Goal: Information Seeking & Learning: Learn about a topic

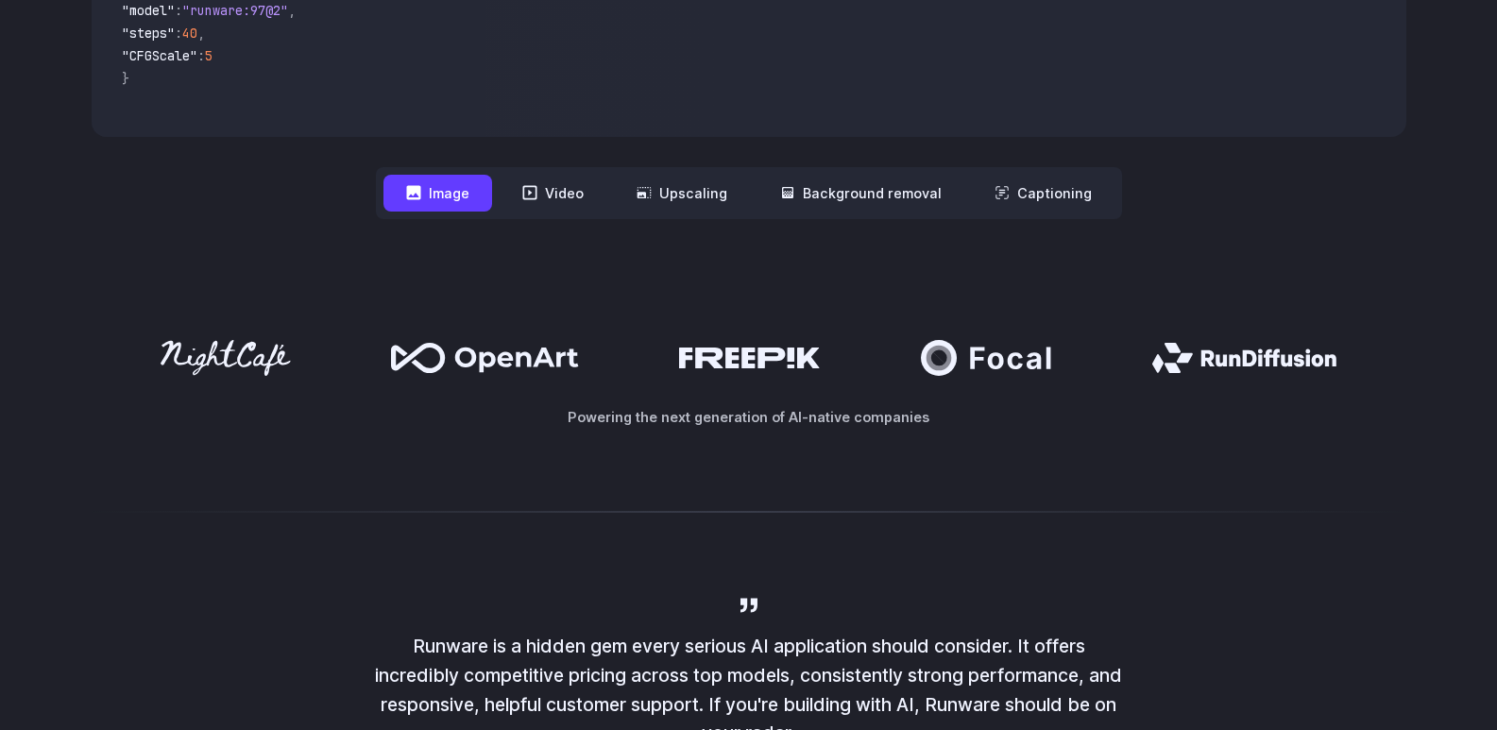
scroll to position [737, 0]
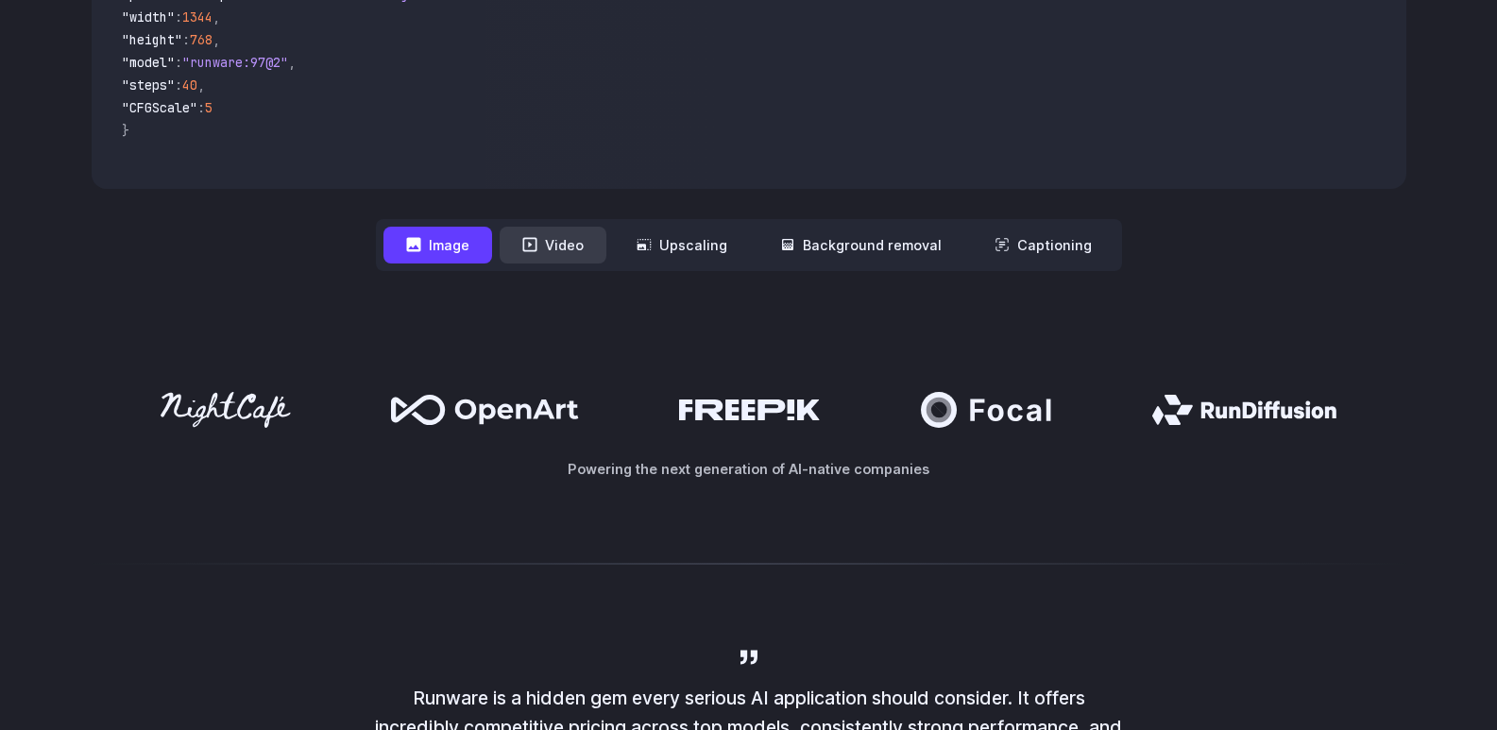
click at [556, 240] on button "Video" at bounding box center [553, 245] width 107 height 37
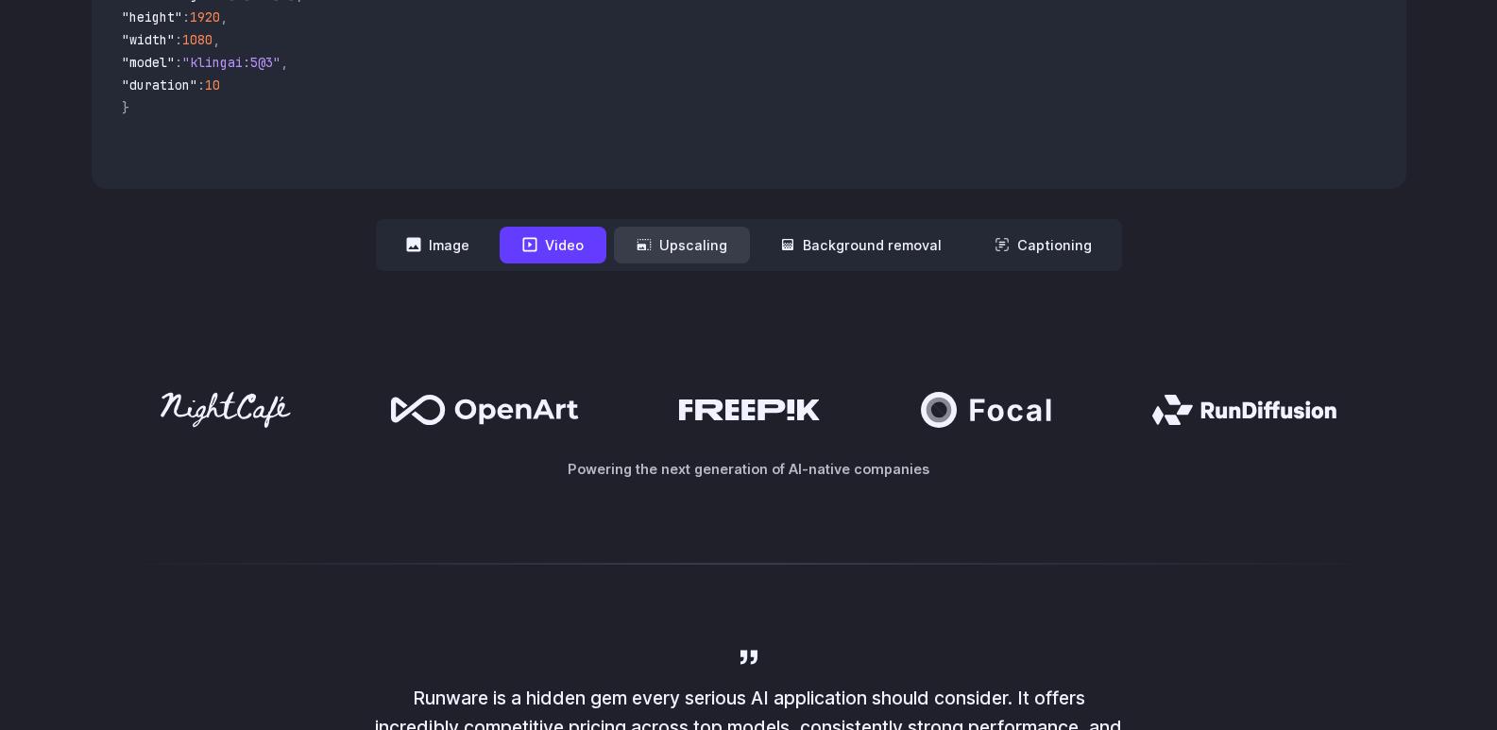
click at [672, 249] on button "Upscaling" at bounding box center [682, 245] width 136 height 37
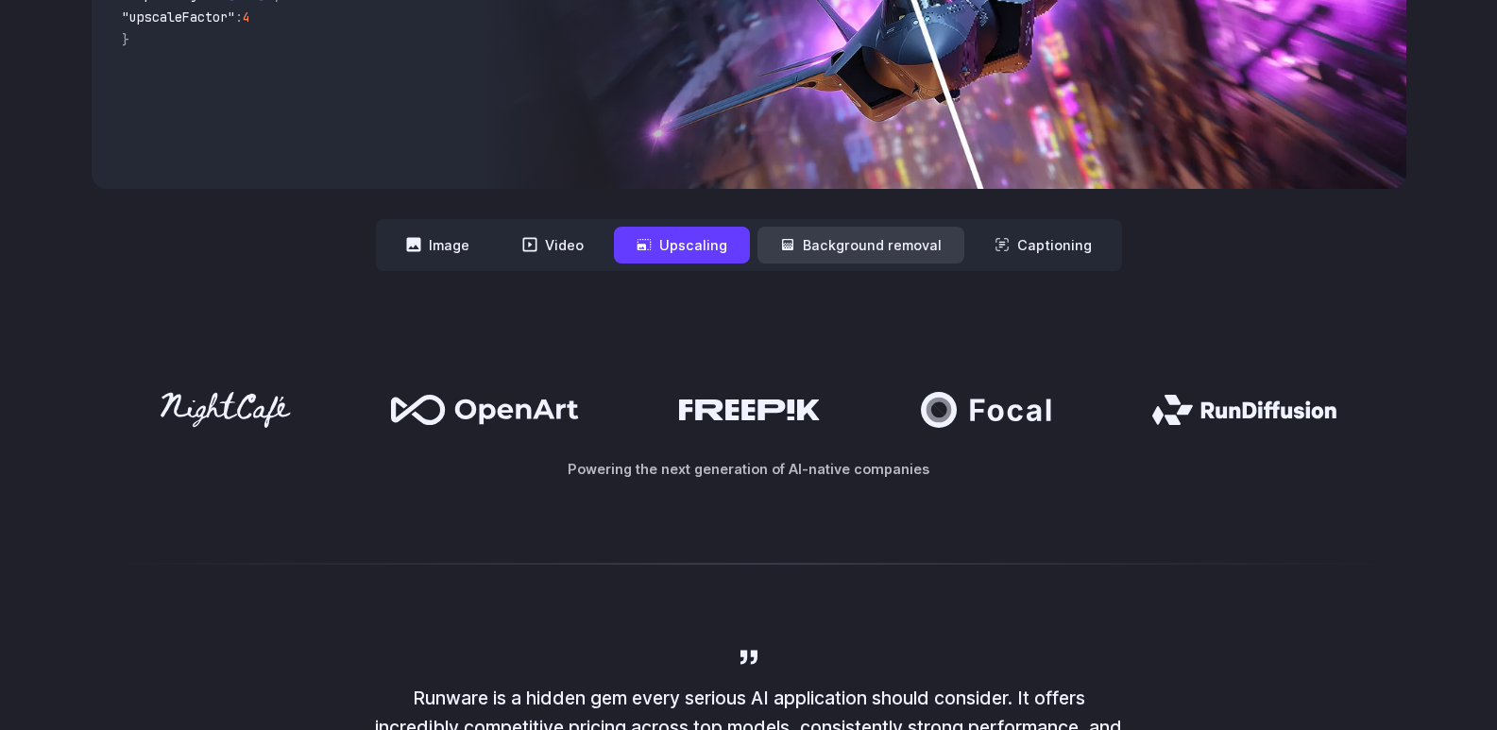
click at [851, 259] on button "Background removal" at bounding box center [861, 245] width 207 height 37
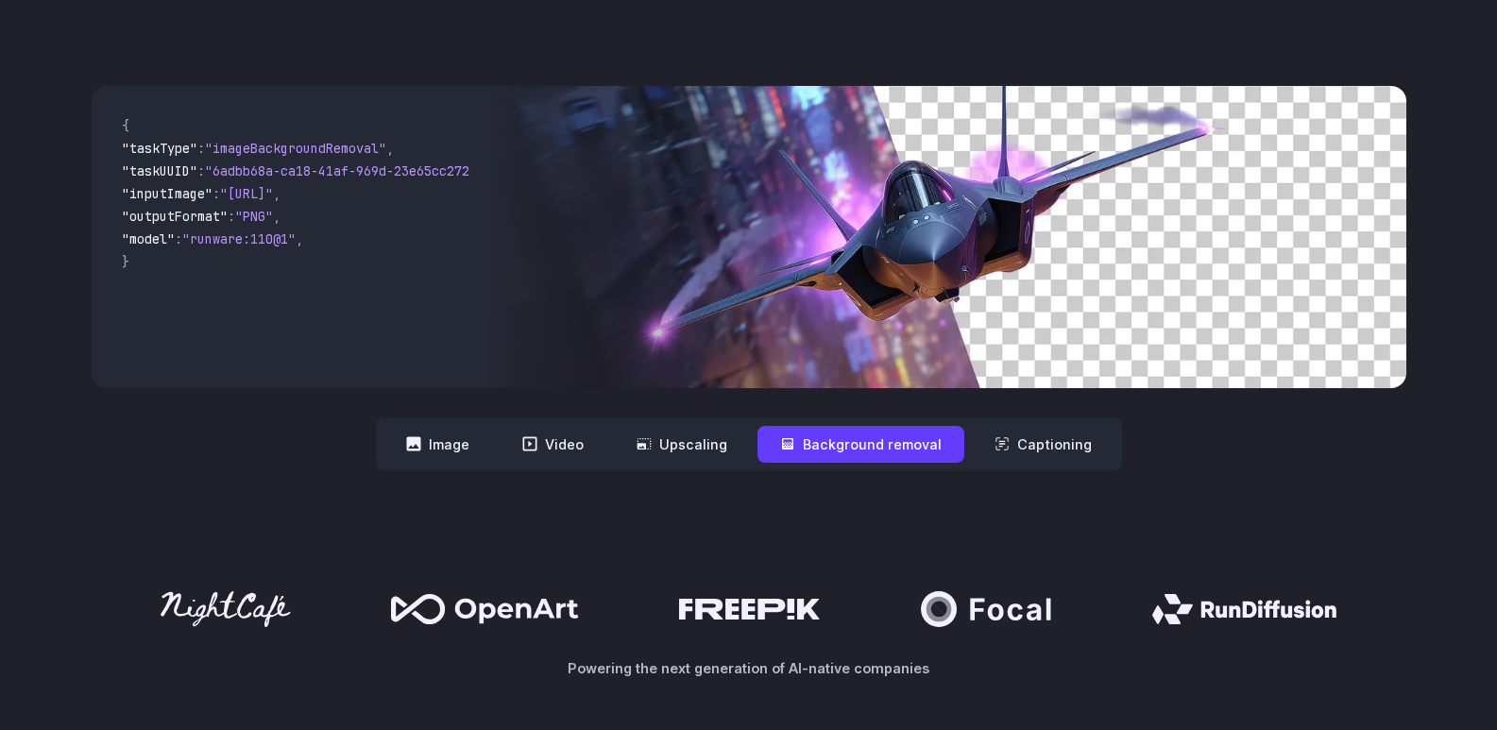
scroll to position [561, 0]
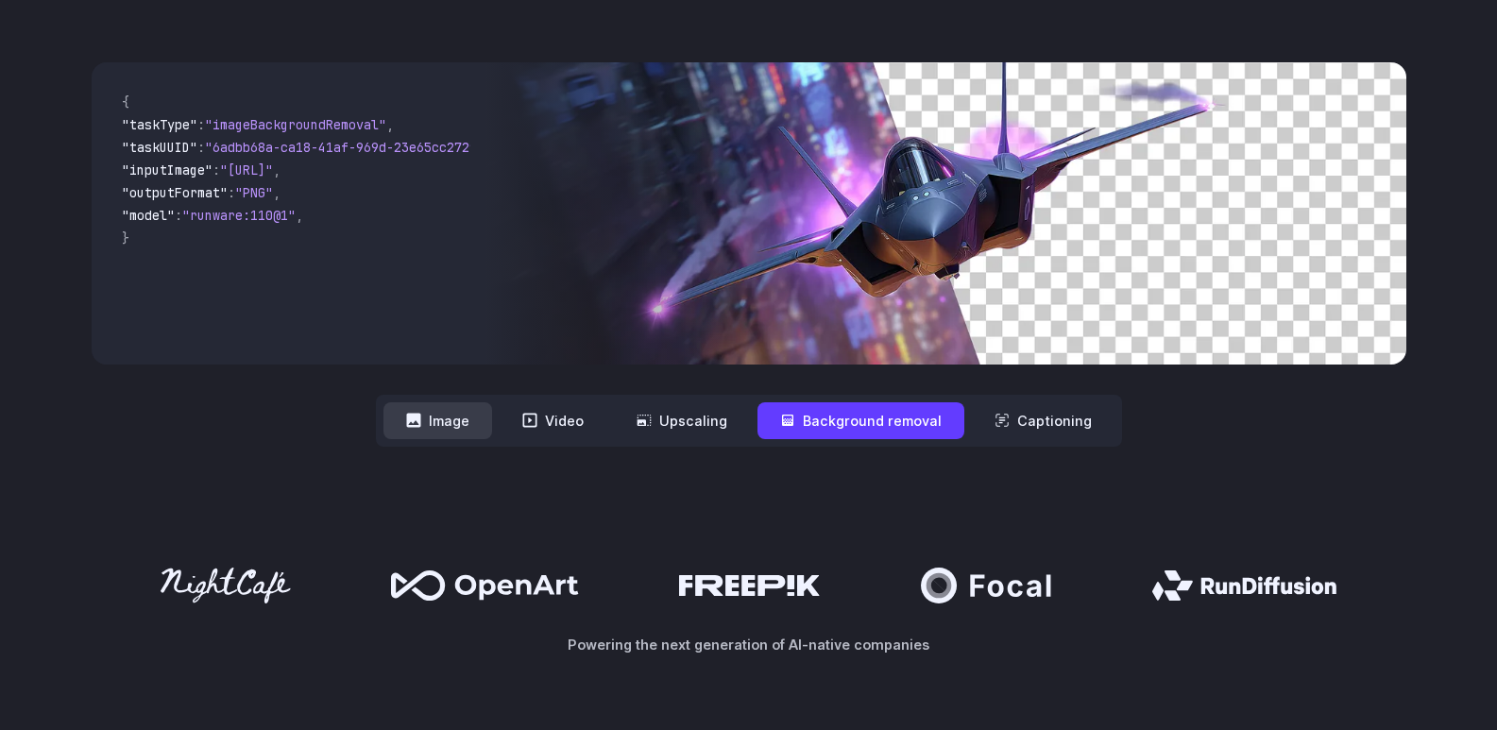
click at [449, 405] on button "Image" at bounding box center [438, 420] width 109 height 37
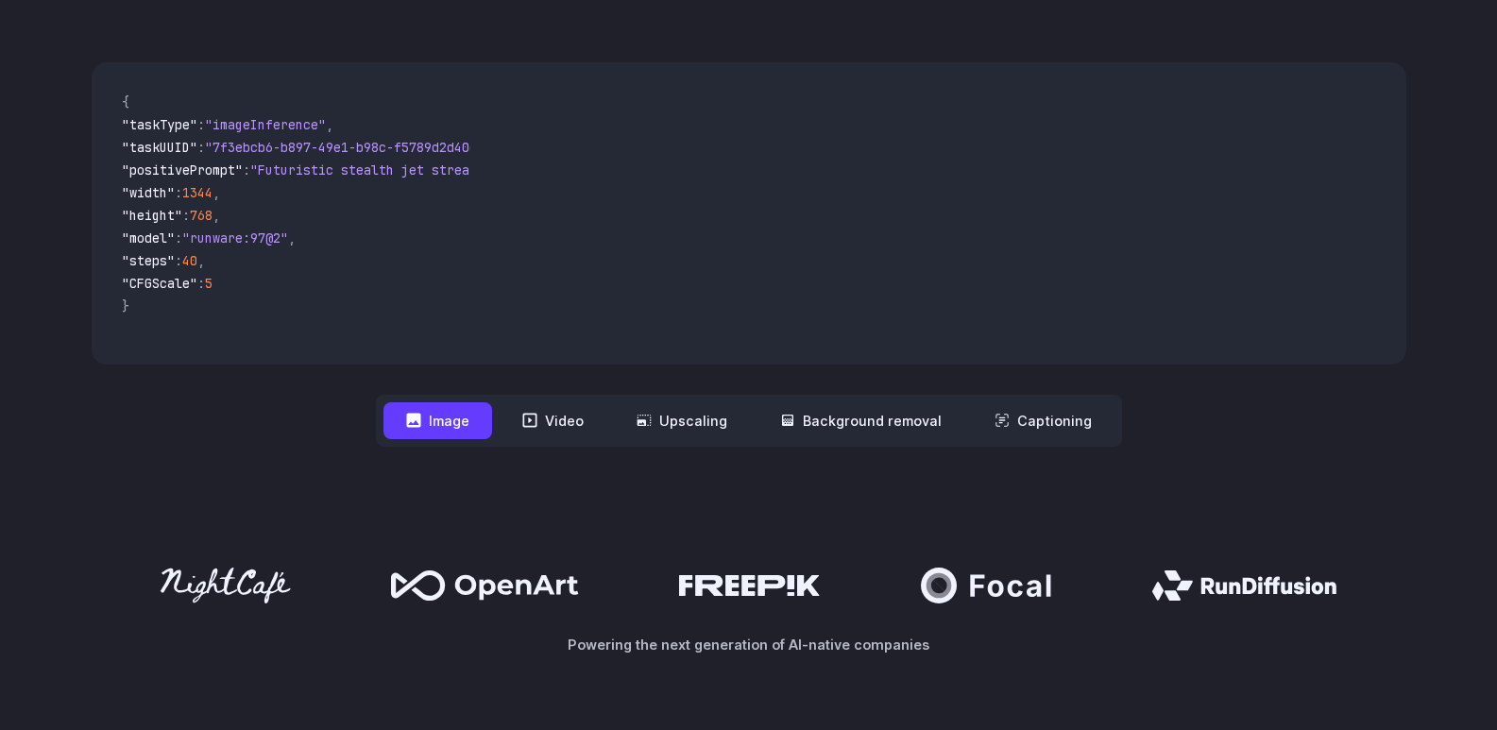
scroll to position [0, 0]
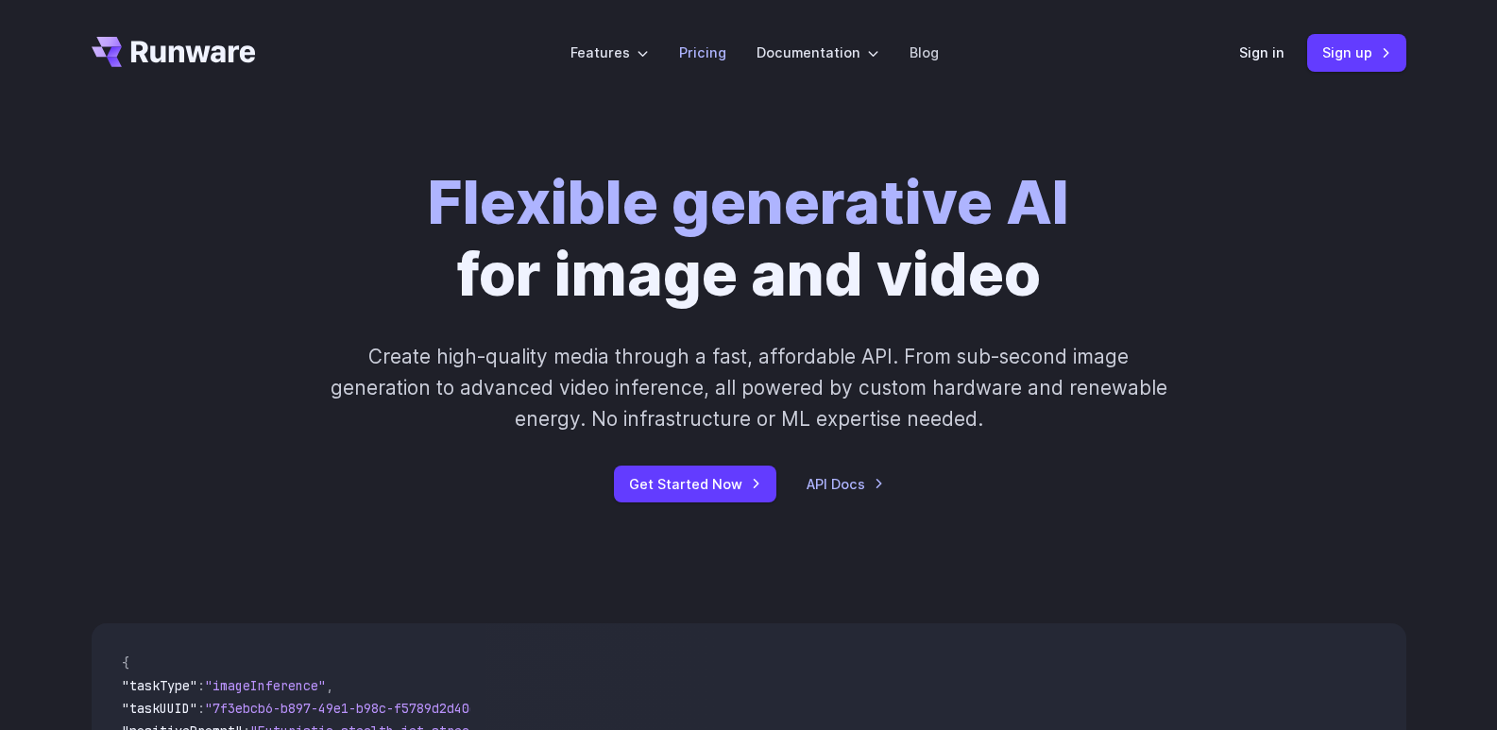
click at [710, 43] on link "Pricing" at bounding box center [702, 53] width 47 height 22
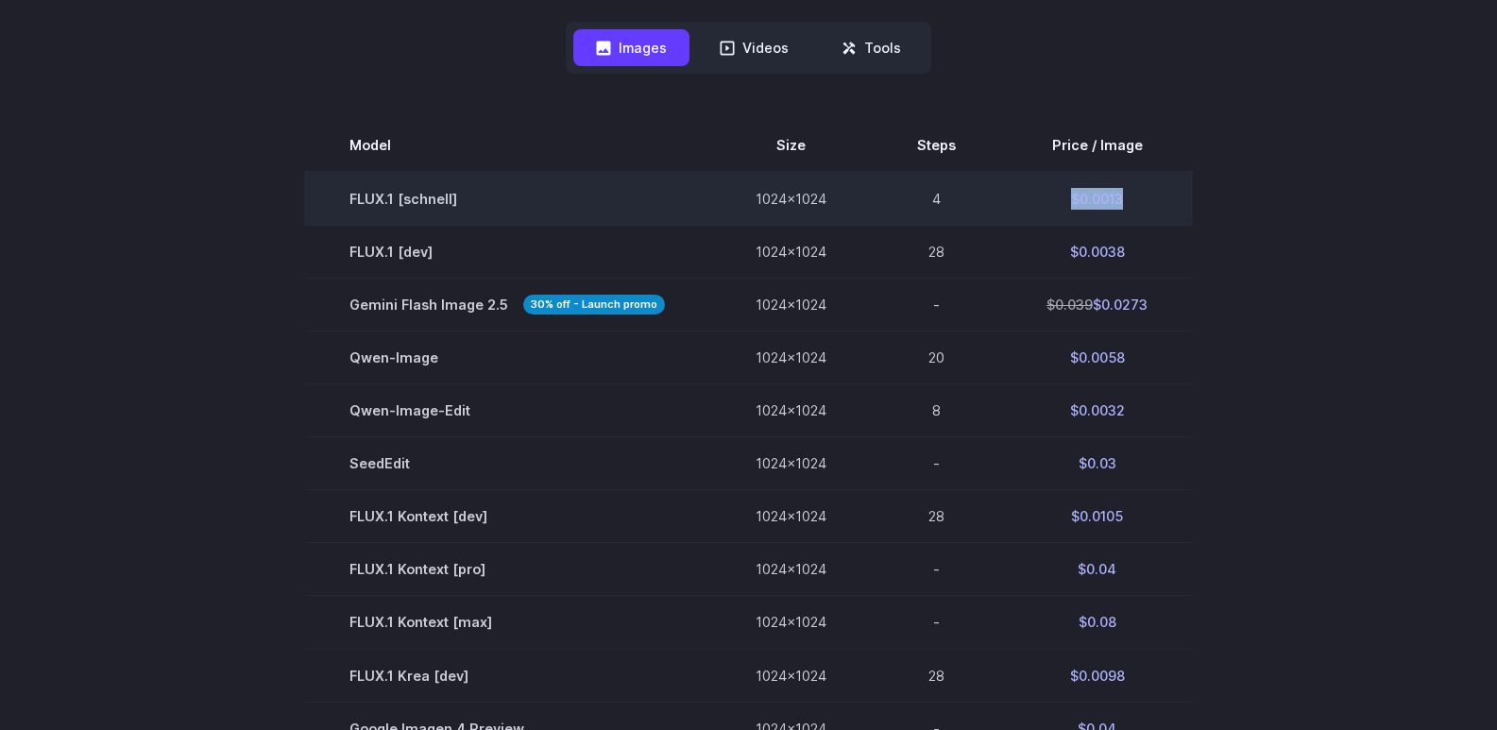
drag, startPoint x: 1118, startPoint y: 196, endPoint x: 1154, endPoint y: 196, distance: 36.9
click at [1154, 196] on td "$0.0013" at bounding box center [1097, 199] width 192 height 54
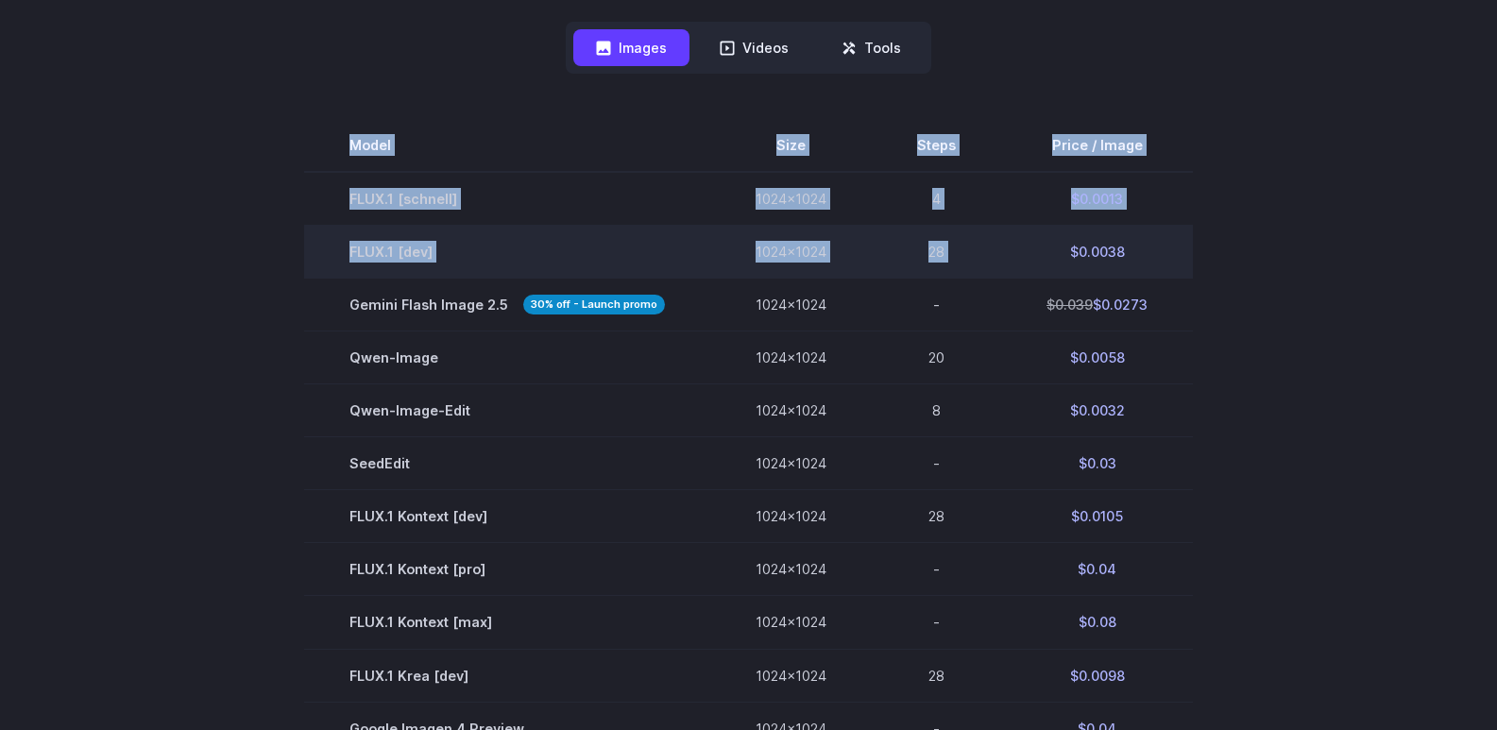
drag, startPoint x: 1062, startPoint y: 230, endPoint x: 998, endPoint y: 230, distance: 64.2
click at [998, 230] on section "Model Size Steps Price / Image FLUX.1 [schnell] 1024x1024 4 $0.0013 FLUX.1 [dev…" at bounding box center [749, 648] width 1315 height 1059
click at [1009, 269] on td "$0.0038" at bounding box center [1097, 252] width 192 height 53
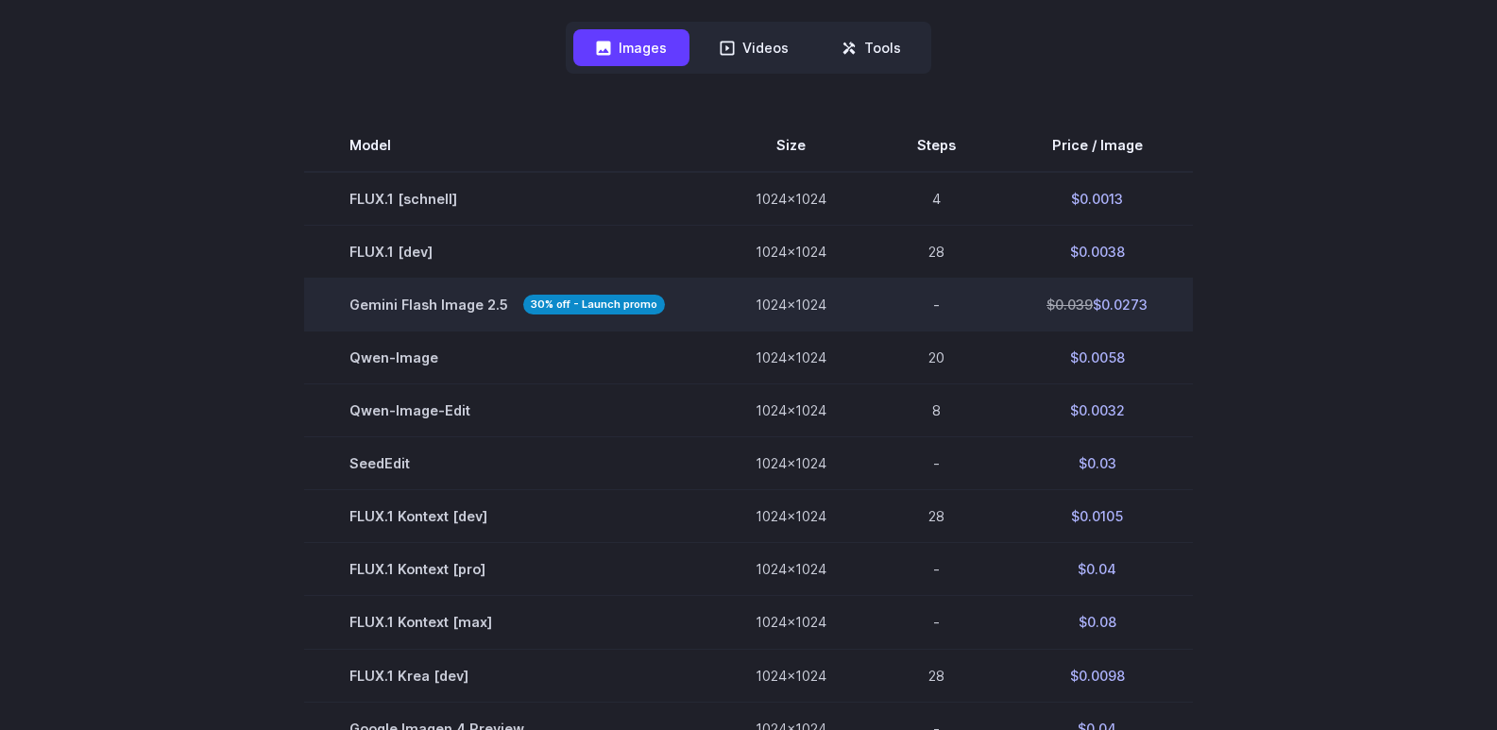
drag, startPoint x: 1162, startPoint y: 316, endPoint x: 1170, endPoint y: 327, distance: 13.4
click at [1182, 321] on td "$0.039 $0.0273" at bounding box center [1097, 305] width 192 height 53
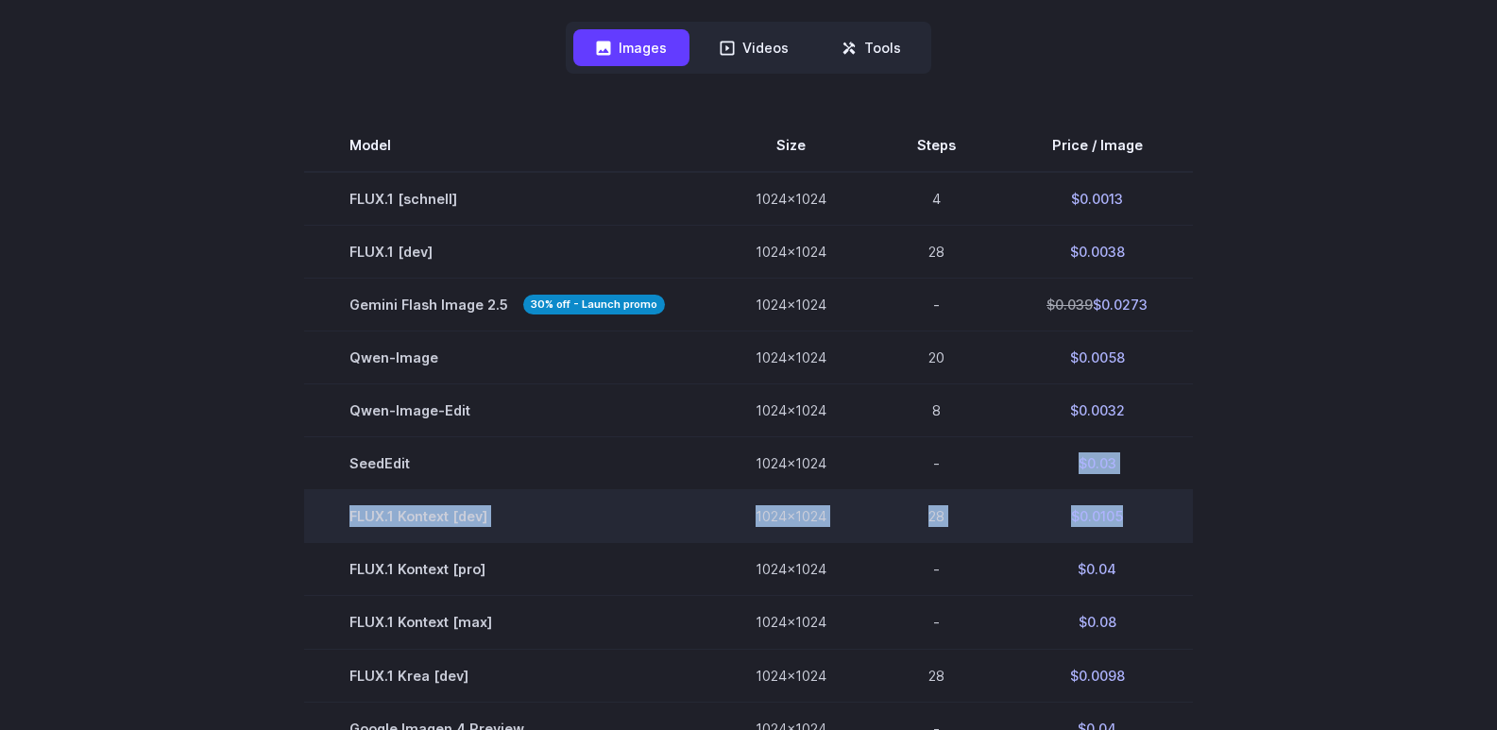
drag, startPoint x: 1126, startPoint y: 493, endPoint x: 1136, endPoint y: 504, distance: 15.4
click at [1140, 494] on tbody "Model Size Steps Price / Image FLUX.1 [schnell] 1024x1024 4 $0.0013 FLUX.1 [dev…" at bounding box center [748, 648] width 889 height 1059
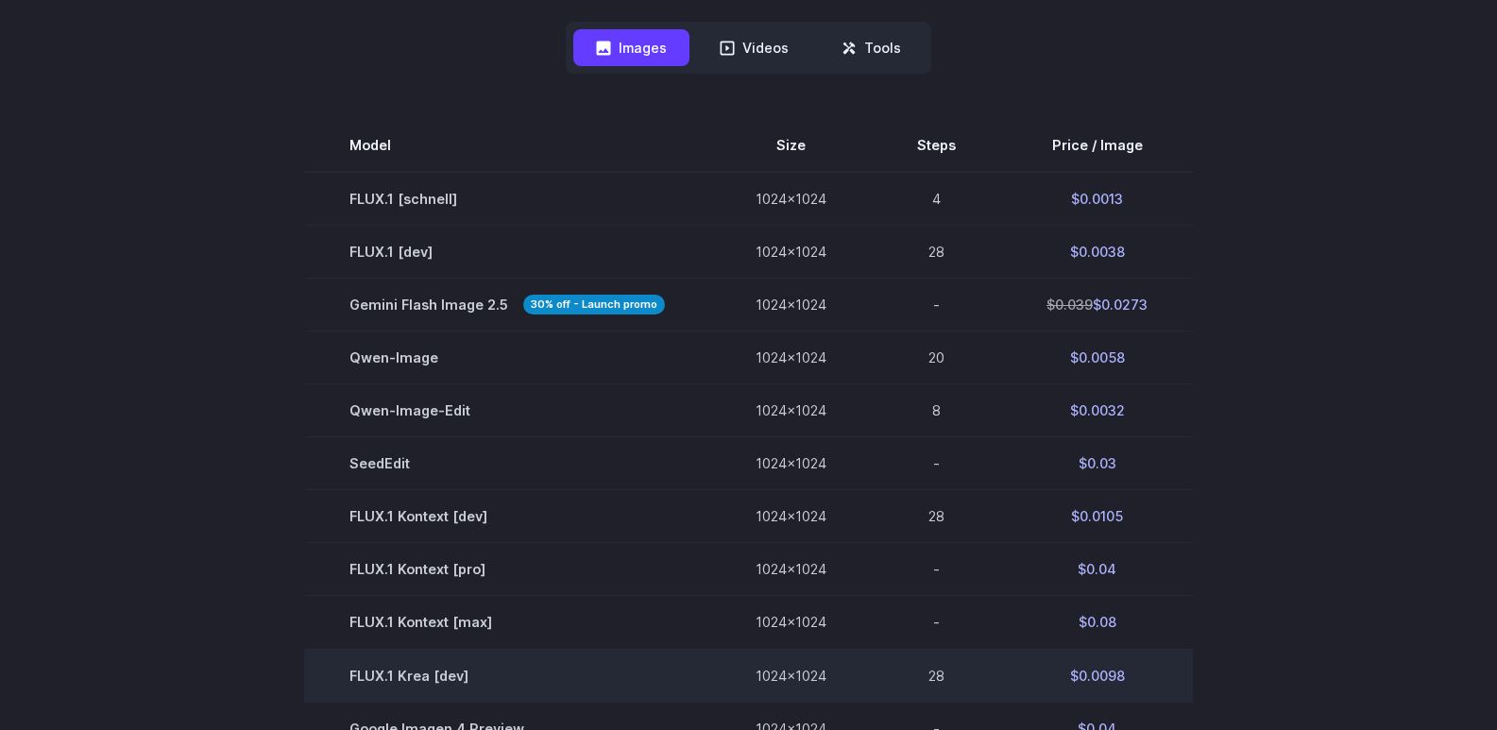
click at [1080, 671] on td "$0.0098" at bounding box center [1097, 675] width 192 height 53
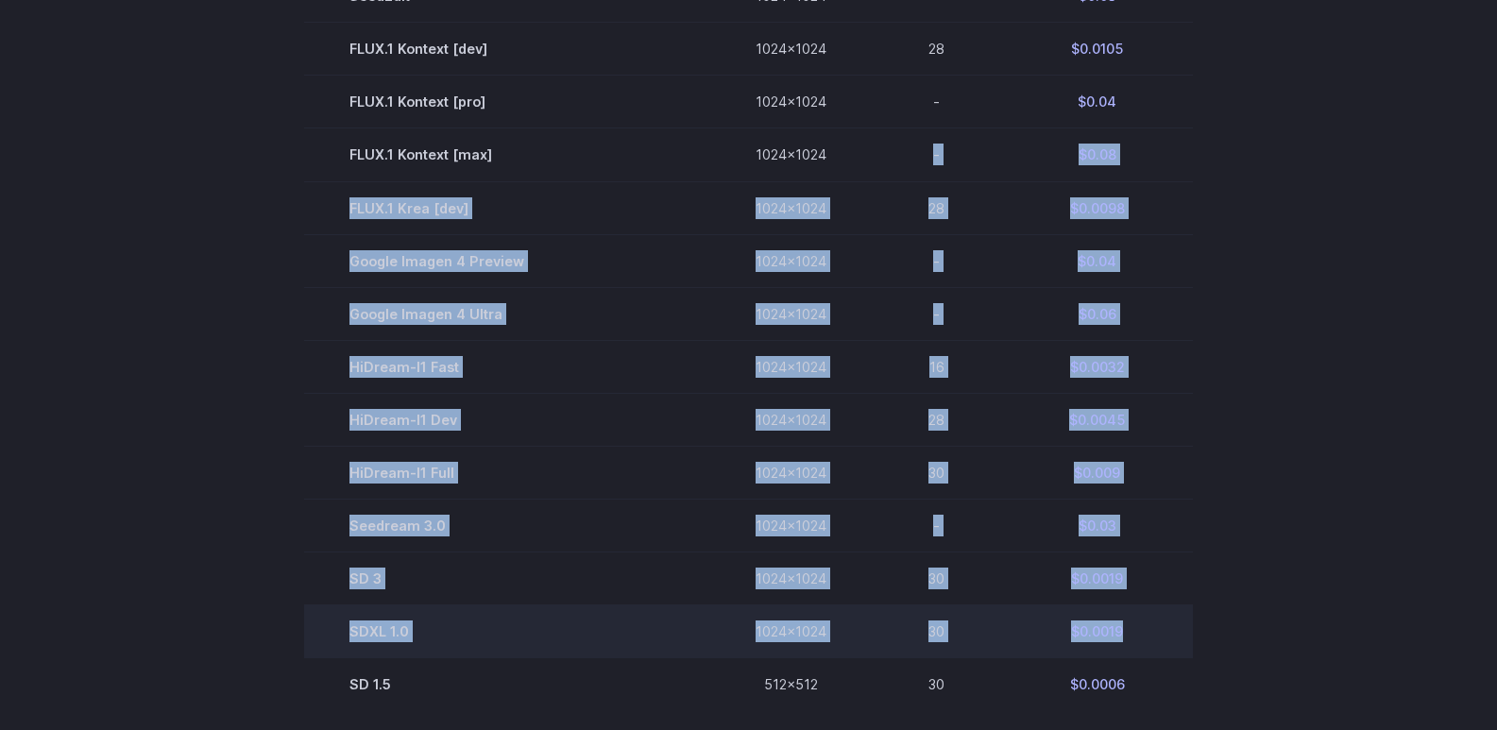
drag, startPoint x: 927, startPoint y: 164, endPoint x: 1163, endPoint y: 615, distance: 508.7
click at [1163, 615] on tbody "Model Size Steps Price / Image FLUX.1 [schnell] 1024x1024 4 $0.0013 FLUX.1 [dev…" at bounding box center [748, 180] width 889 height 1059
click at [1164, 616] on td "$0.0019" at bounding box center [1097, 631] width 192 height 53
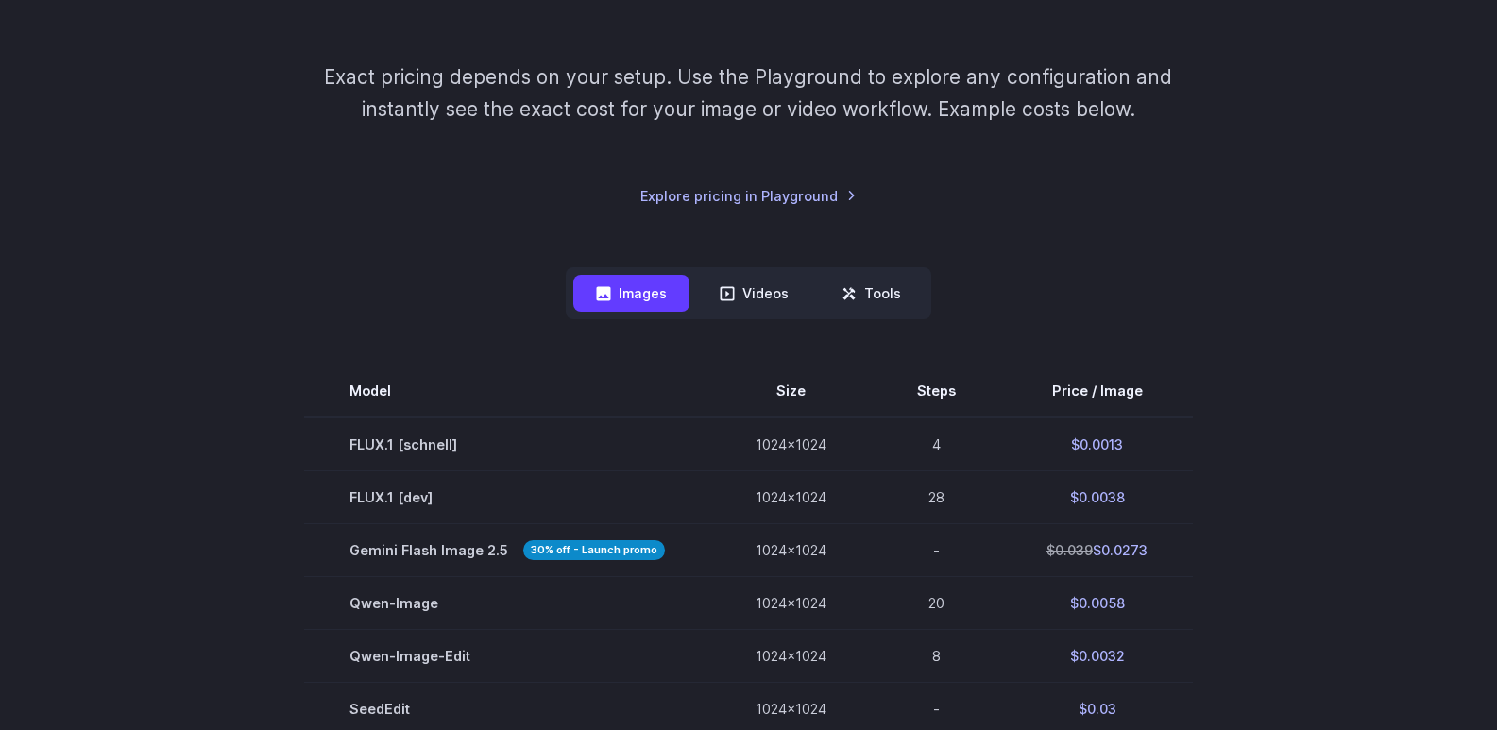
scroll to position [352, 0]
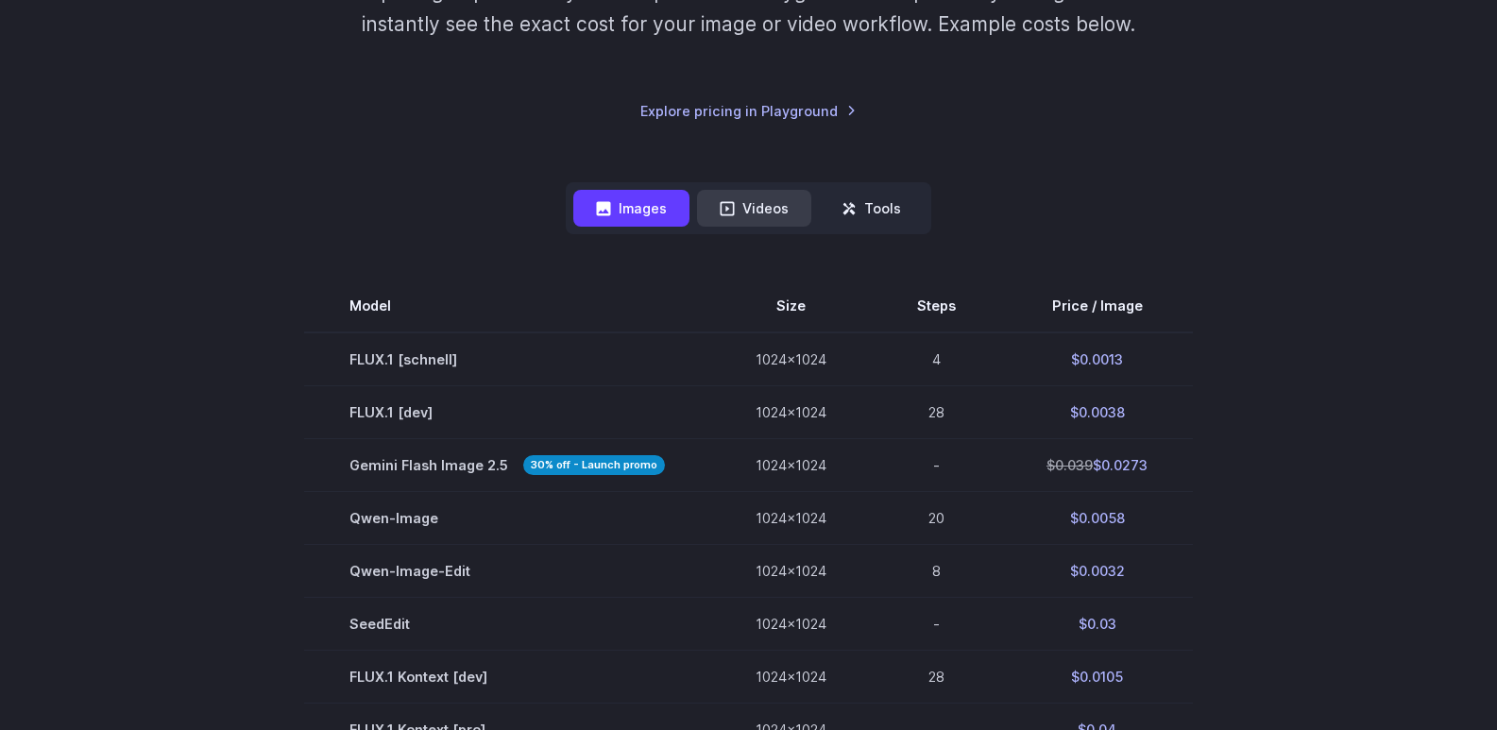
click at [758, 223] on button "Videos" at bounding box center [754, 208] width 114 height 37
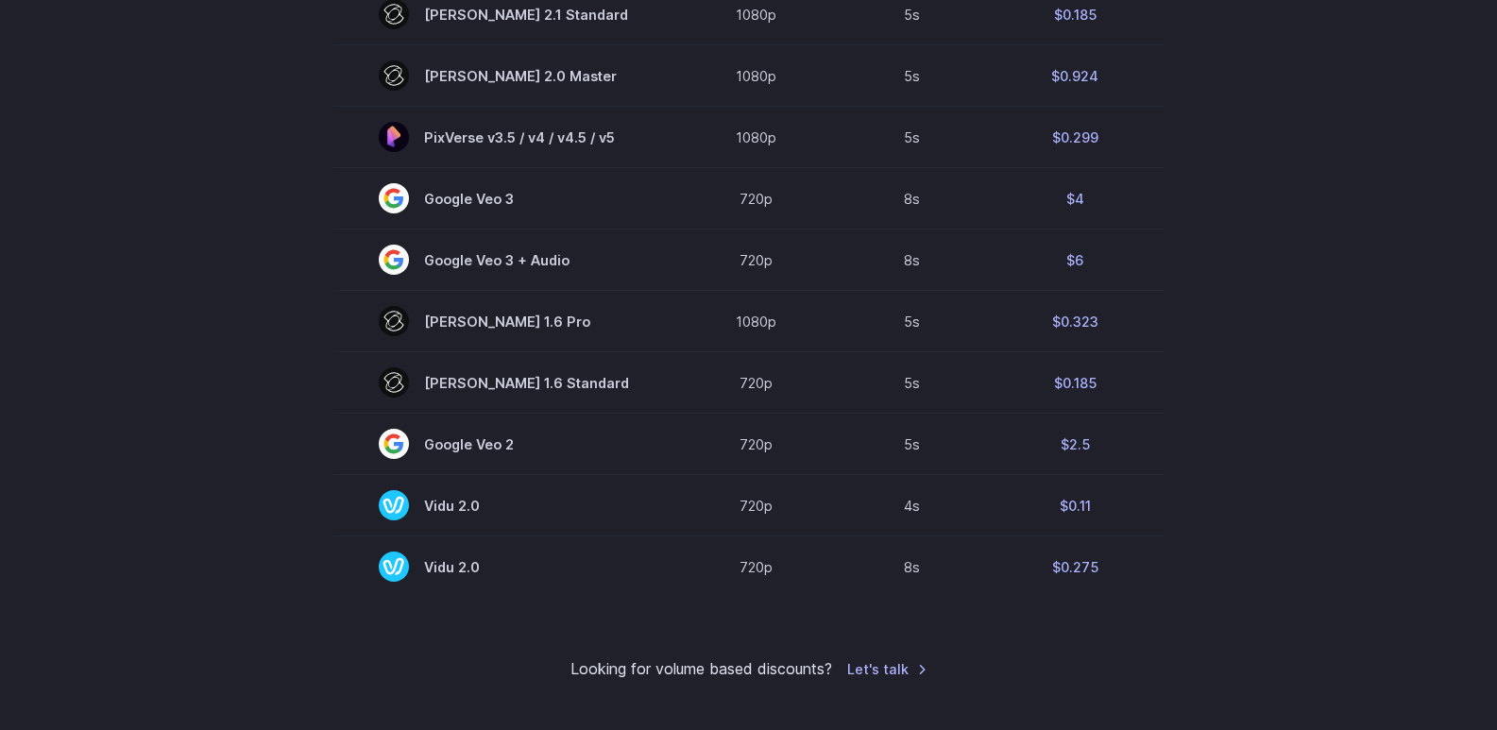
scroll to position [1291, 0]
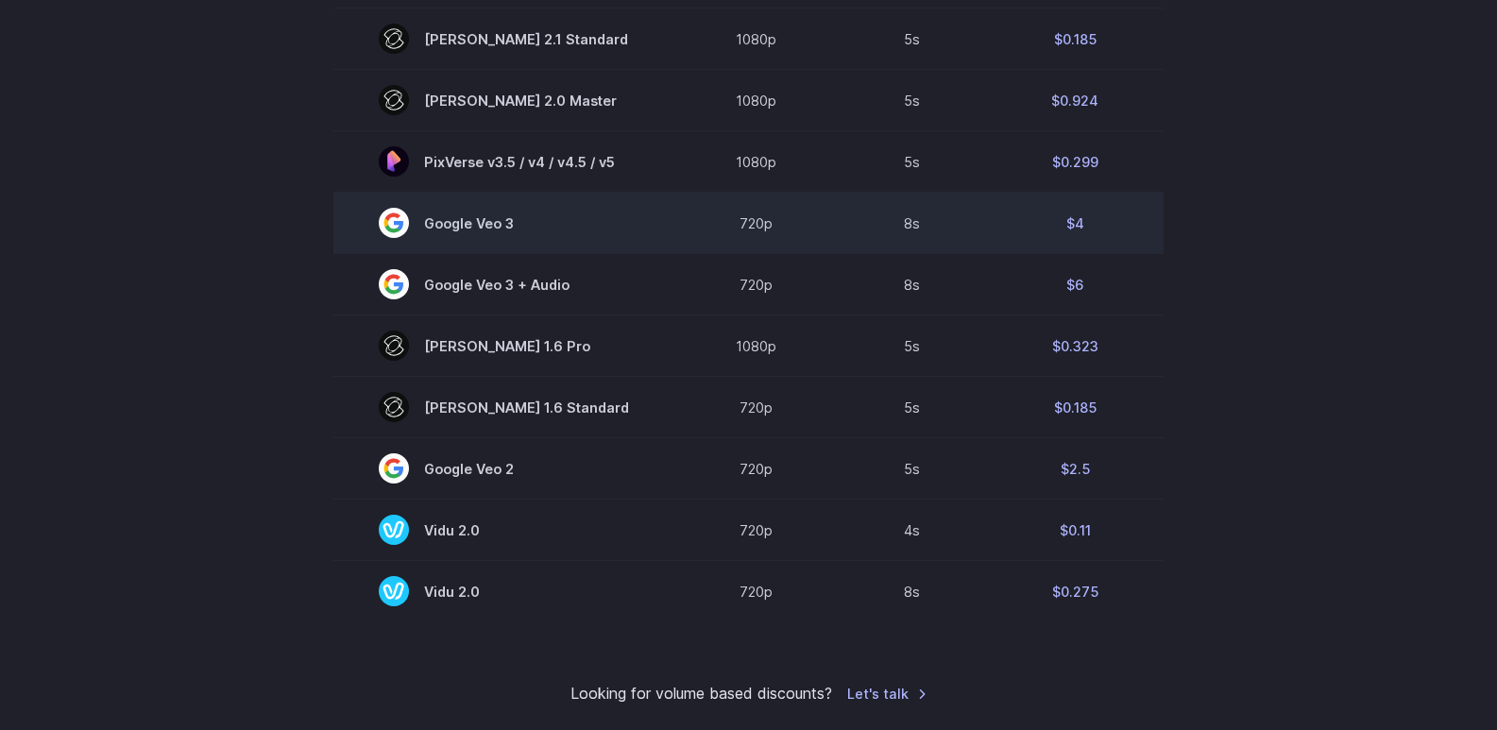
click at [1064, 230] on td "$4" at bounding box center [1075, 223] width 178 height 61
drag, startPoint x: 1044, startPoint y: 228, endPoint x: 1092, endPoint y: 227, distance: 48.2
click at [1092, 227] on td "$4" at bounding box center [1075, 223] width 178 height 61
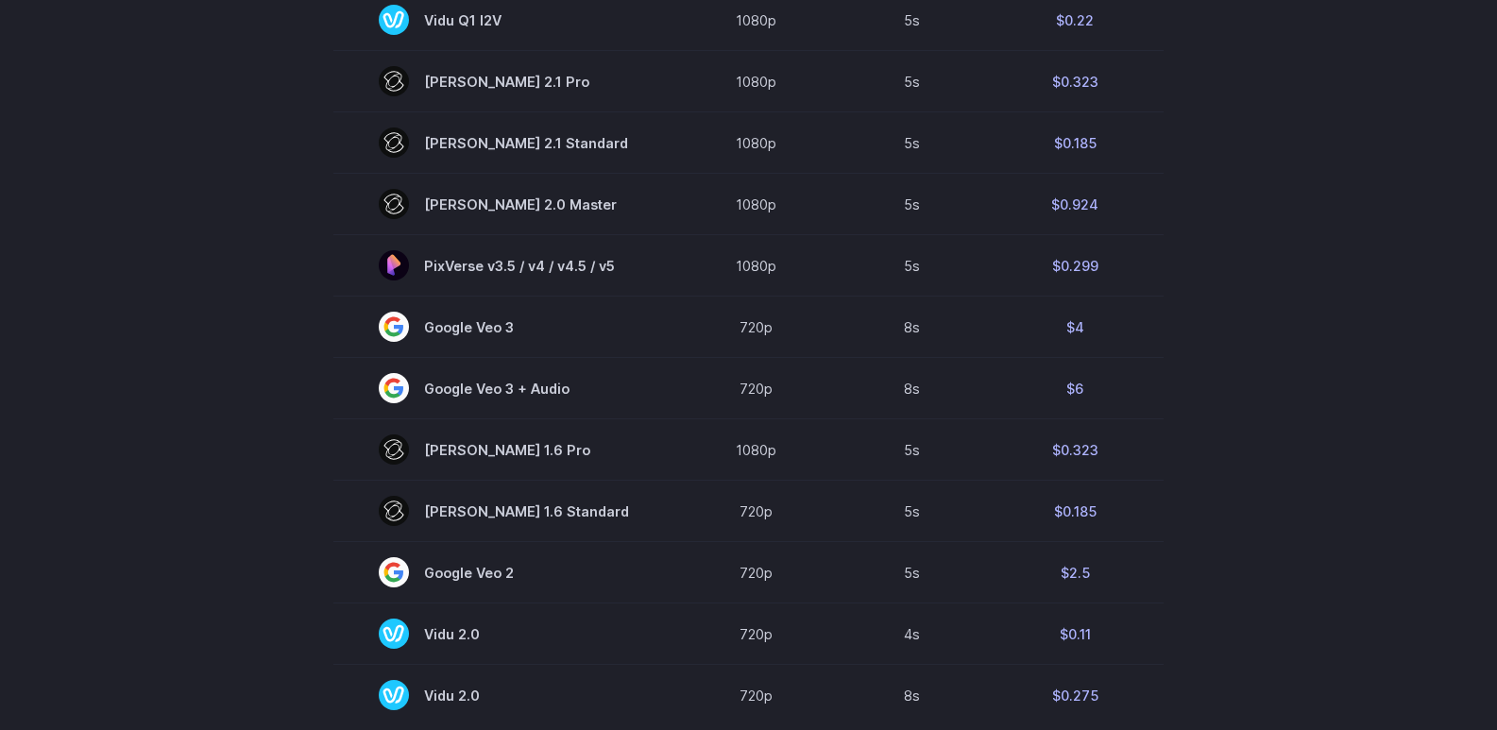
scroll to position [1186, 0]
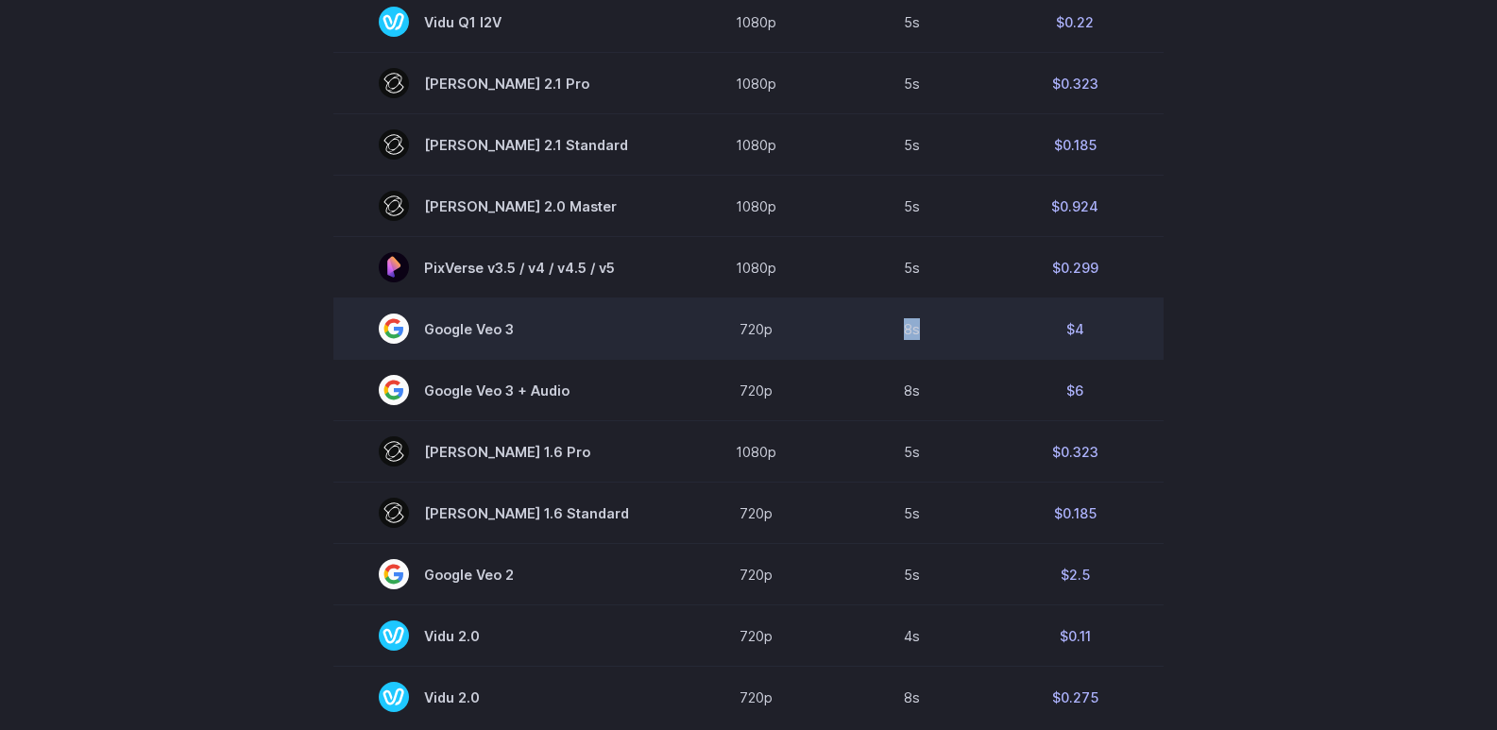
drag, startPoint x: 921, startPoint y: 314, endPoint x: 873, endPoint y: 332, distance: 51.4
click at [873, 332] on td "8s" at bounding box center [911, 329] width 149 height 61
click at [685, 337] on td "720p" at bounding box center [755, 329] width 162 height 61
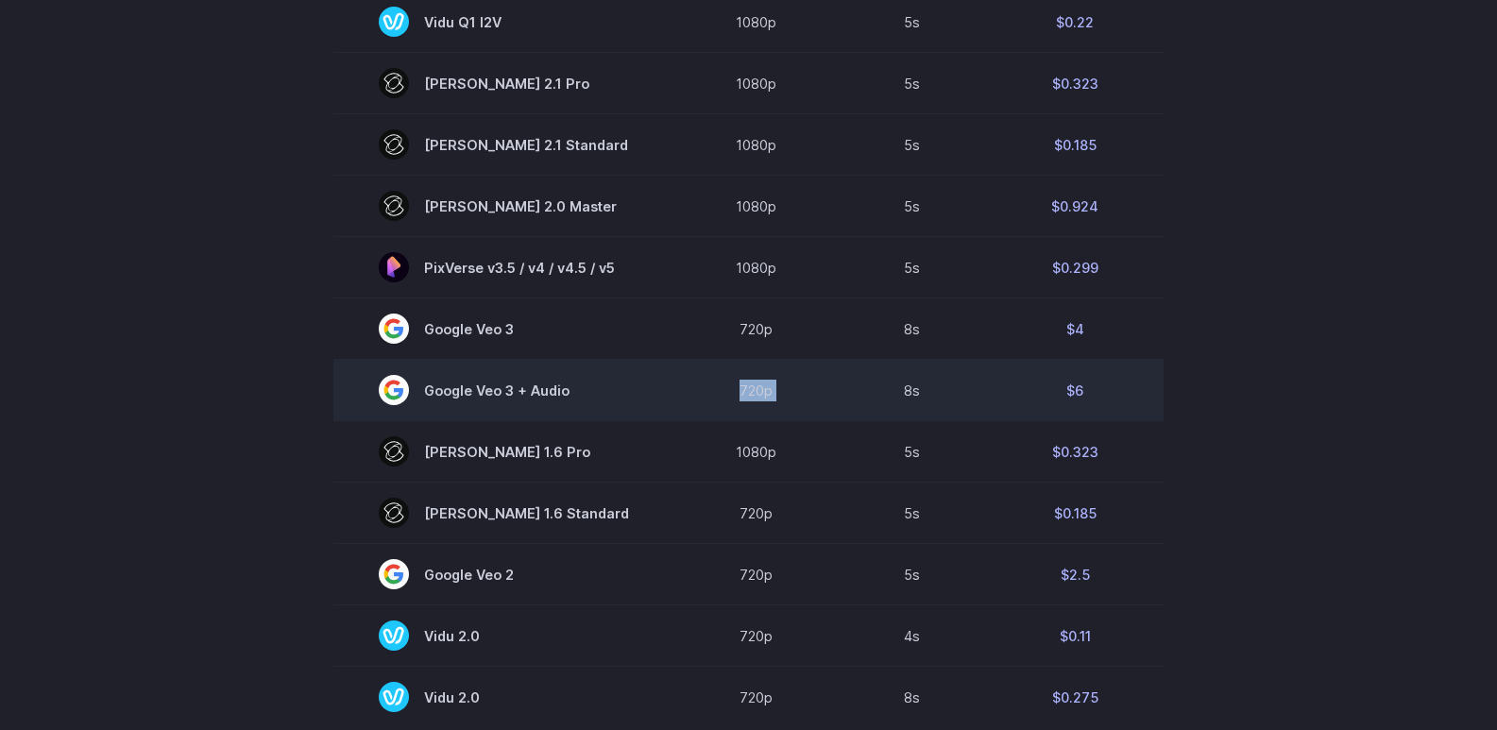
drag, startPoint x: 687, startPoint y: 408, endPoint x: 856, endPoint y: 412, distance: 169.1
click at [856, 412] on tr "Google Veo 3 + Audio 720p 8s $6" at bounding box center [748, 390] width 830 height 61
drag, startPoint x: 1066, startPoint y: 401, endPoint x: 1046, endPoint y: 407, distance: 20.6
click at [1046, 407] on td "$6" at bounding box center [1075, 390] width 178 height 61
drag, startPoint x: 928, startPoint y: 398, endPoint x: 882, endPoint y: 390, distance: 46.0
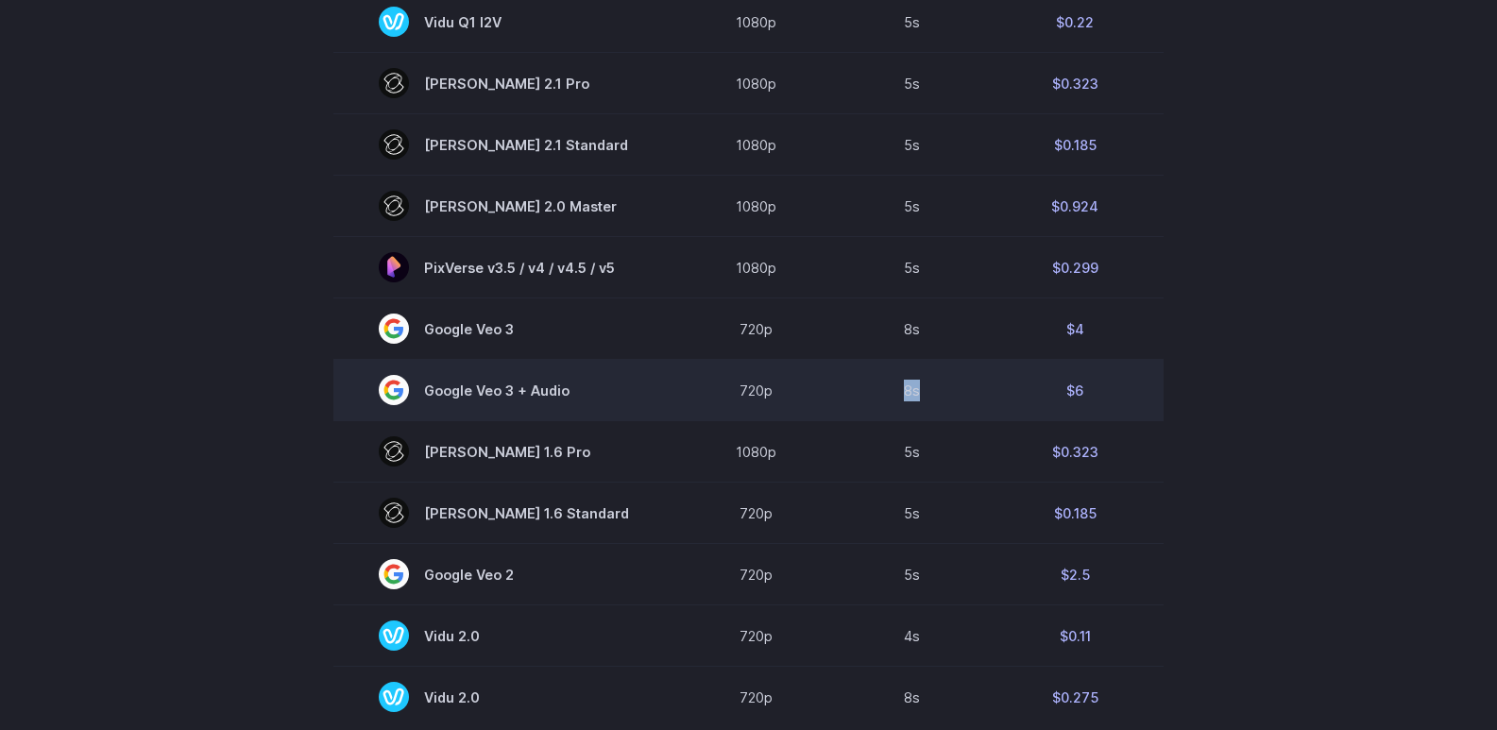
click at [882, 390] on td "8s" at bounding box center [911, 390] width 149 height 61
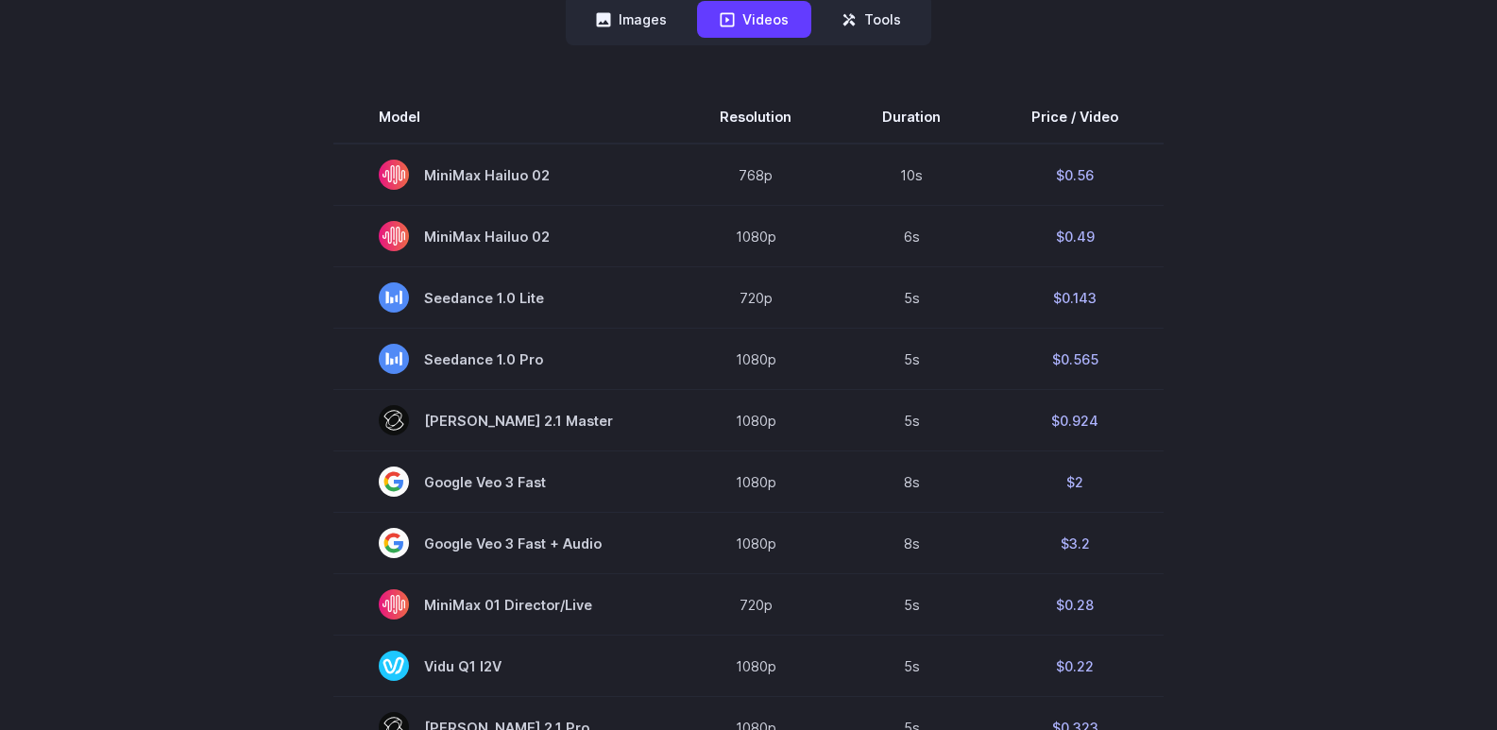
scroll to position [542, 0]
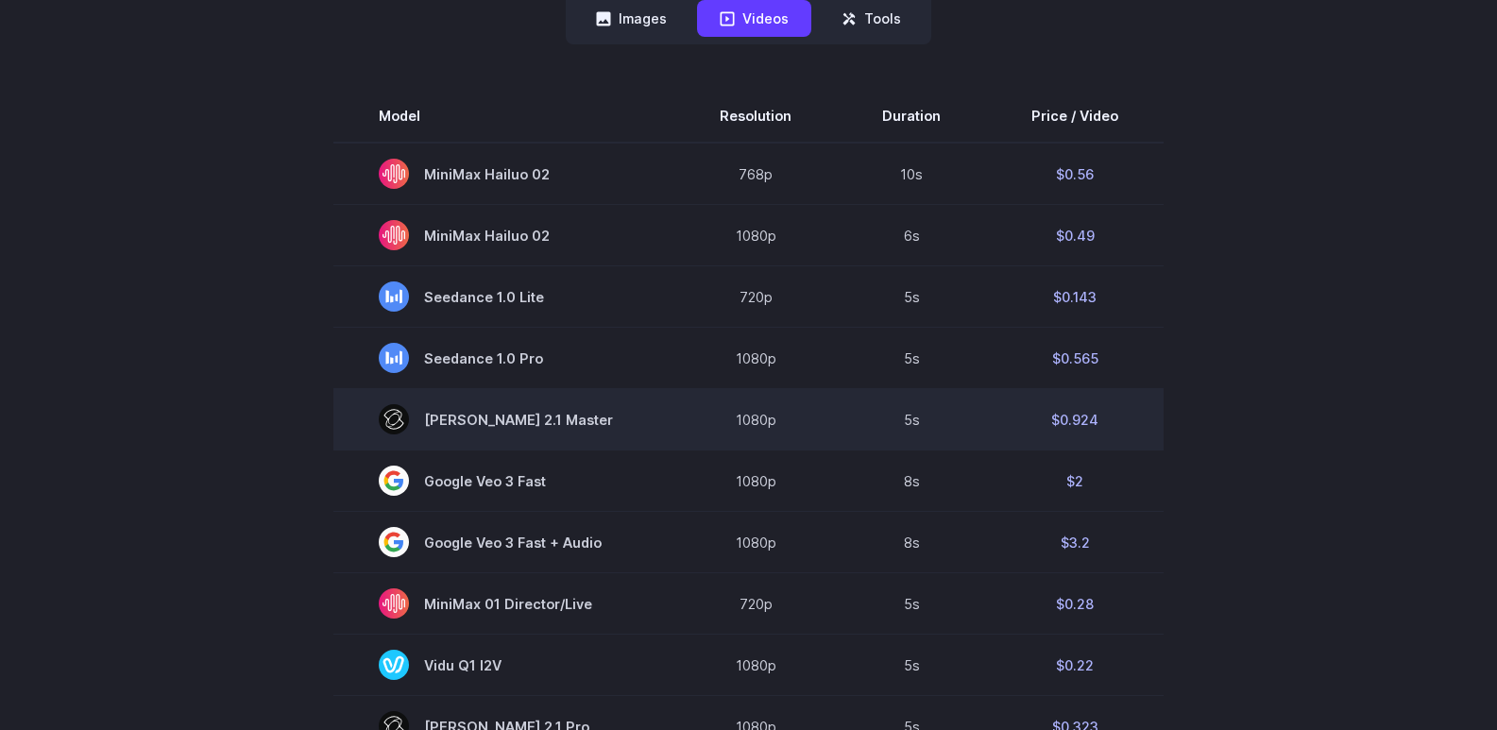
drag, startPoint x: 642, startPoint y: 422, endPoint x: 454, endPoint y: 434, distance: 188.3
click at [454, 434] on td "Kling 2.1 Master" at bounding box center [503, 419] width 341 height 61
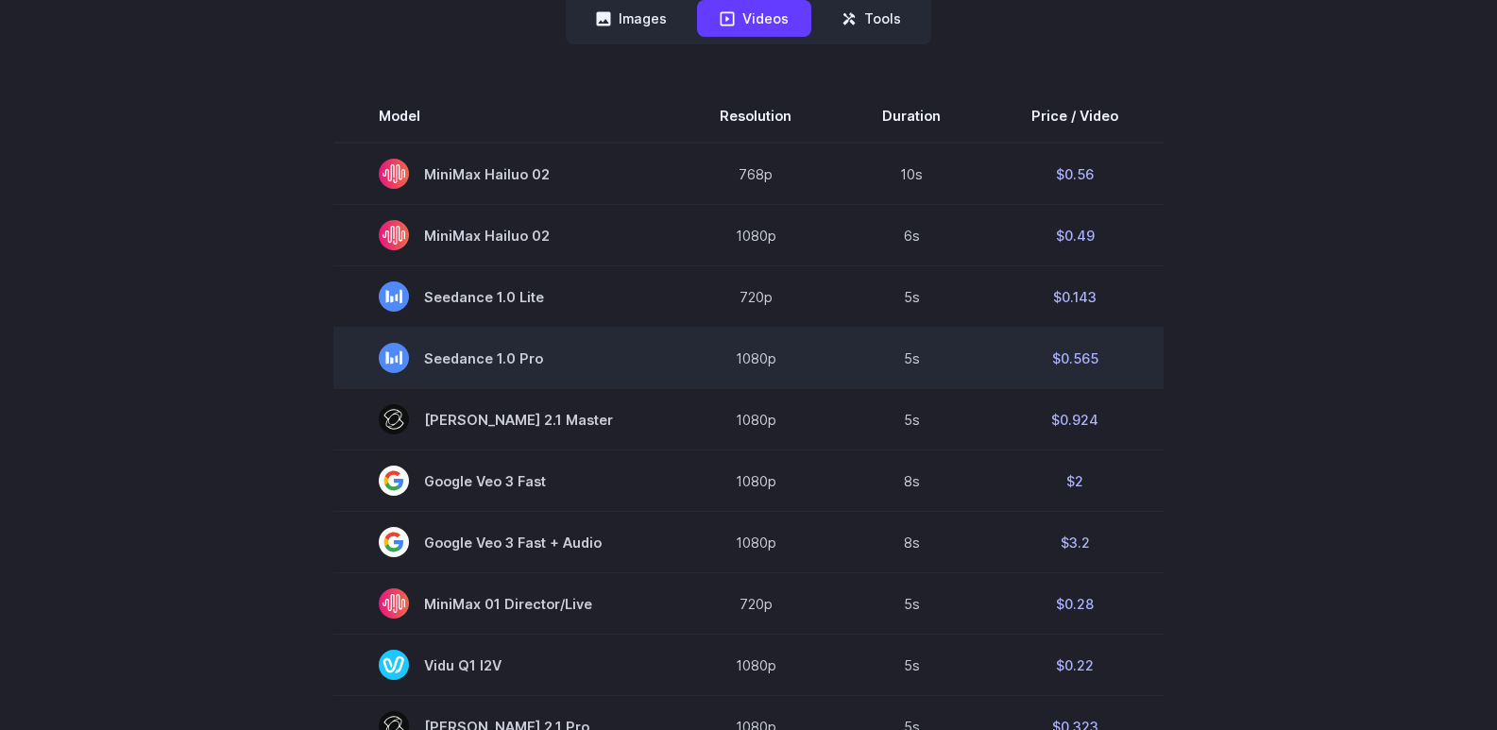
click at [877, 362] on td "5s" at bounding box center [911, 358] width 149 height 61
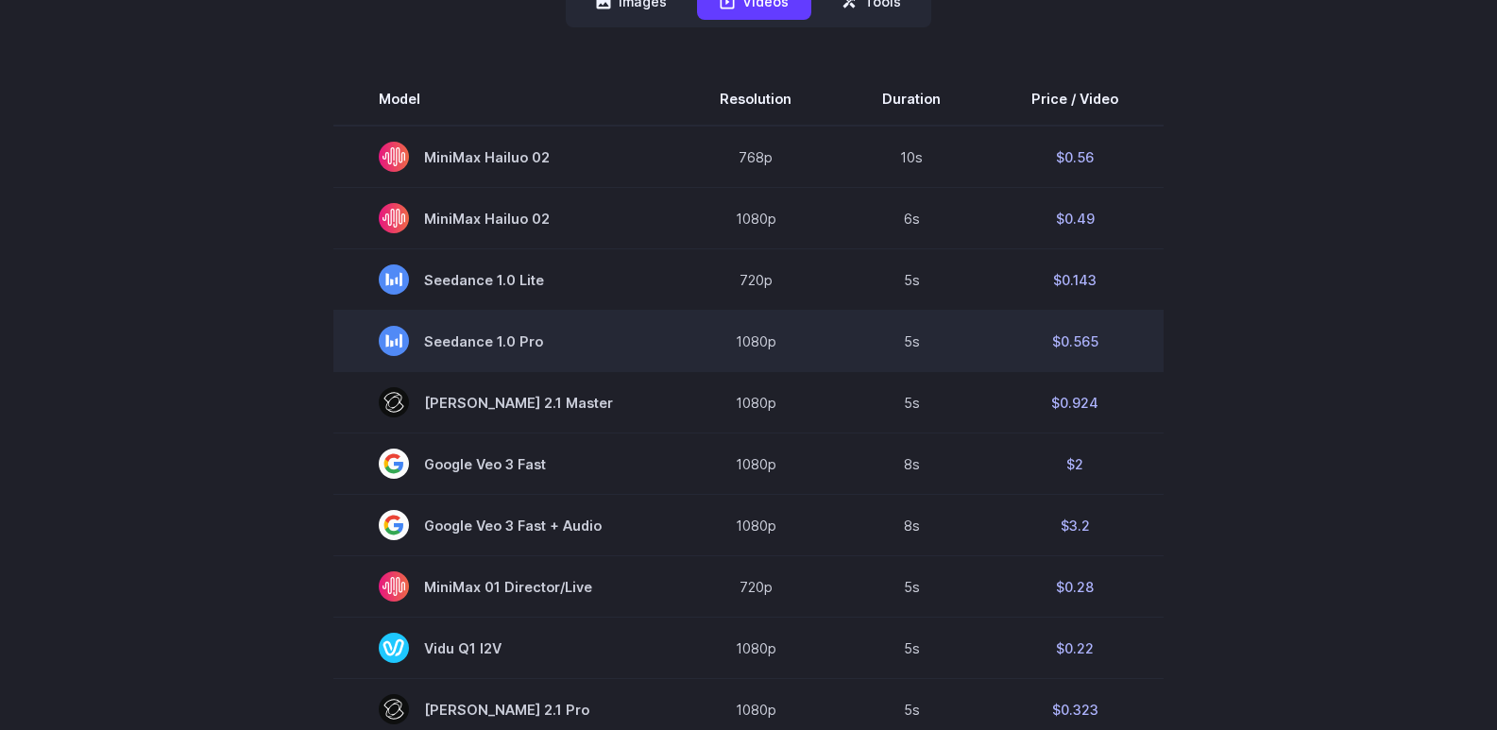
scroll to position [581, 0]
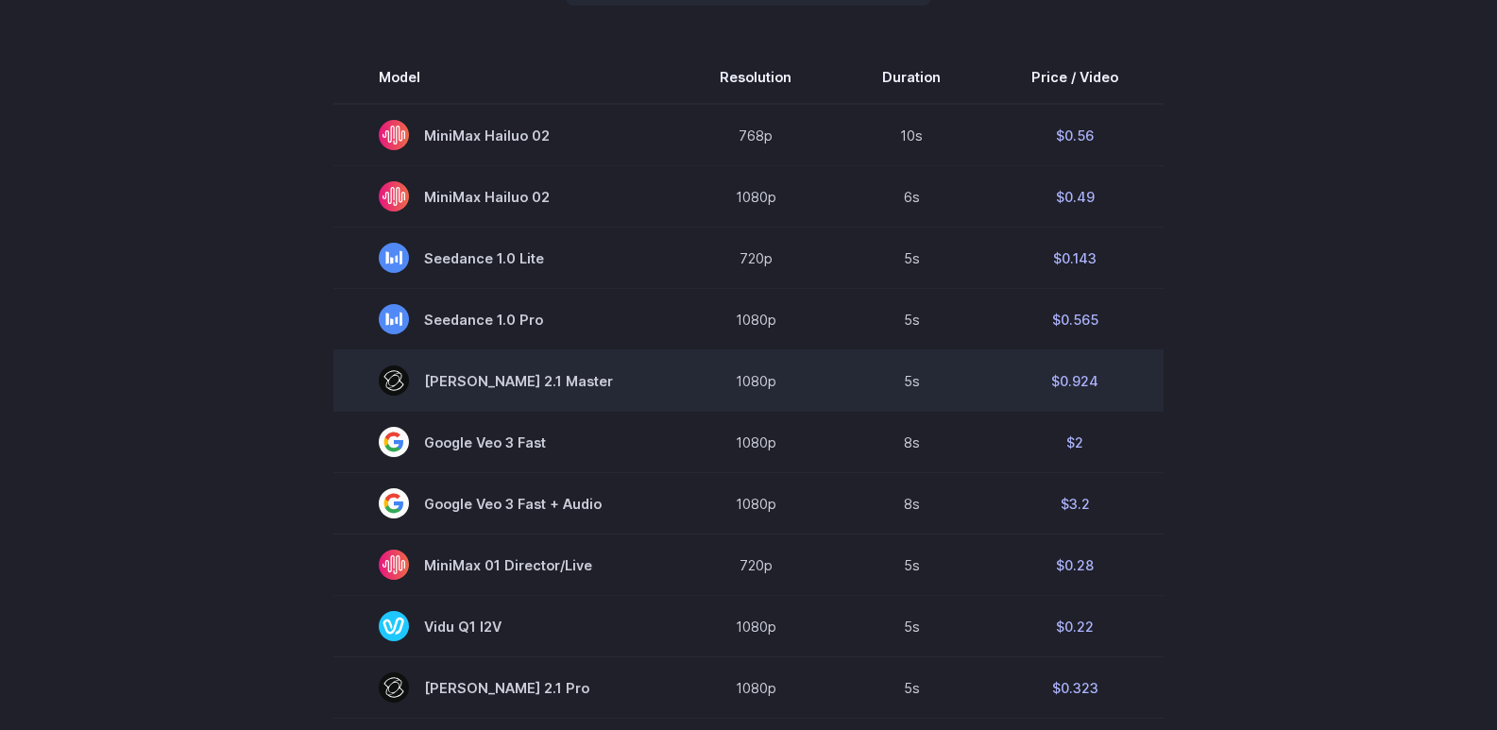
drag, startPoint x: 752, startPoint y: 384, endPoint x: 777, endPoint y: 384, distance: 24.6
click at [775, 384] on td "1080p" at bounding box center [755, 380] width 162 height 61
drag, startPoint x: 875, startPoint y: 379, endPoint x: 912, endPoint y: 379, distance: 36.8
click at [912, 379] on td "5s" at bounding box center [911, 380] width 149 height 61
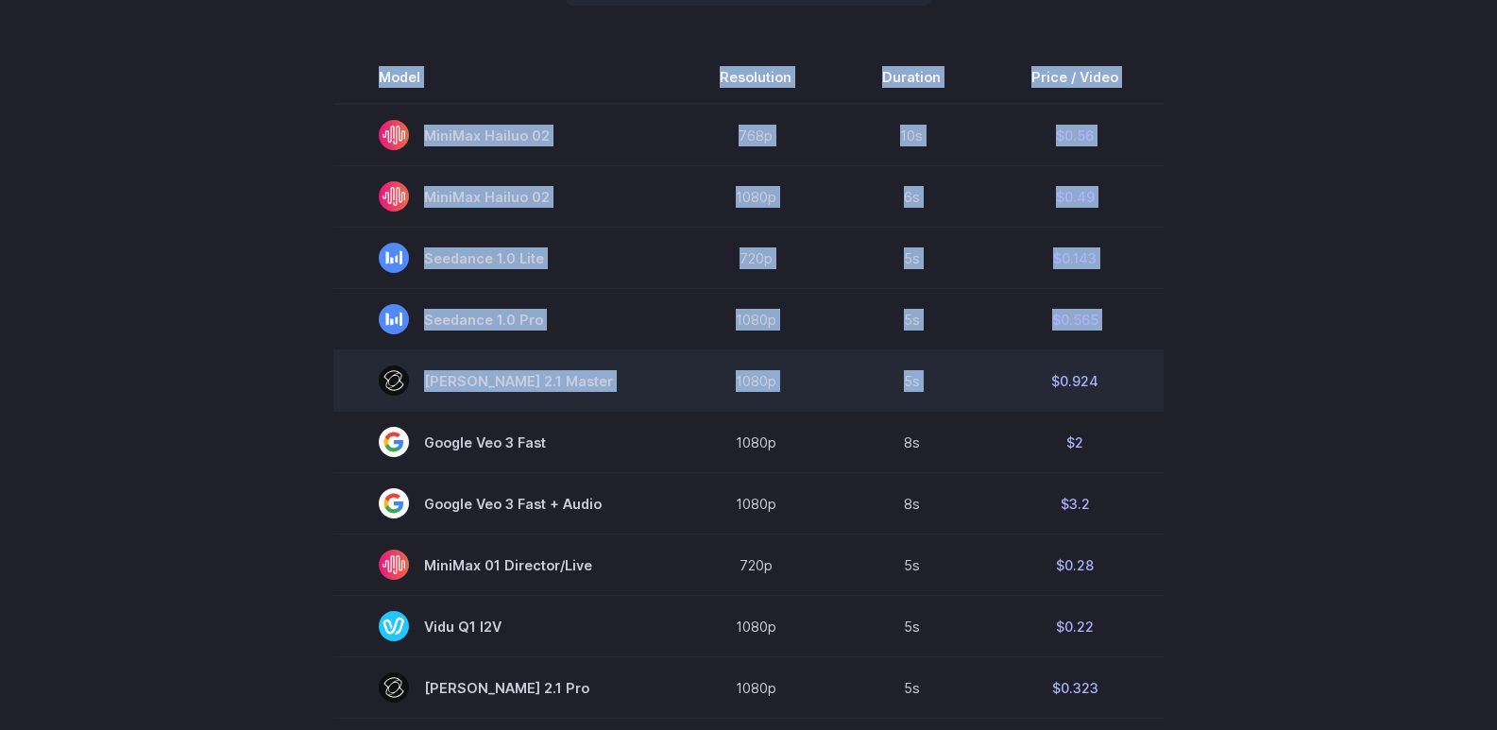
drag, startPoint x: 1158, startPoint y: 401, endPoint x: 1030, endPoint y: 379, distance: 130.3
click at [1030, 379] on section "Model Resolution Duration Price / Video MiniMax Hailuo 02 768p 10s $0.56 MiniMa…" at bounding box center [749, 691] width 1315 height 1281
click at [1027, 380] on td "$0.924" at bounding box center [1075, 380] width 178 height 61
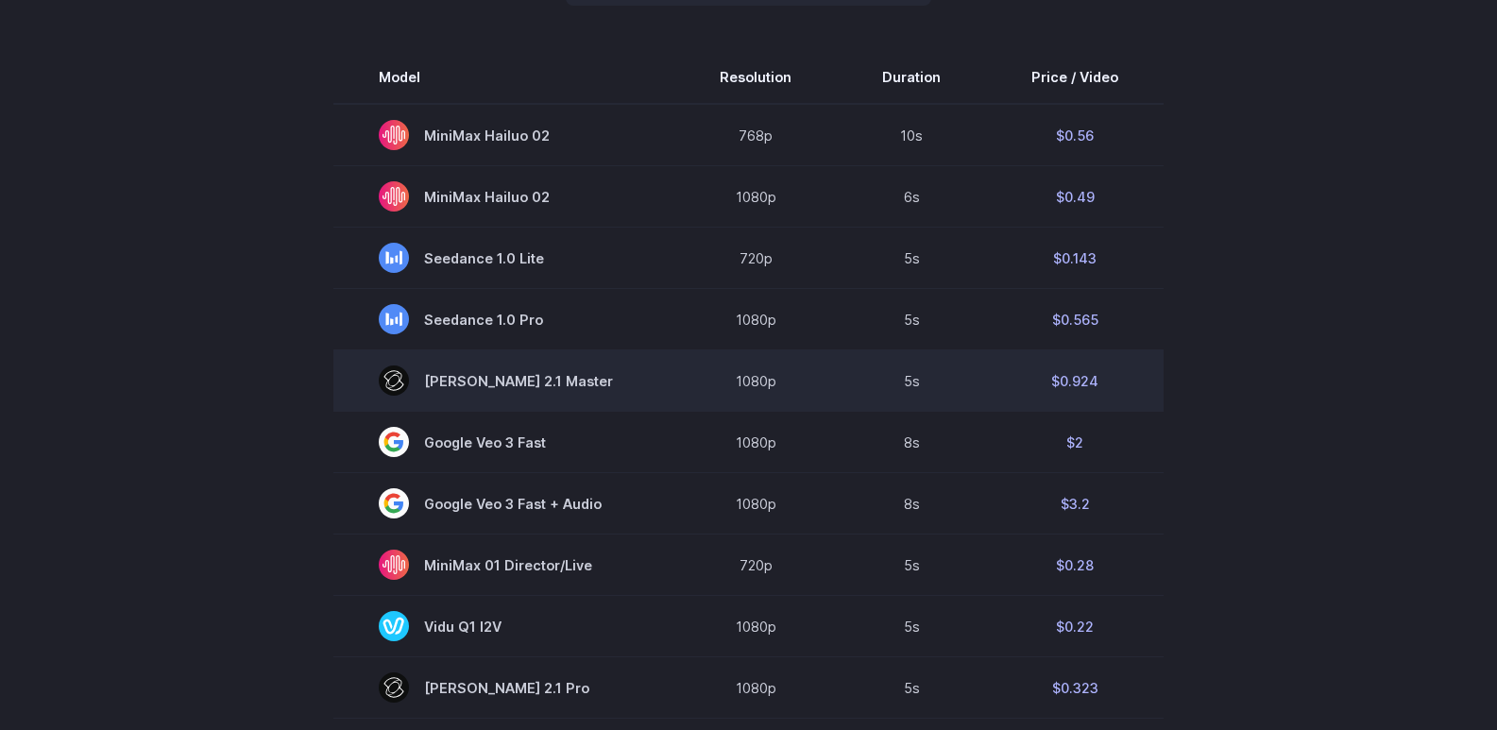
click at [1027, 380] on td "$0.924" at bounding box center [1075, 380] width 178 height 61
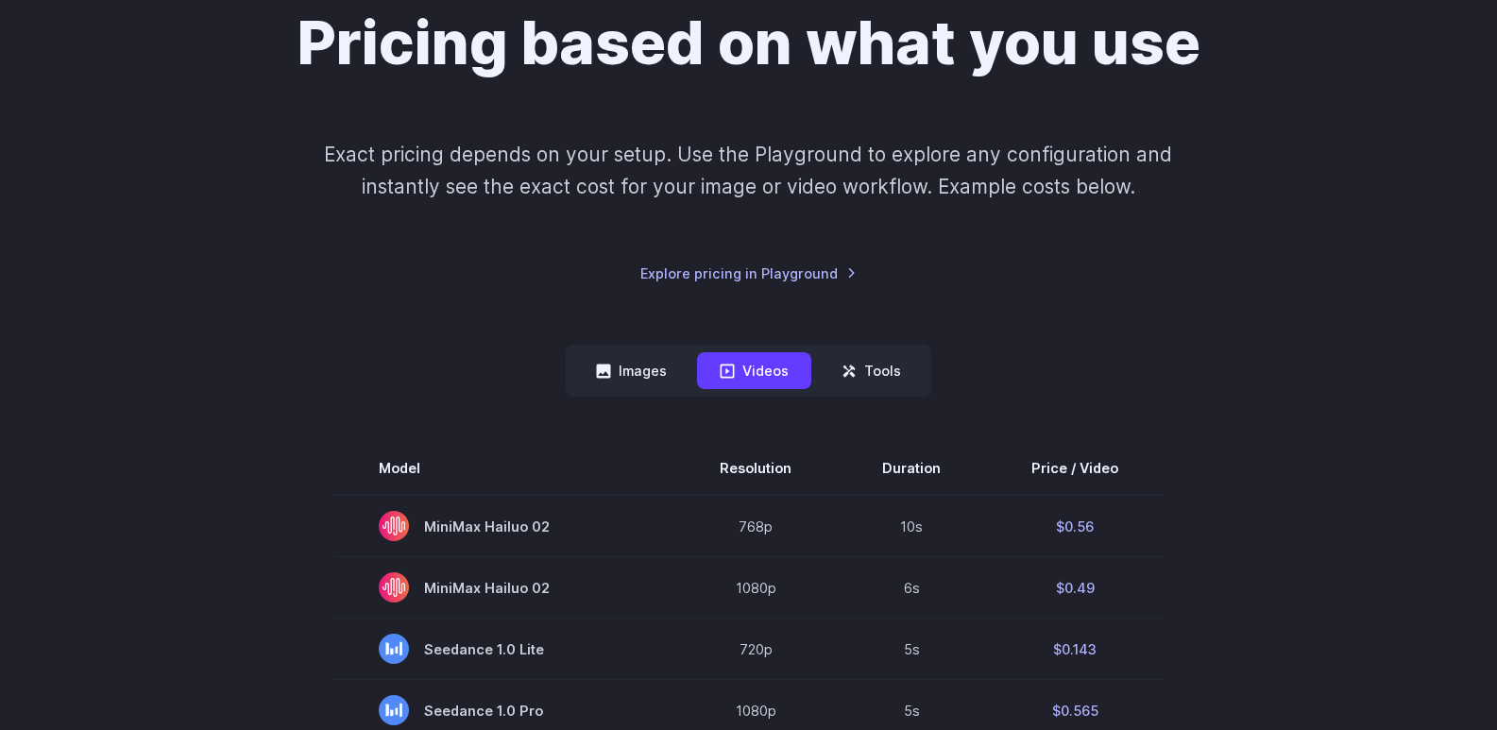
scroll to position [179, 0]
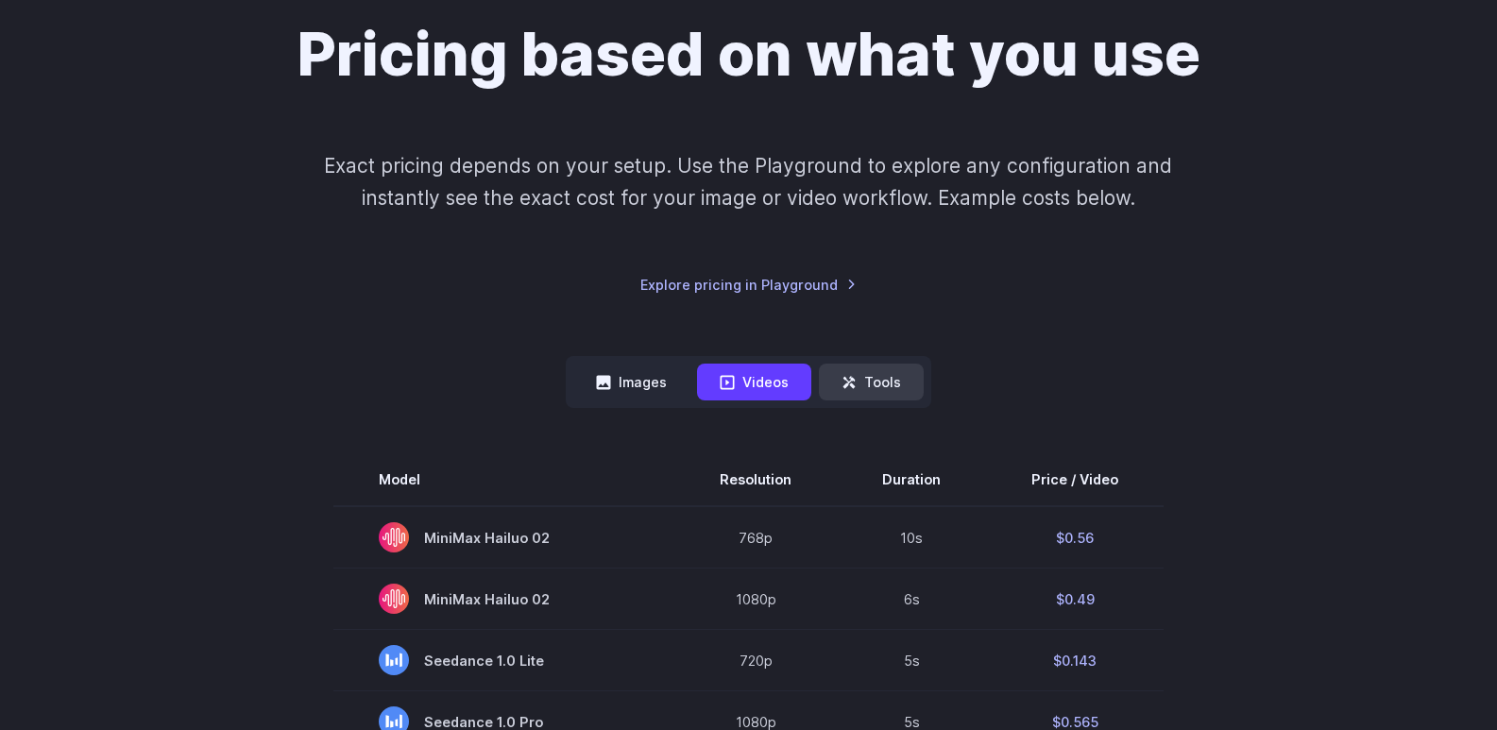
click at [879, 377] on button "Tools" at bounding box center [871, 382] width 105 height 37
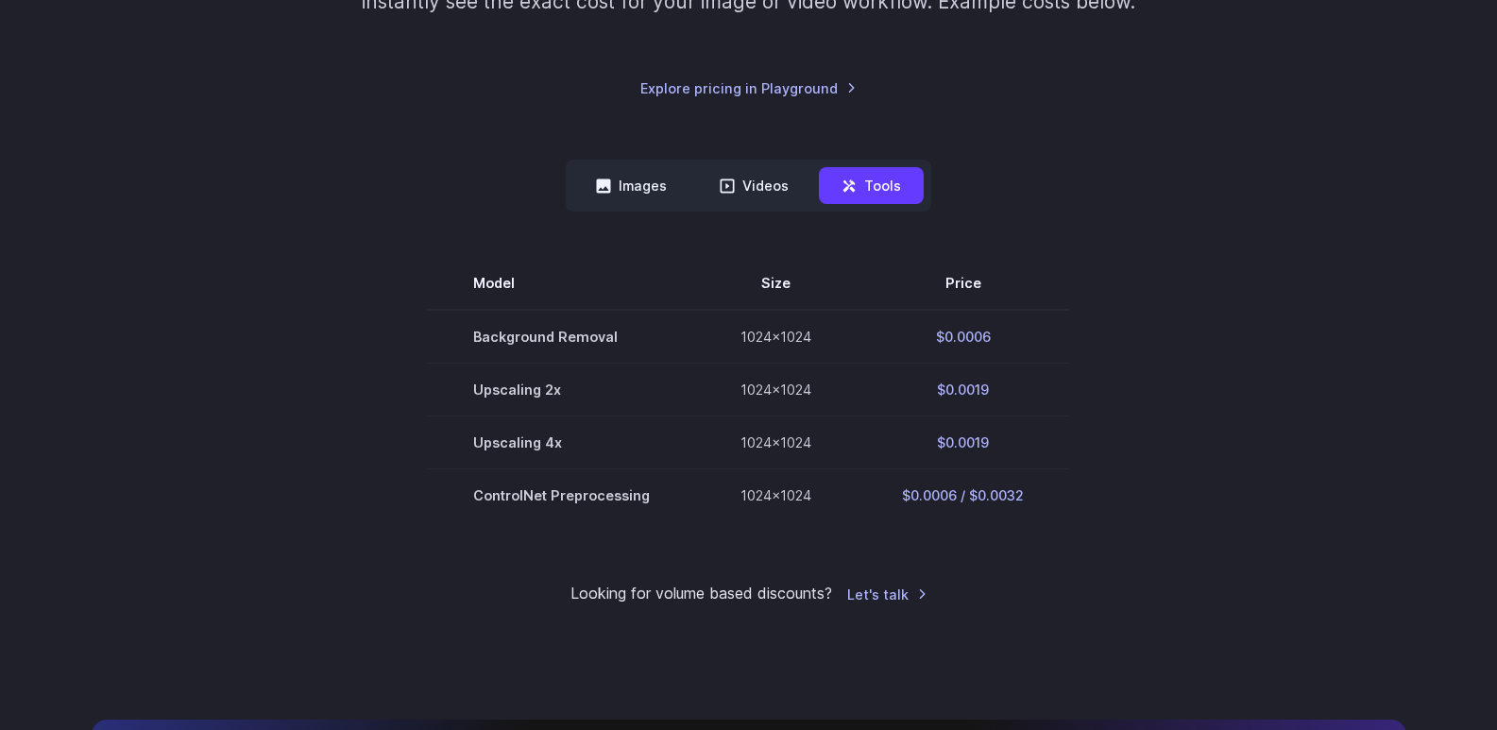
scroll to position [406, 0]
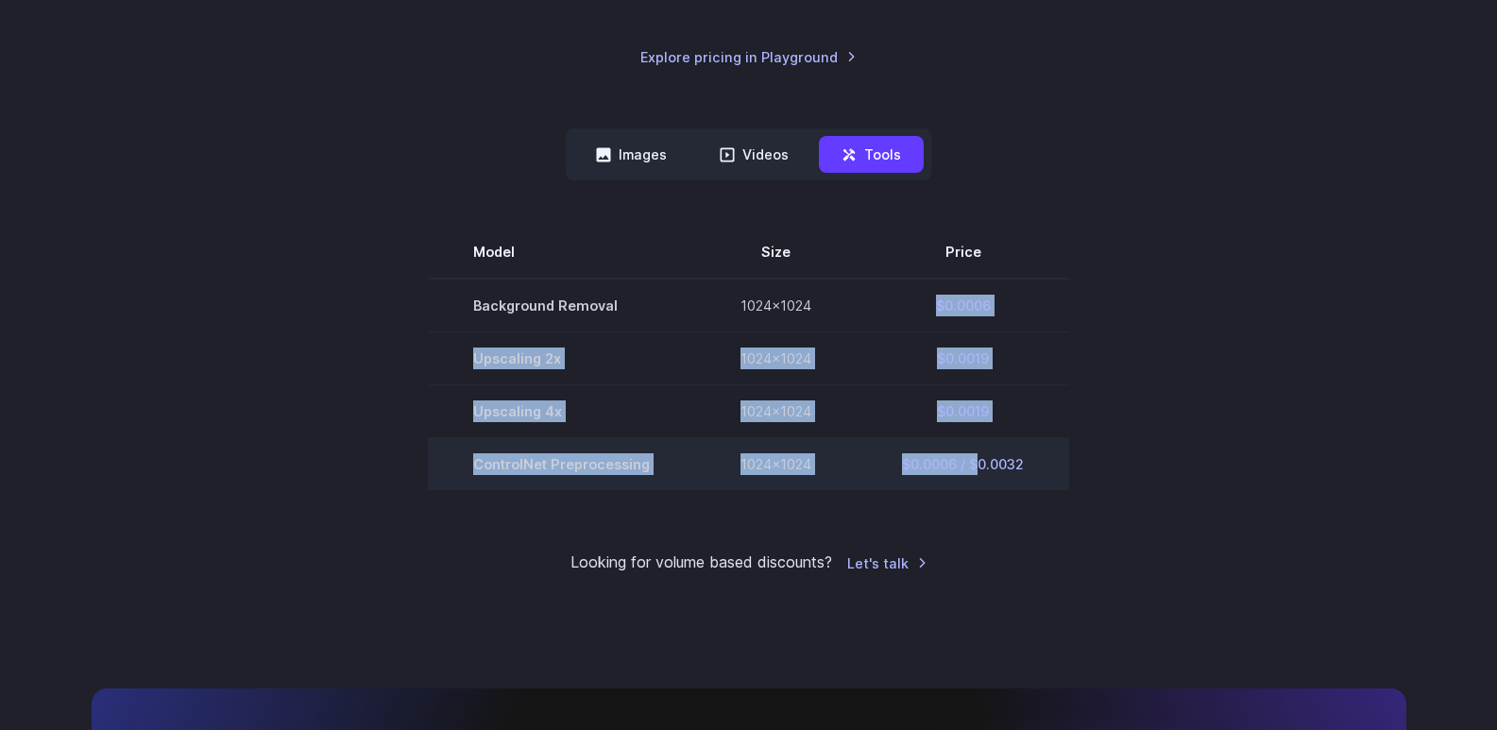
drag, startPoint x: 900, startPoint y: 299, endPoint x: 980, endPoint y: 442, distance: 163.2
click at [980, 442] on tbody "Model Size Price Background Removal 1024x1024 $0.0006 Upscaling 2x 1024x1024 $0…" at bounding box center [748, 358] width 641 height 265
click at [980, 442] on td "$0.0006 / $0.0032" at bounding box center [963, 464] width 213 height 53
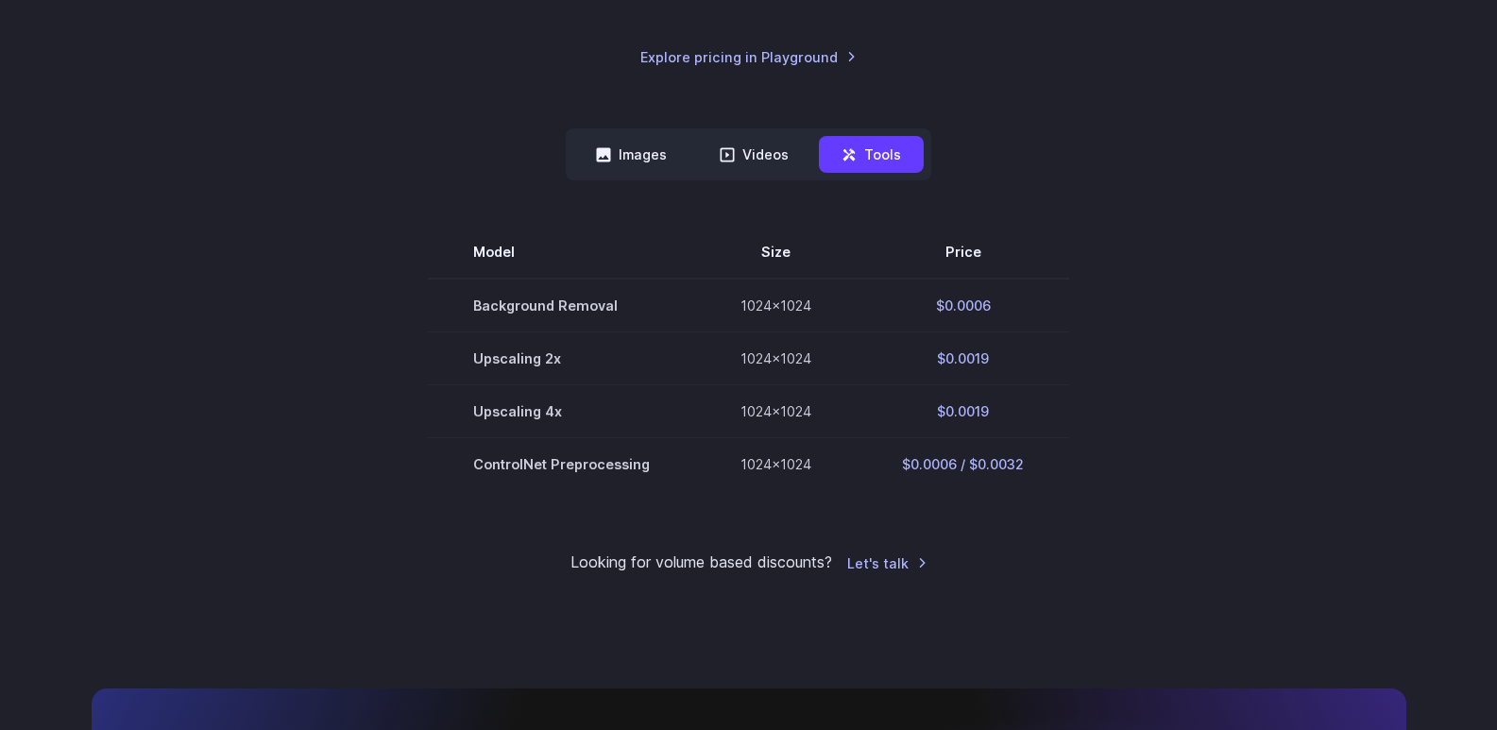
click at [1169, 443] on section "Model Size Price Background Removal 1024x1024 $0.0006 Upscaling 2x 1024x1024 $0…" at bounding box center [749, 358] width 1315 height 265
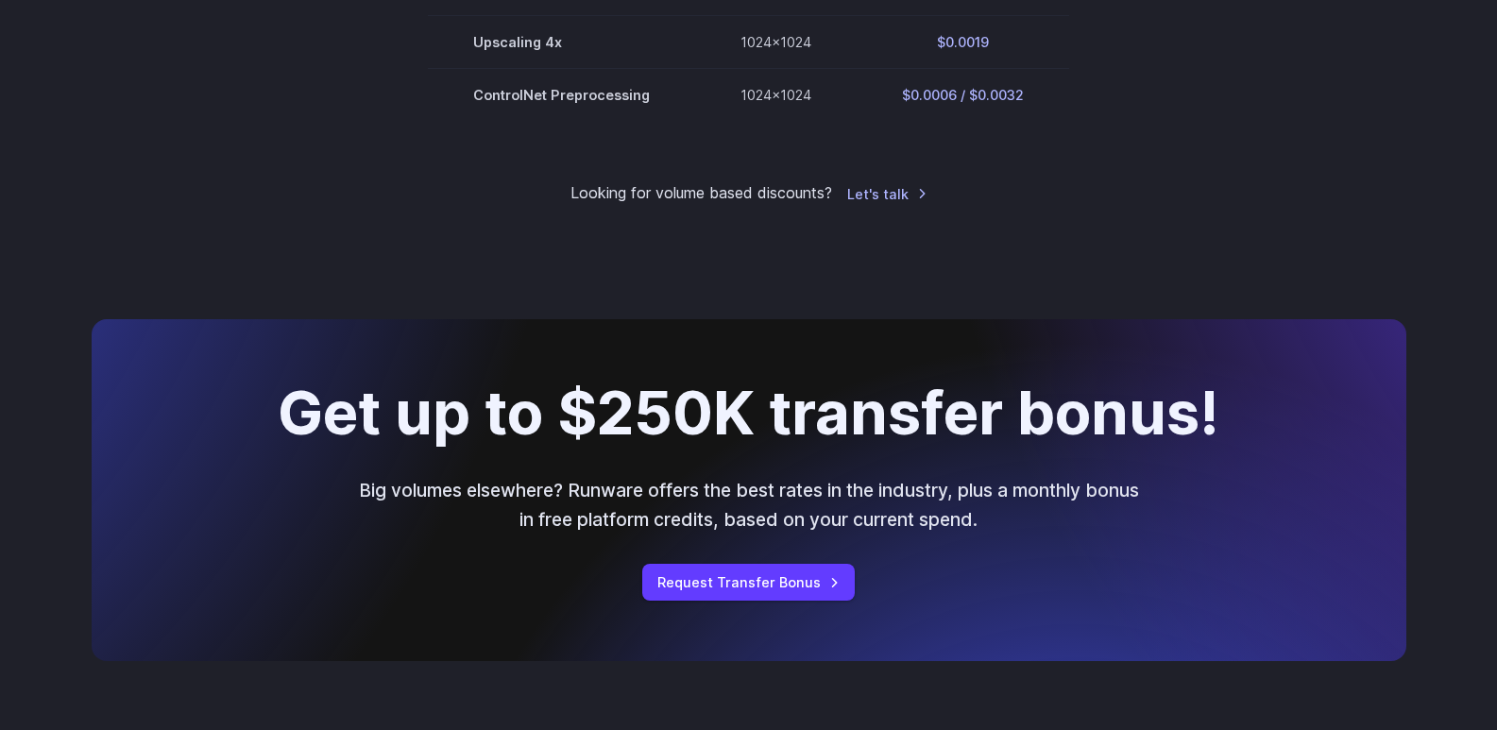
scroll to position [777, 0]
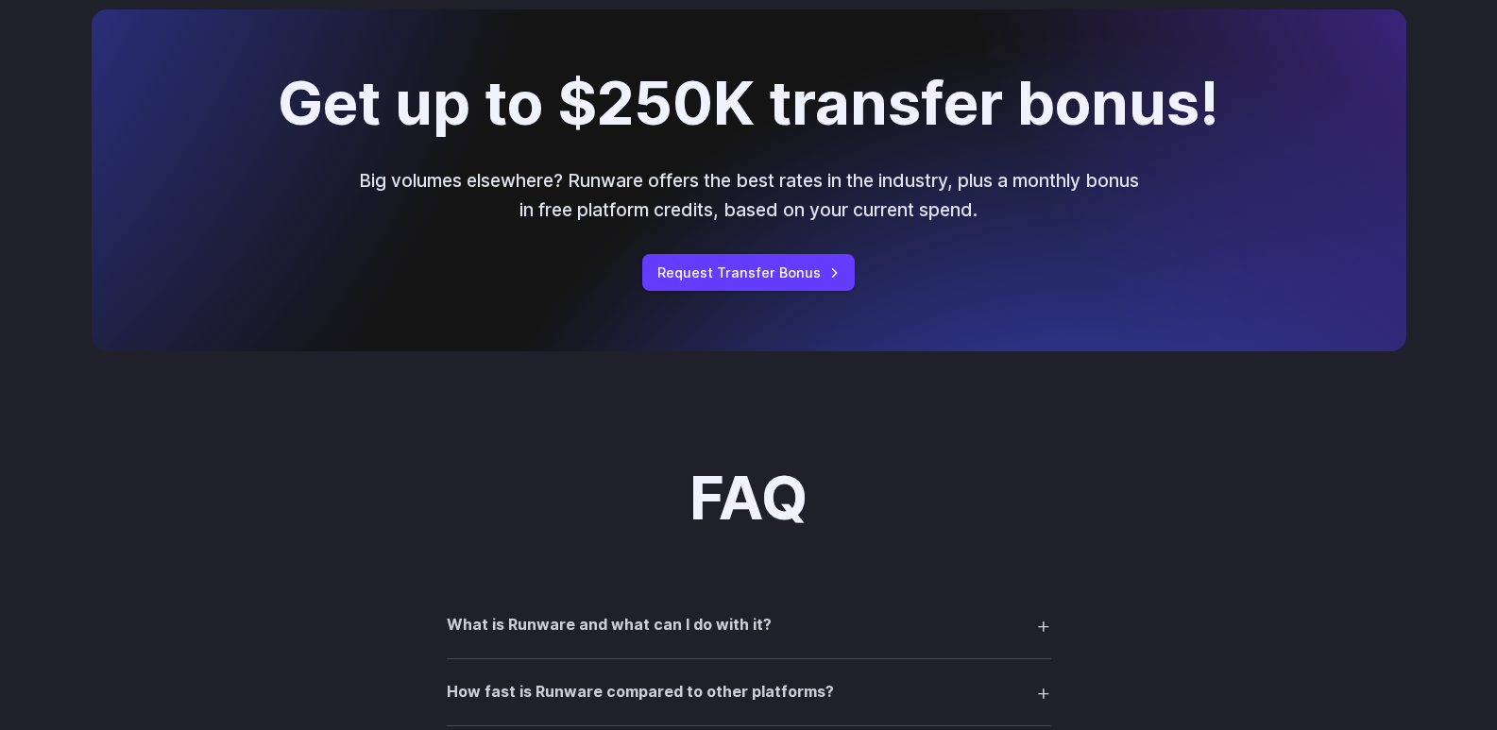
click at [1114, 337] on div "Get up to $250K transfer bonus! Big volumes elsewhere? Runware offers the best …" at bounding box center [749, 180] width 1315 height 343
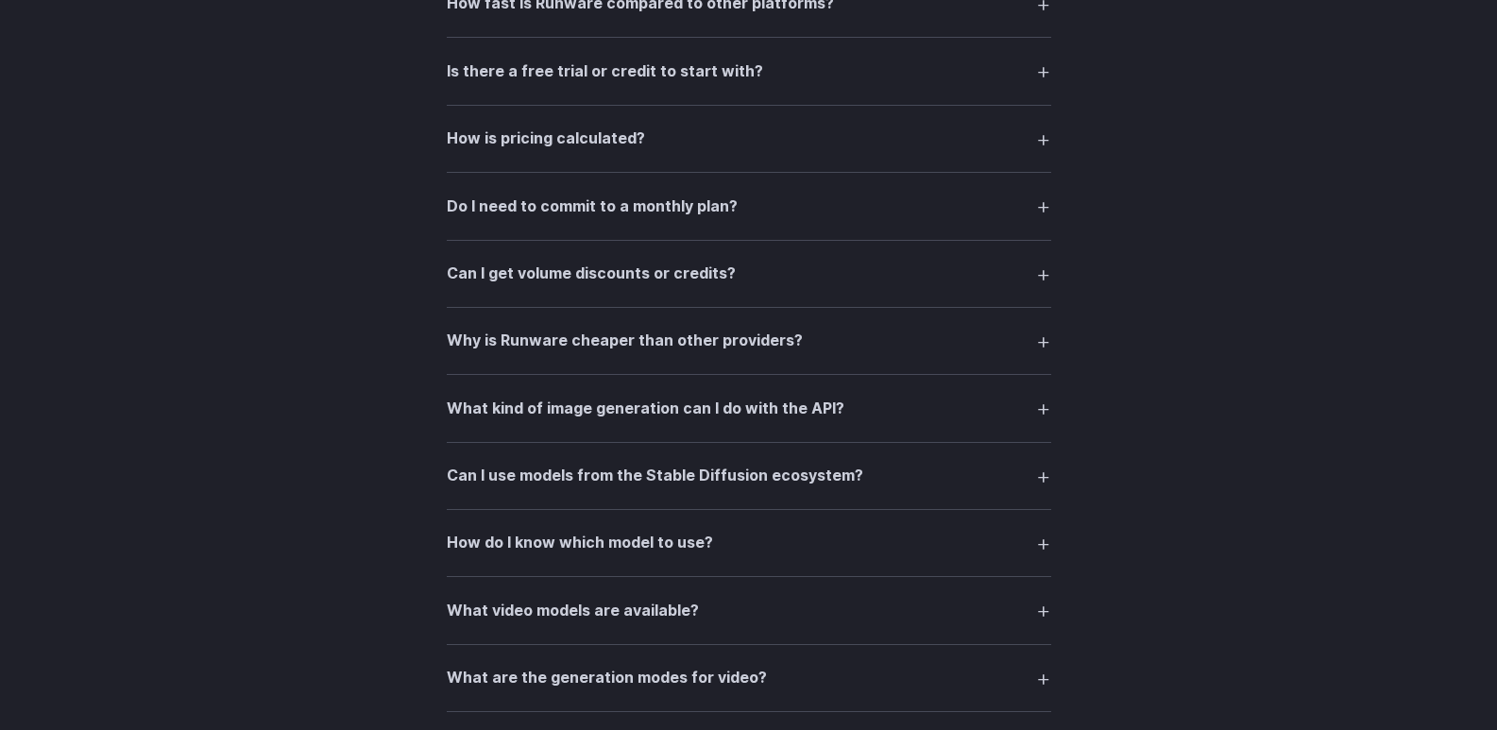
scroll to position [1792, 0]
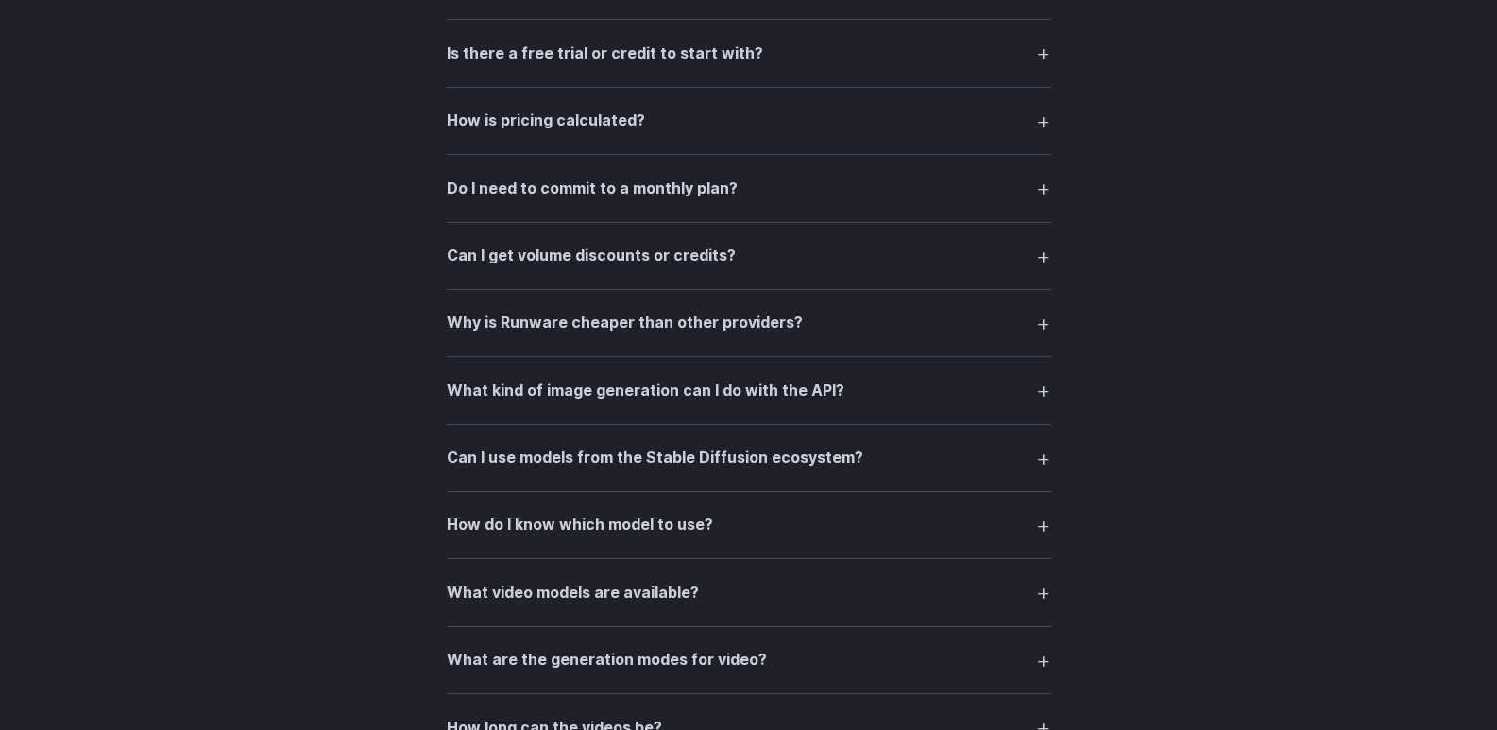
click at [1189, 593] on div "FAQ What is Runware and what can I do with it? Runware is a high-performance AI…" at bounding box center [749, 529] width 1360 height 1543
click at [1183, 376] on div "FAQ What is Runware and what can I do with it? Runware is a high-performance AI…" at bounding box center [749, 529] width 1360 height 1543
click at [930, 616] on details "What video models are available? We offer top-tier models like Kling 2.1, Pixve…" at bounding box center [749, 592] width 605 height 67
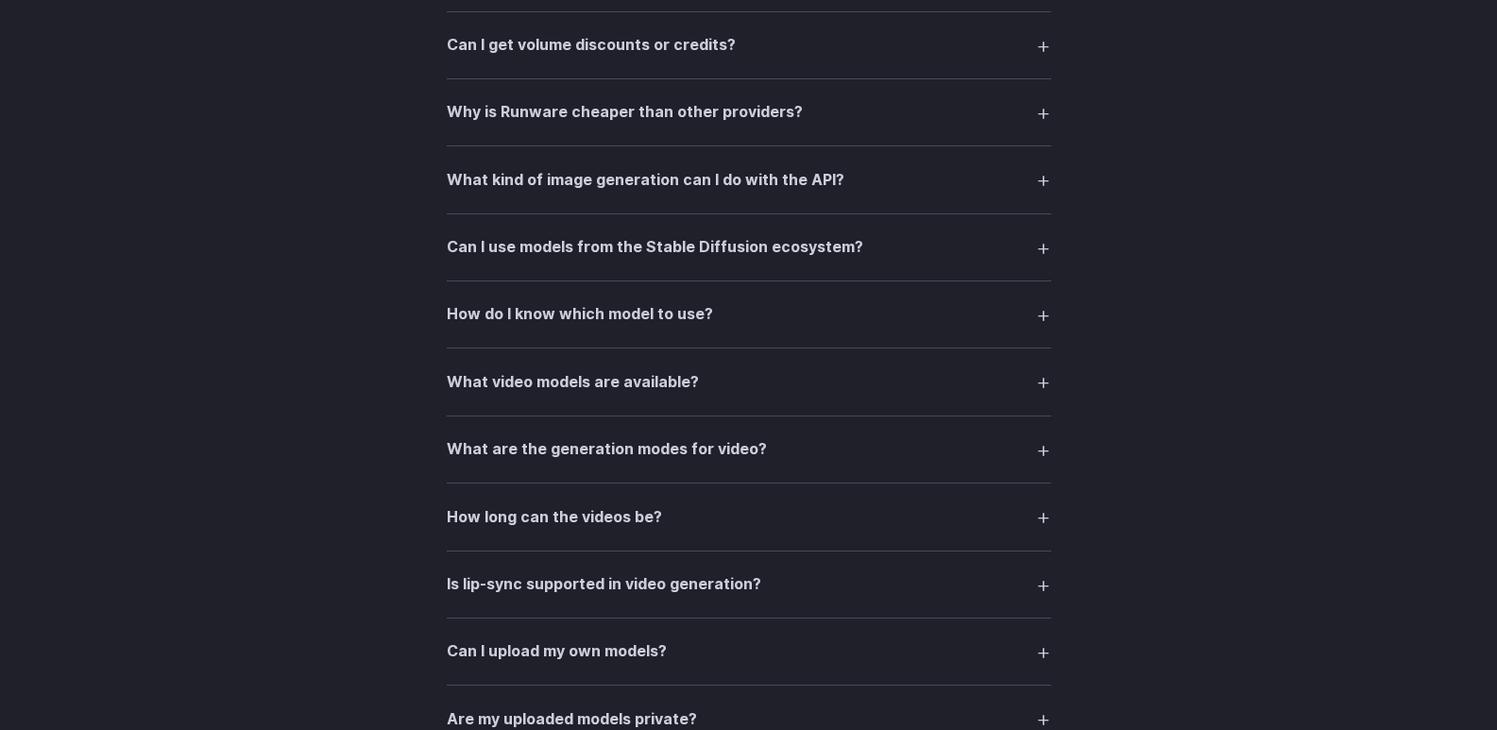
scroll to position [2005, 0]
click at [999, 380] on summary "What video models are available?" at bounding box center [749, 380] width 605 height 36
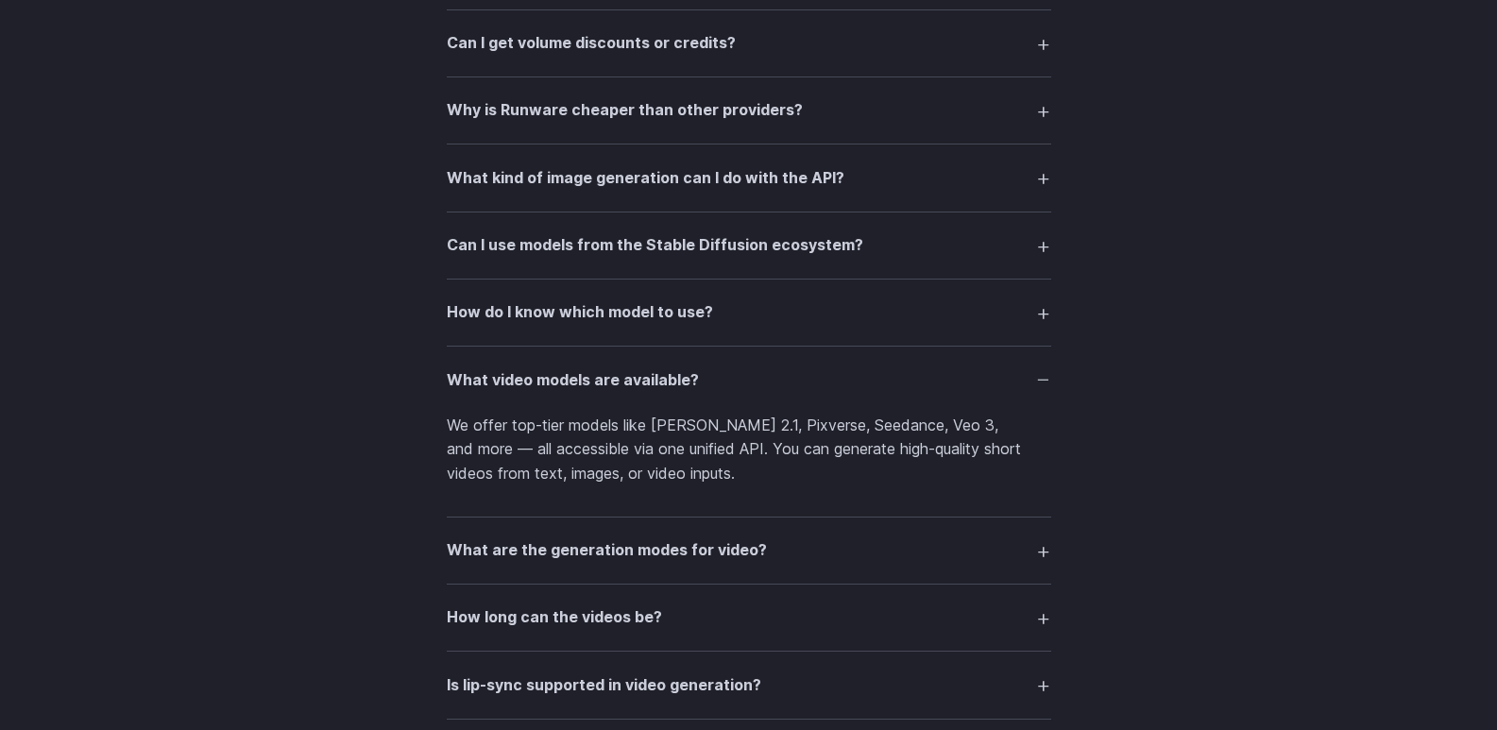
click at [958, 376] on summary "What video models are available?" at bounding box center [749, 380] width 605 height 36
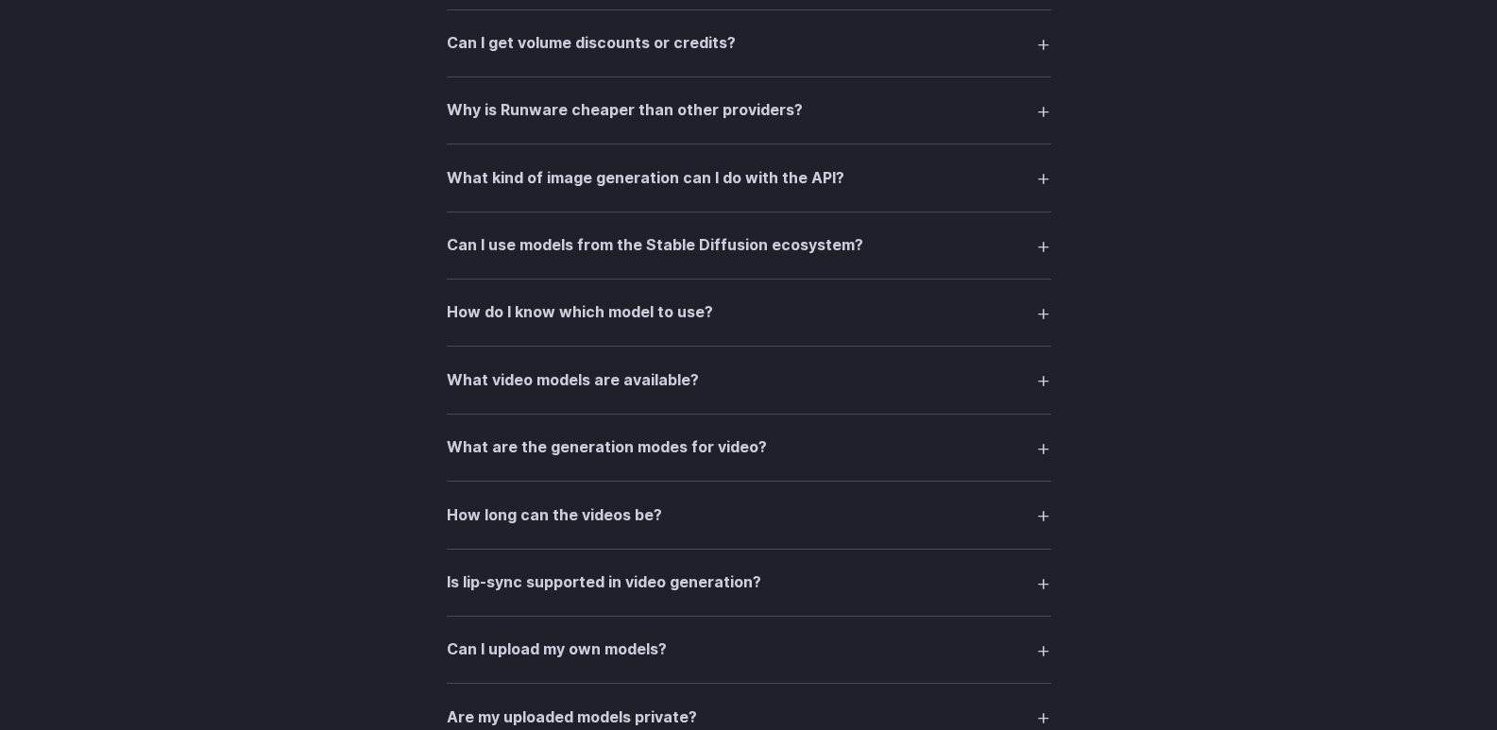
click at [958, 376] on summary "What video models are available?" at bounding box center [749, 380] width 605 height 36
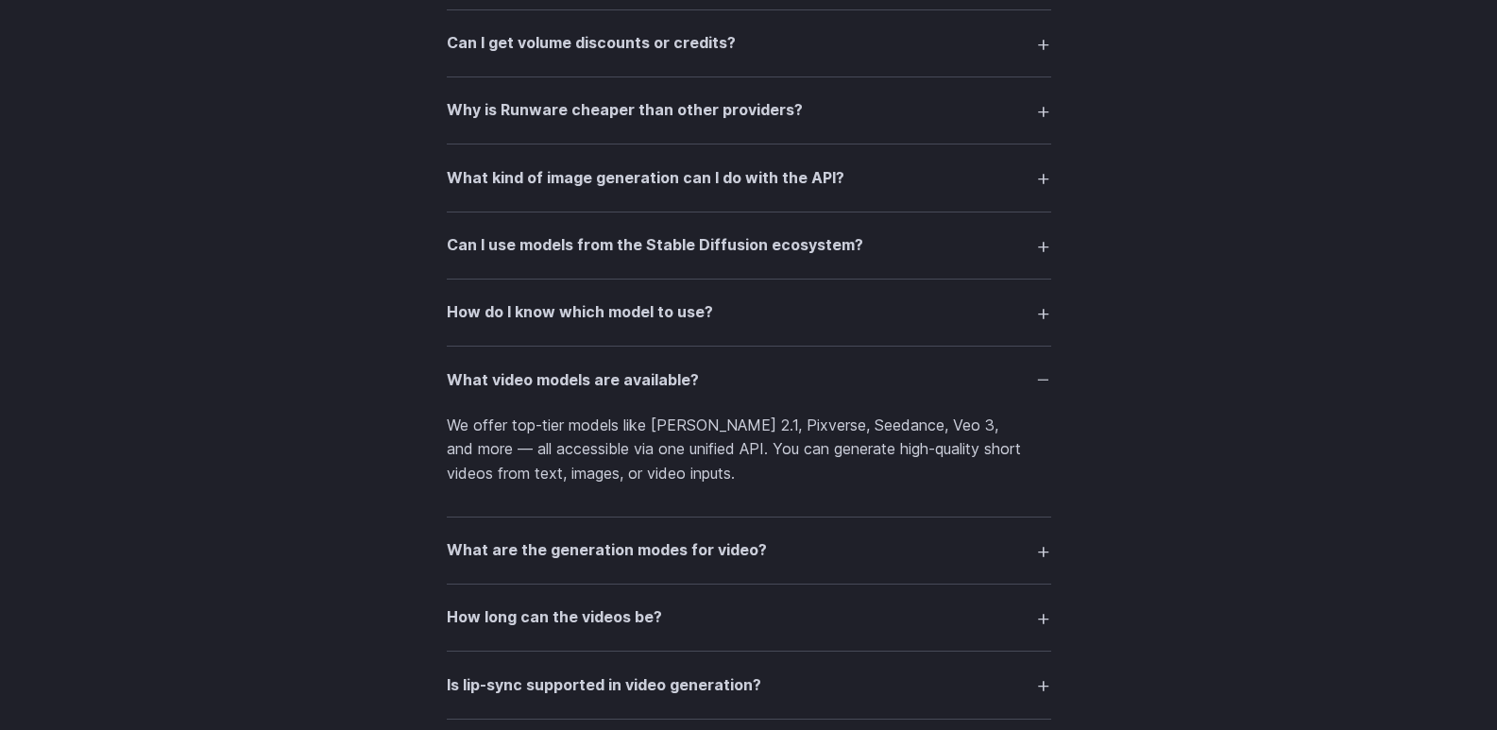
click at [958, 374] on summary "What video models are available?" at bounding box center [749, 380] width 605 height 36
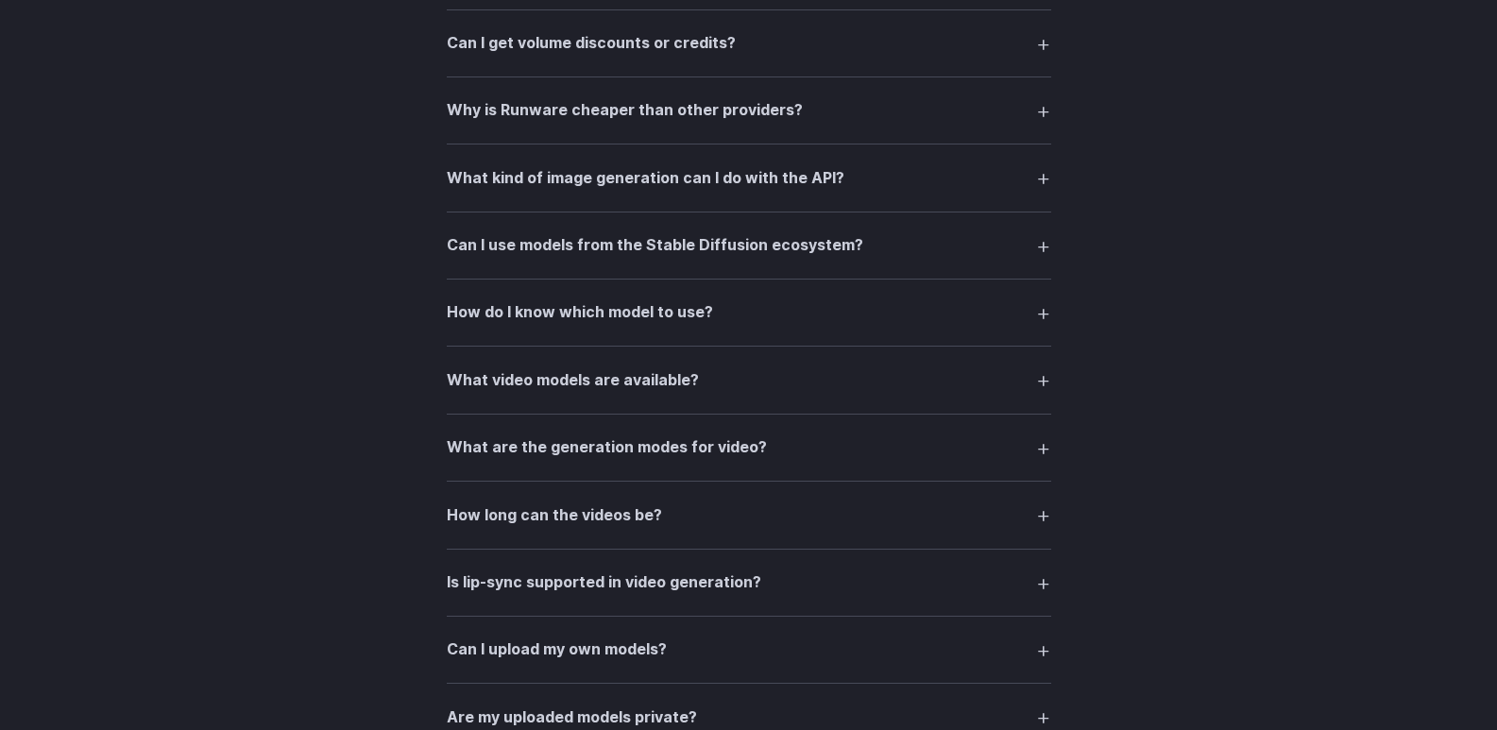
click at [953, 447] on summary "What are the generation modes for video?" at bounding box center [749, 448] width 605 height 36
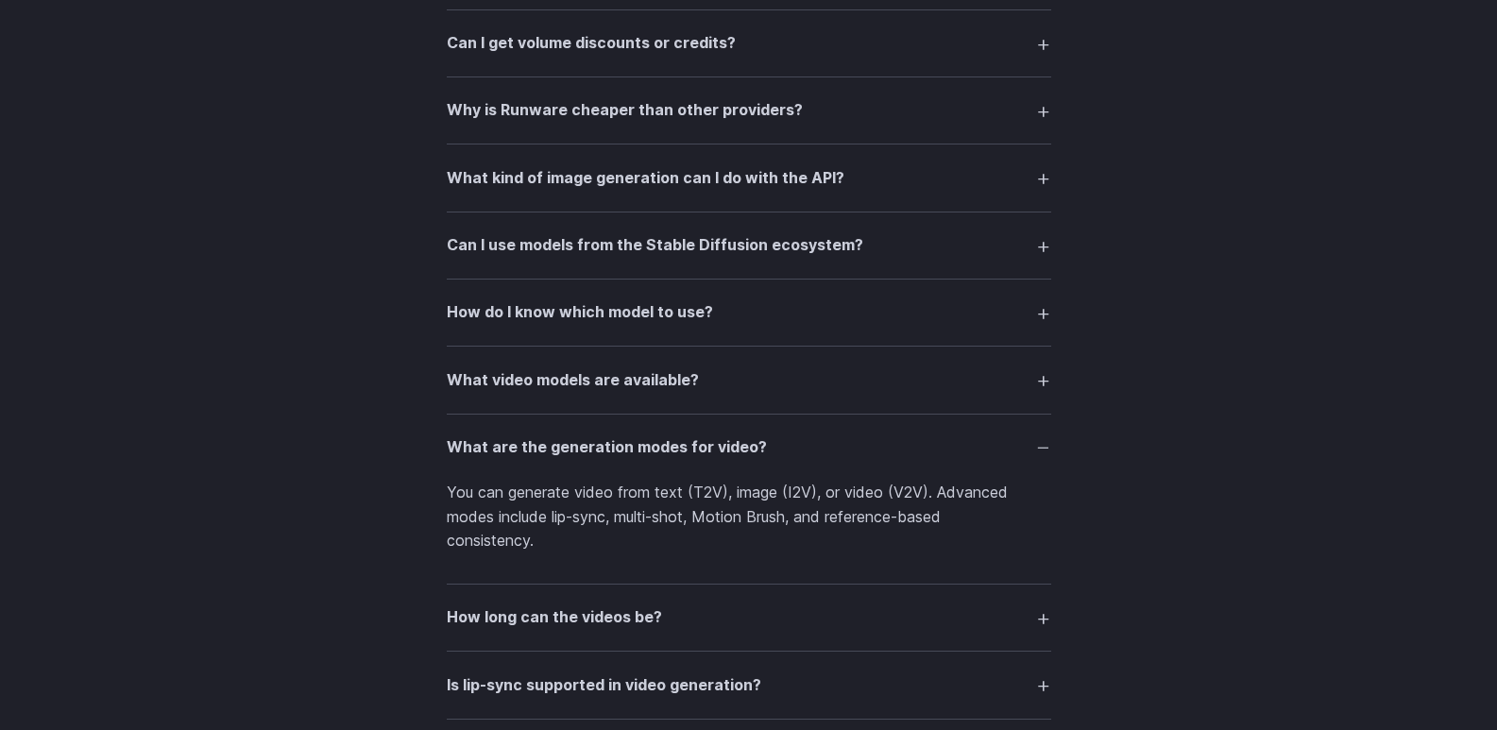
click at [953, 447] on summary "What are the generation modes for video?" at bounding box center [749, 448] width 605 height 36
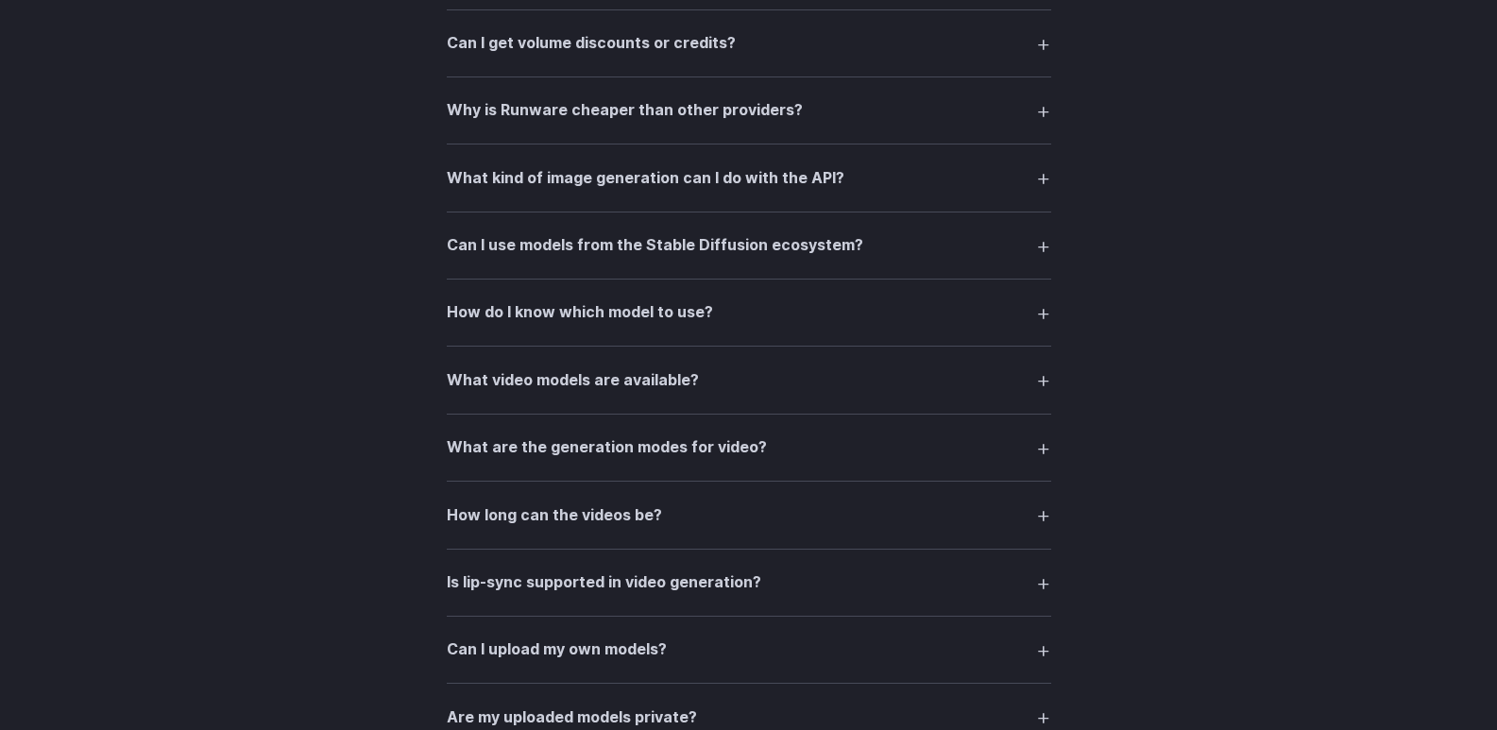
click at [949, 505] on summary "How long can the videos be?" at bounding box center [749, 515] width 605 height 36
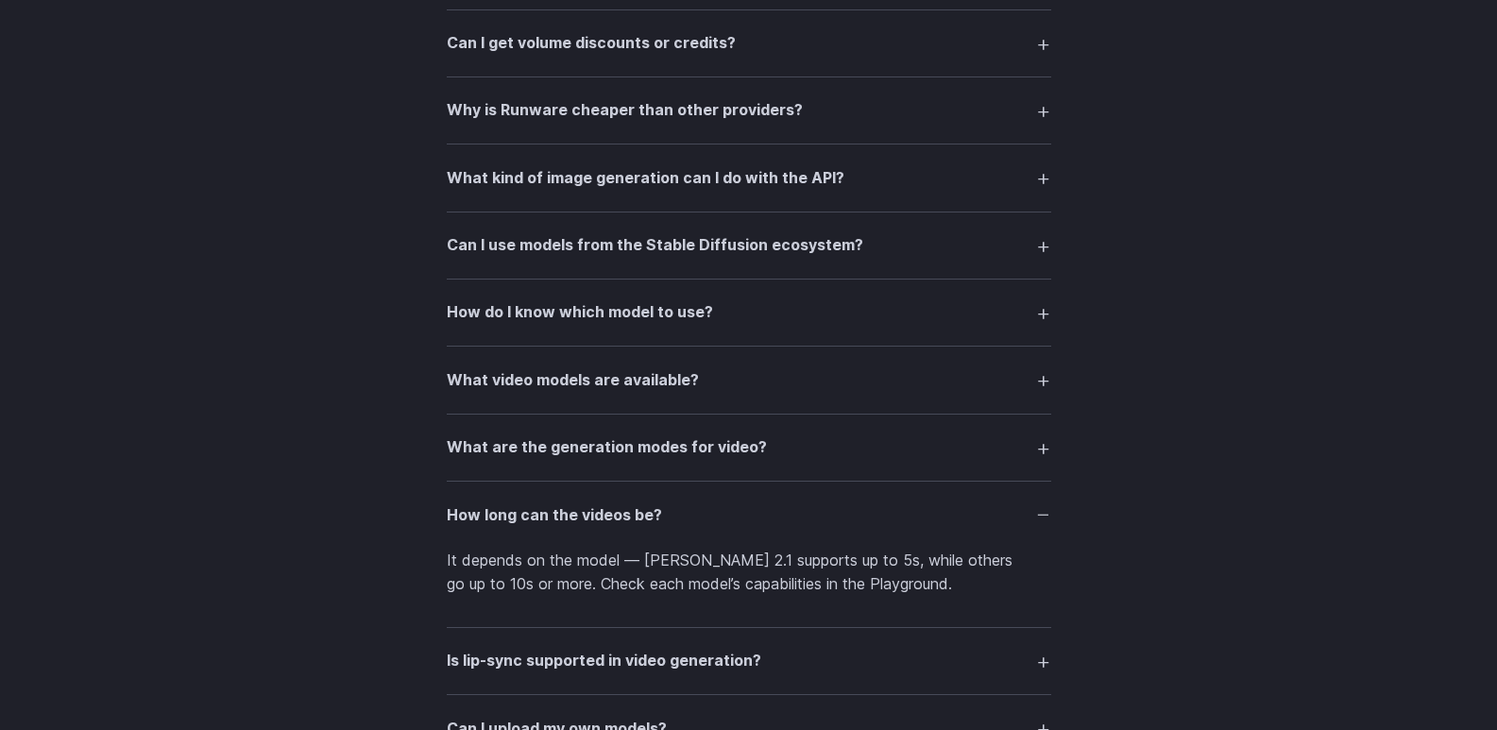
click at [949, 505] on summary "How long can the videos be?" at bounding box center [749, 515] width 605 height 36
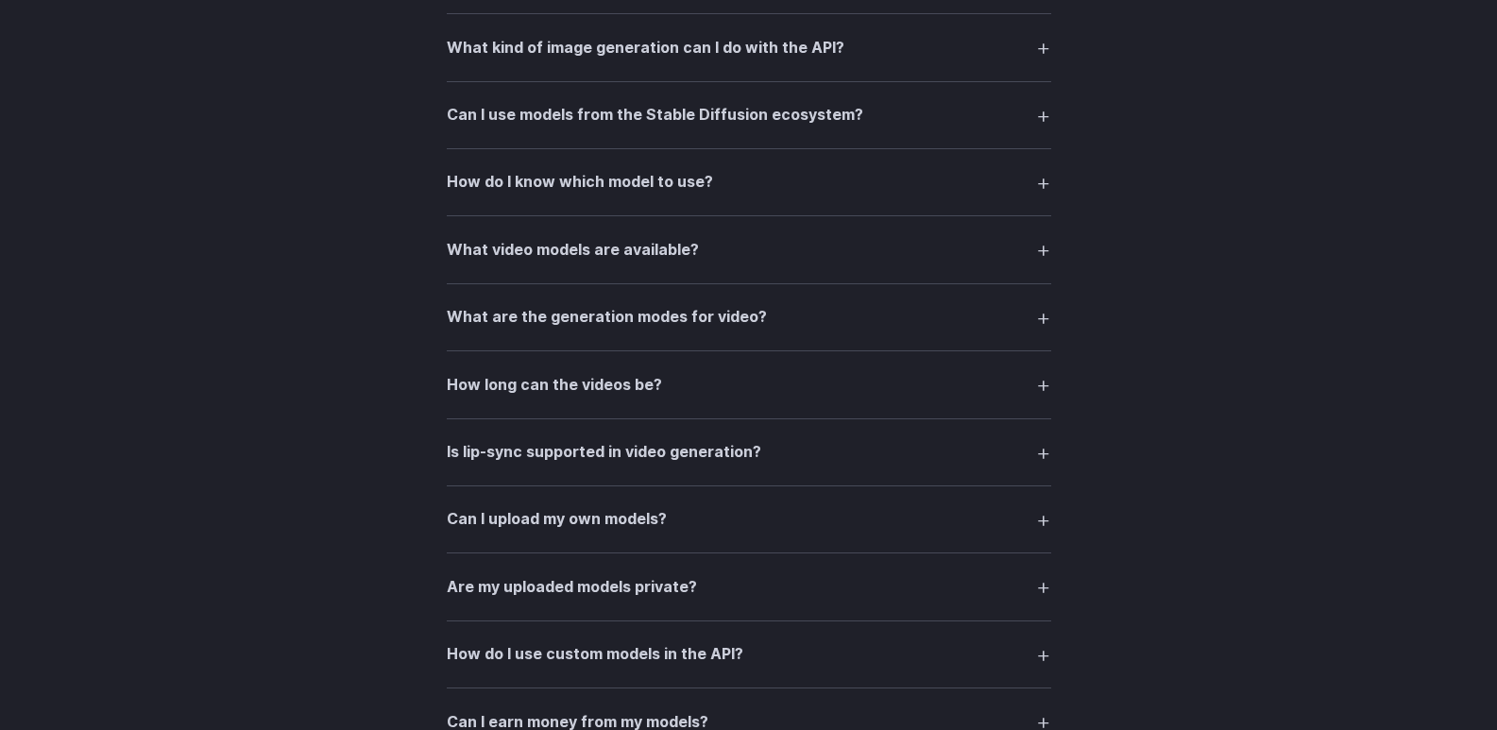
scroll to position [2159, 0]
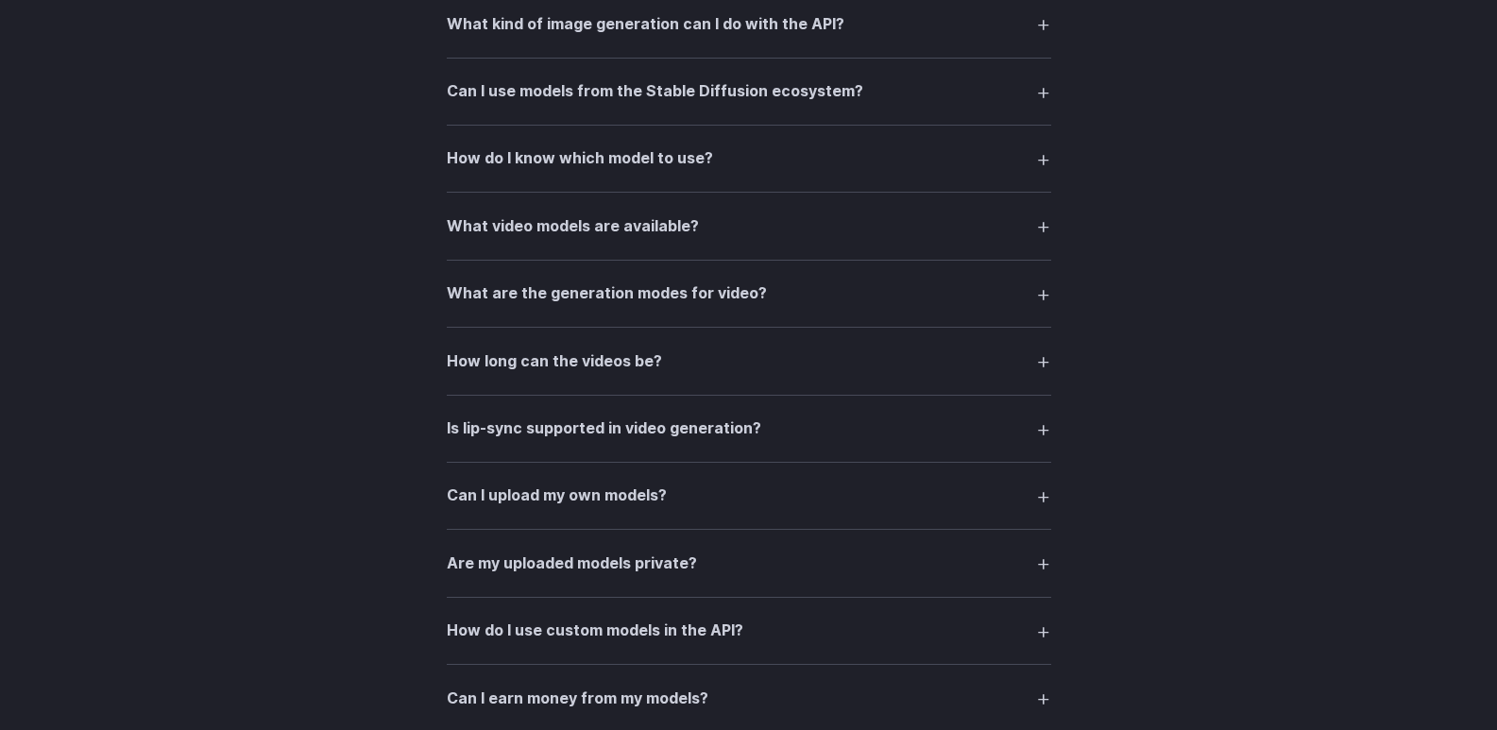
click at [949, 429] on summary "Is lip-sync supported in video generation?" at bounding box center [749, 429] width 605 height 36
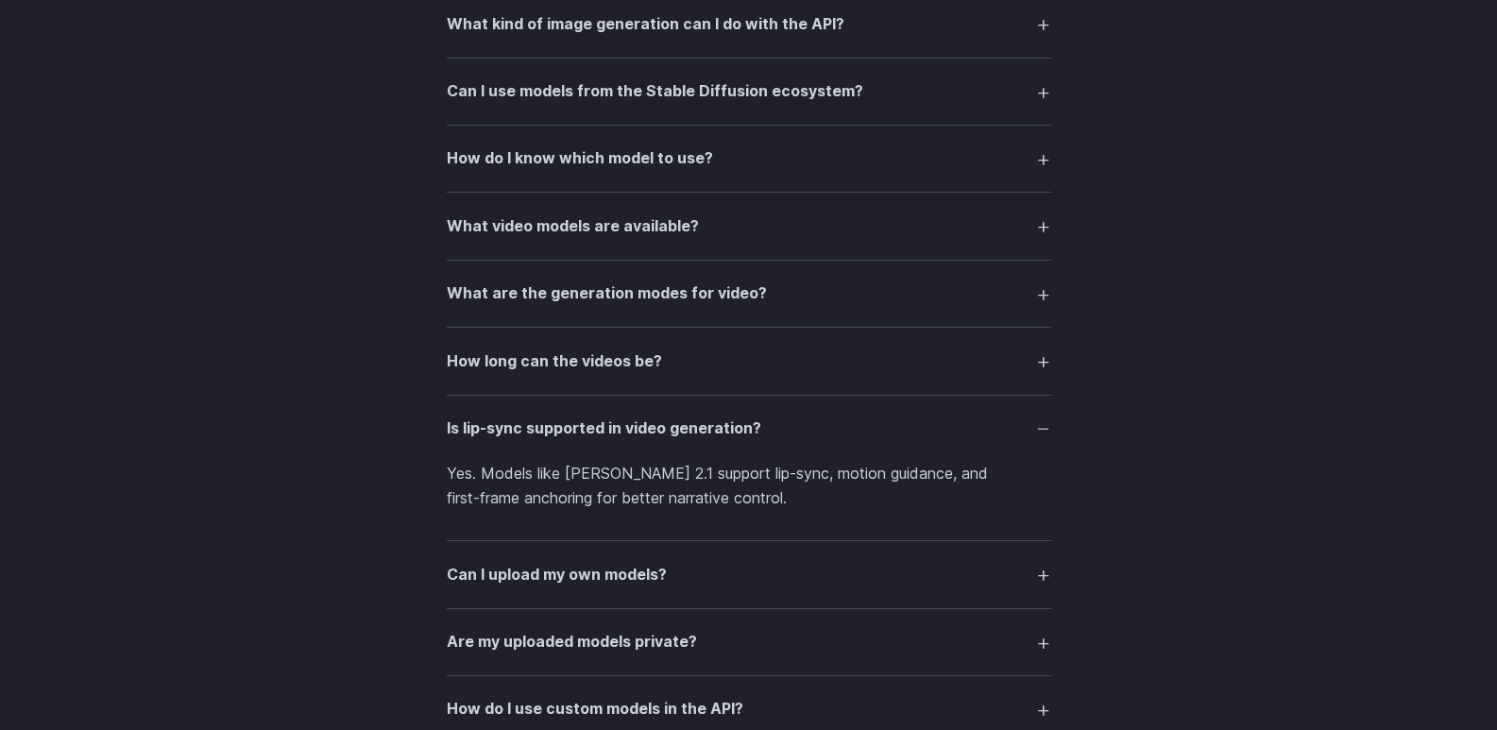
click at [944, 429] on summary "Is lip-sync supported in video generation?" at bounding box center [749, 429] width 605 height 36
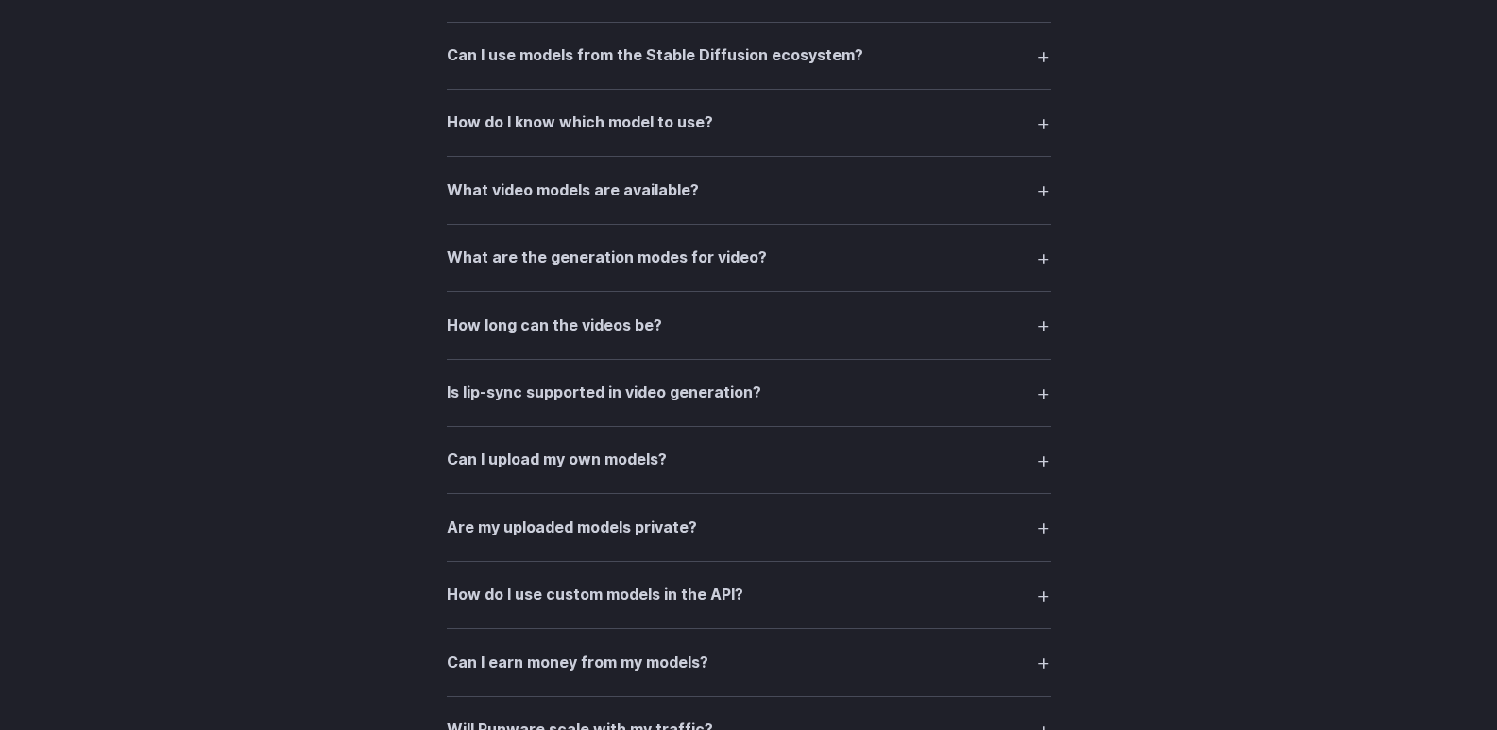
scroll to position [2282, 0]
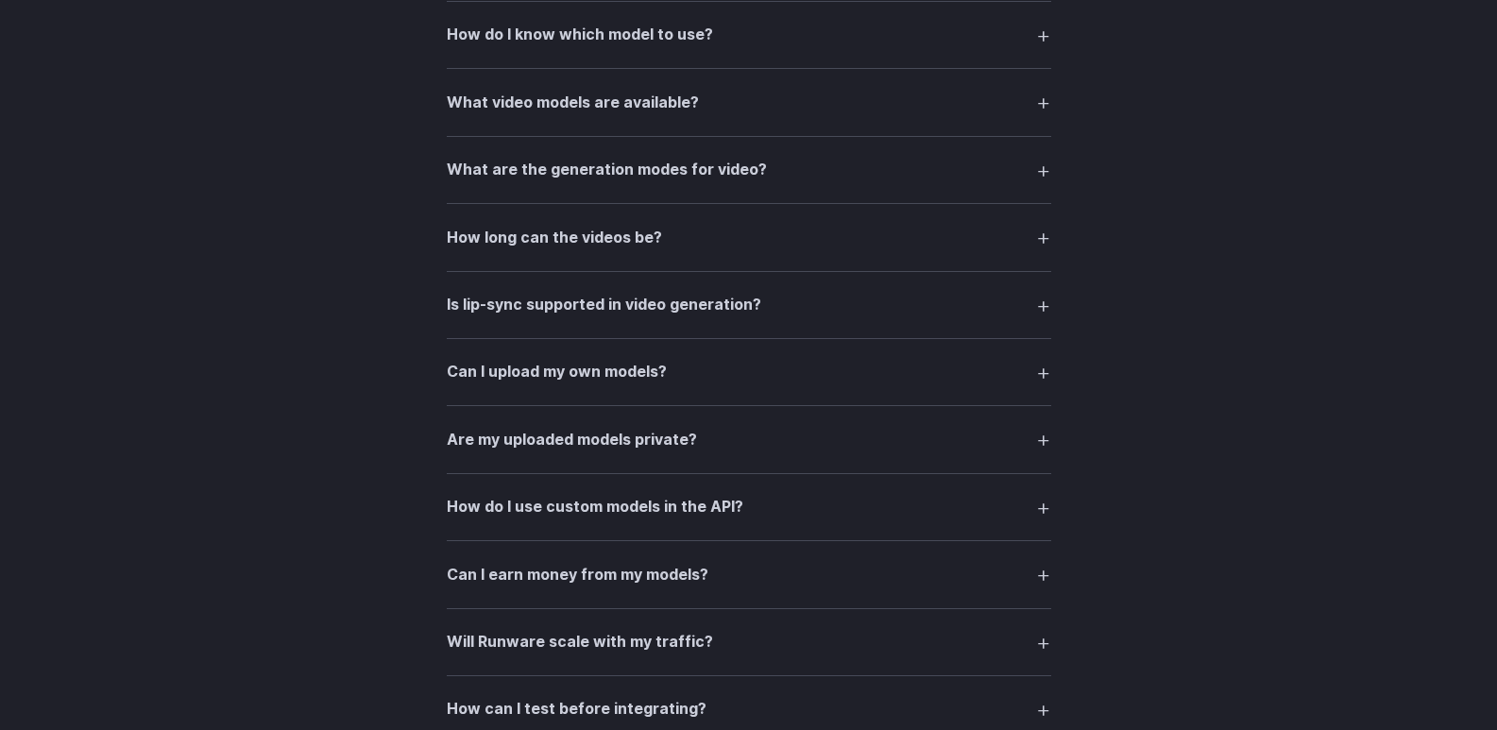
click at [916, 386] on summary "Can I upload my own models?" at bounding box center [749, 372] width 605 height 36
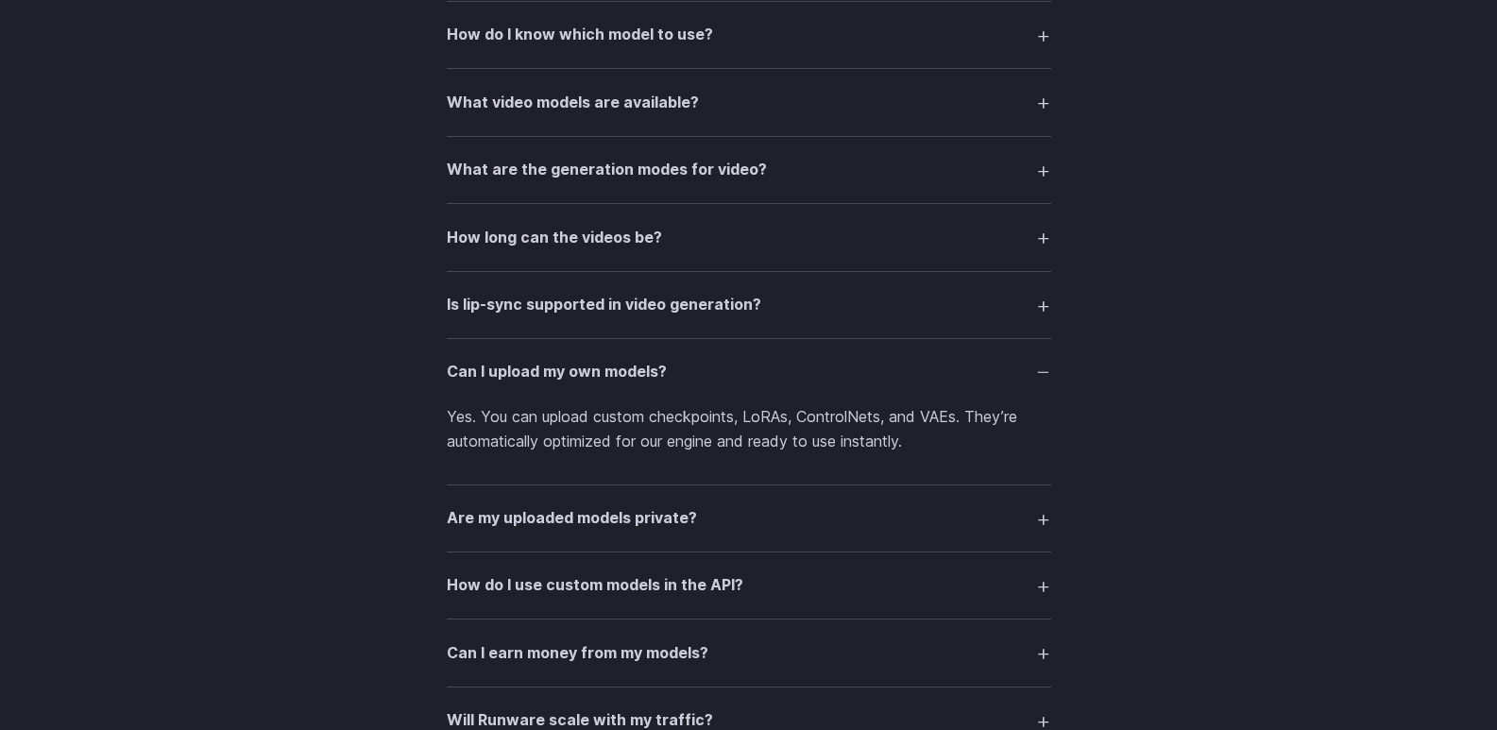
drag, startPoint x: 927, startPoint y: 370, endPoint x: 1121, endPoint y: 373, distance: 194.6
click at [1121, 373] on div "FAQ What is Runware and what can I do with it? Runware is a high-performance AI…" at bounding box center [749, 78] width 1360 height 1621
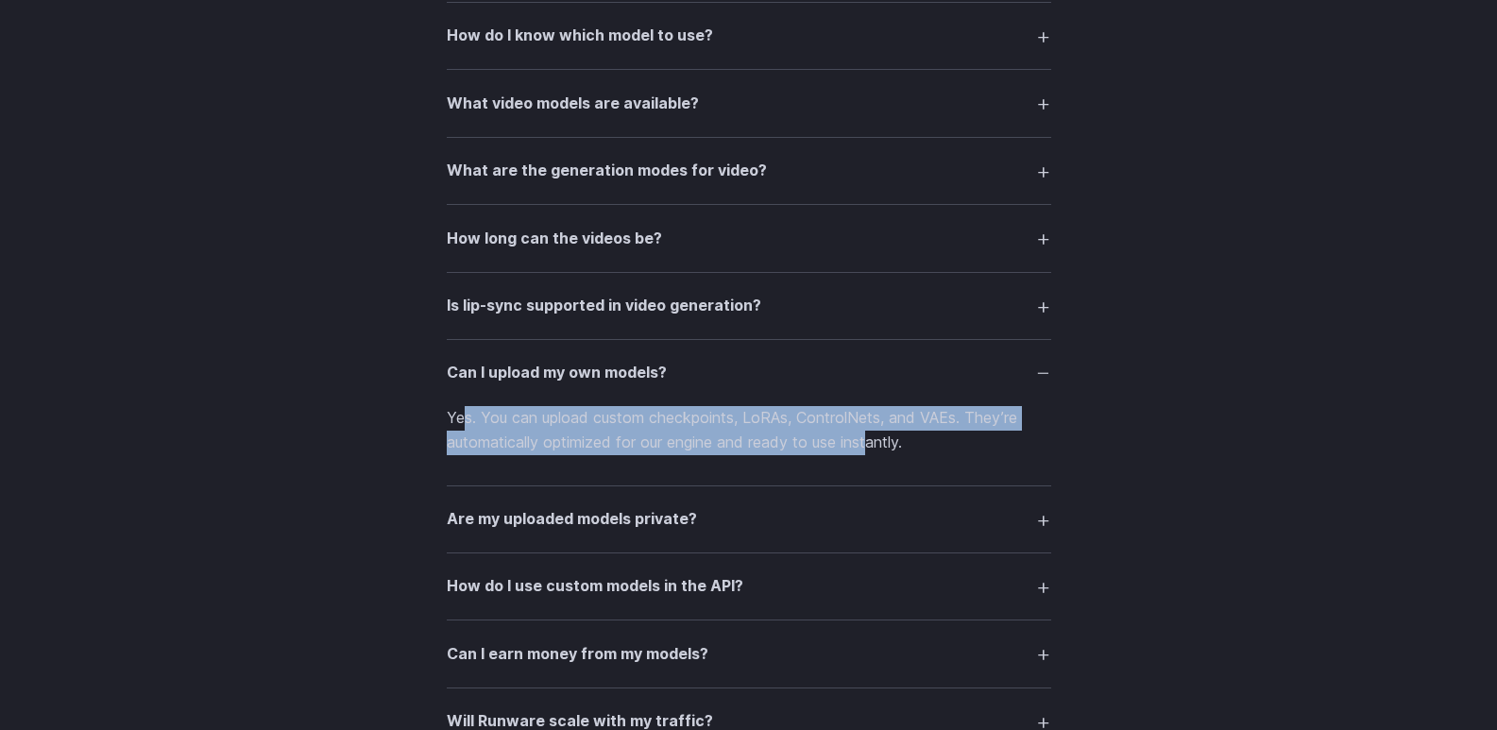
drag, startPoint x: 460, startPoint y: 424, endPoint x: 932, endPoint y: 450, distance: 473.0
click at [932, 450] on p "Yes. You can upload custom checkpoints, LoRAs, ControlNets, and VAEs. They’re a…" at bounding box center [749, 430] width 605 height 48
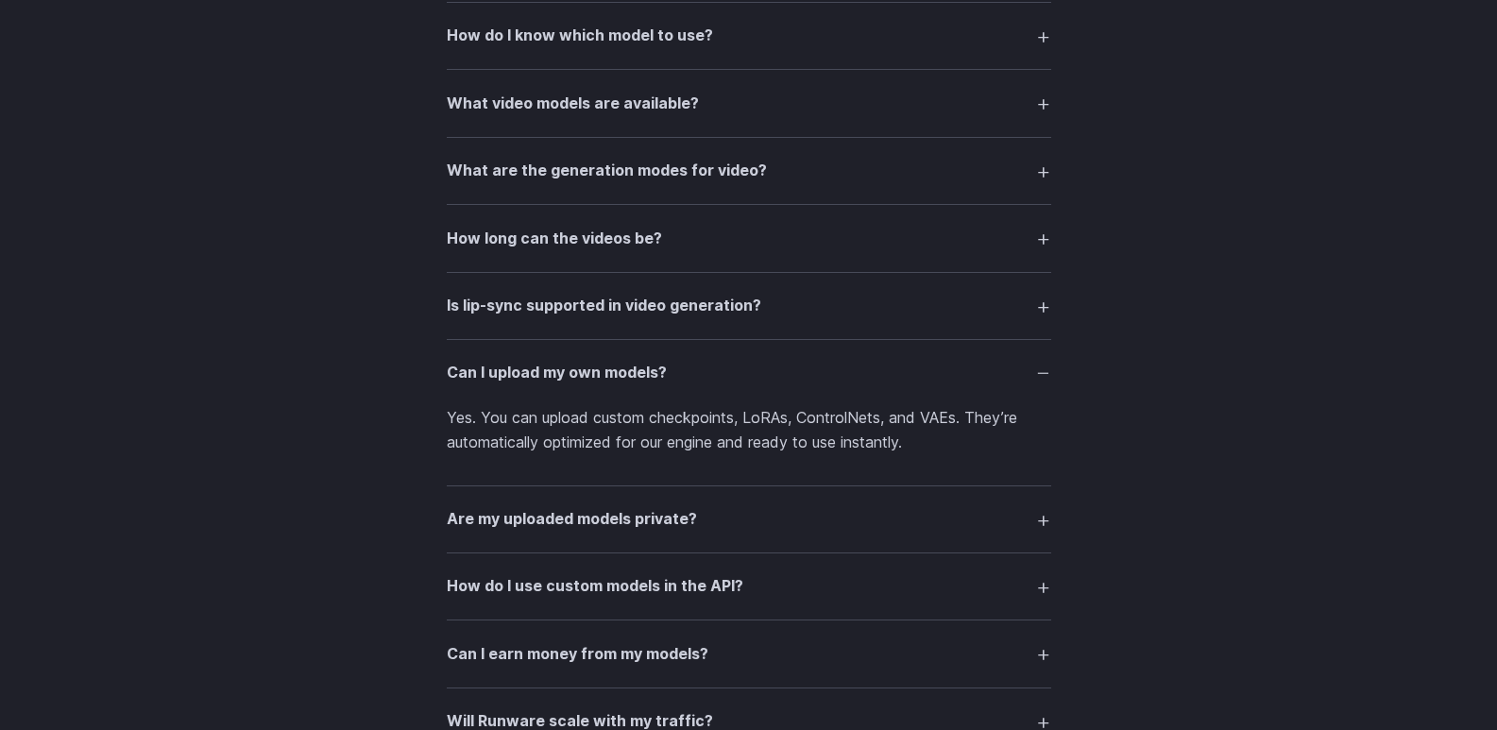
click at [1282, 376] on div "FAQ What is Runware and what can I do with it? Runware is a high-performance AI…" at bounding box center [749, 79] width 1360 height 1621
click at [944, 540] on details "Are my uploaded models private? You can choose. Models can be private to your o…" at bounding box center [749, 519] width 605 height 67
click at [970, 519] on summary "Are my uploaded models private?" at bounding box center [749, 520] width 605 height 36
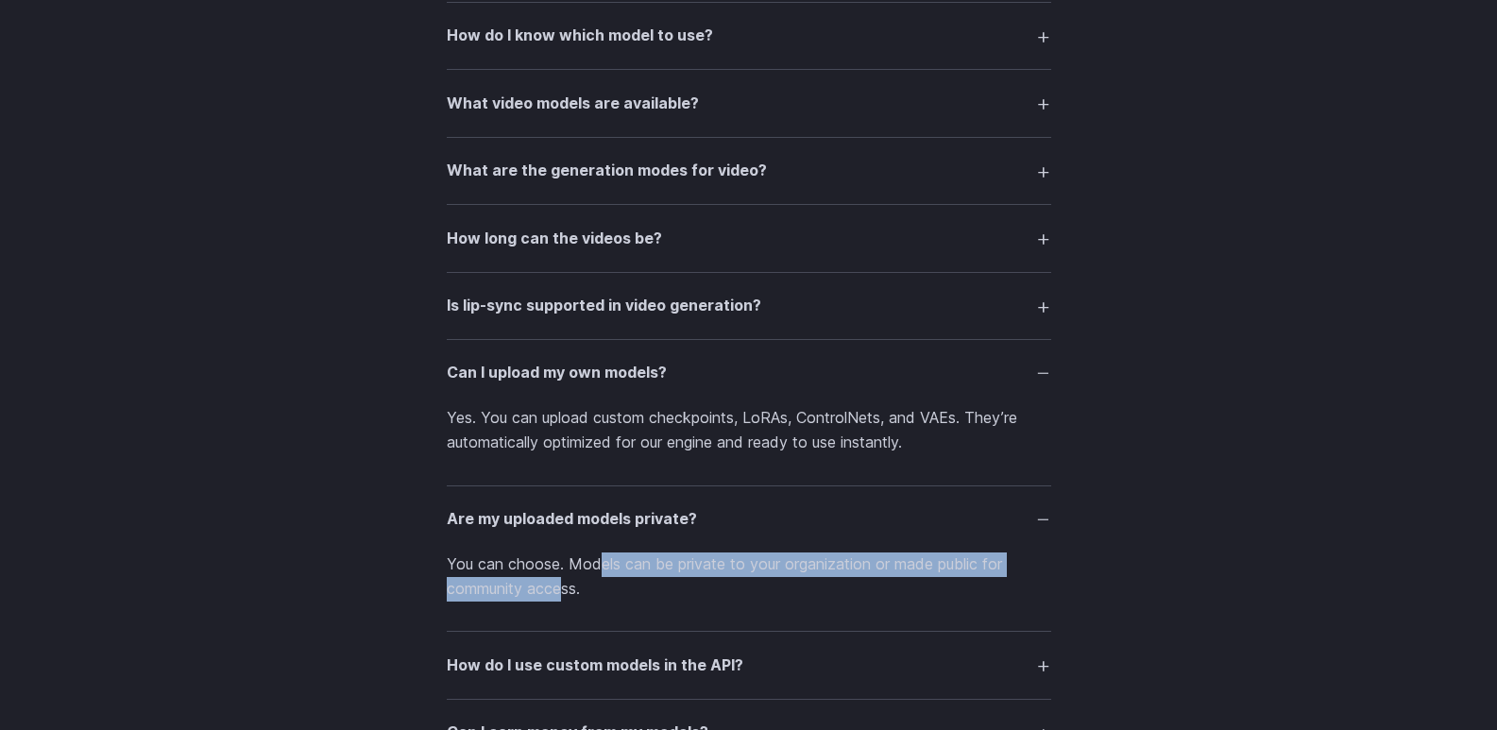
drag, startPoint x: 596, startPoint y: 567, endPoint x: 560, endPoint y: 581, distance: 38.6
click at [560, 581] on p "You can choose. Models can be private to your organization or made public for c…" at bounding box center [749, 577] width 605 height 48
drag, startPoint x: 699, startPoint y: 568, endPoint x: 555, endPoint y: 600, distance: 148.1
click at [555, 600] on p "You can choose. Models can be private to your organization or made public for c…" at bounding box center [749, 577] width 605 height 48
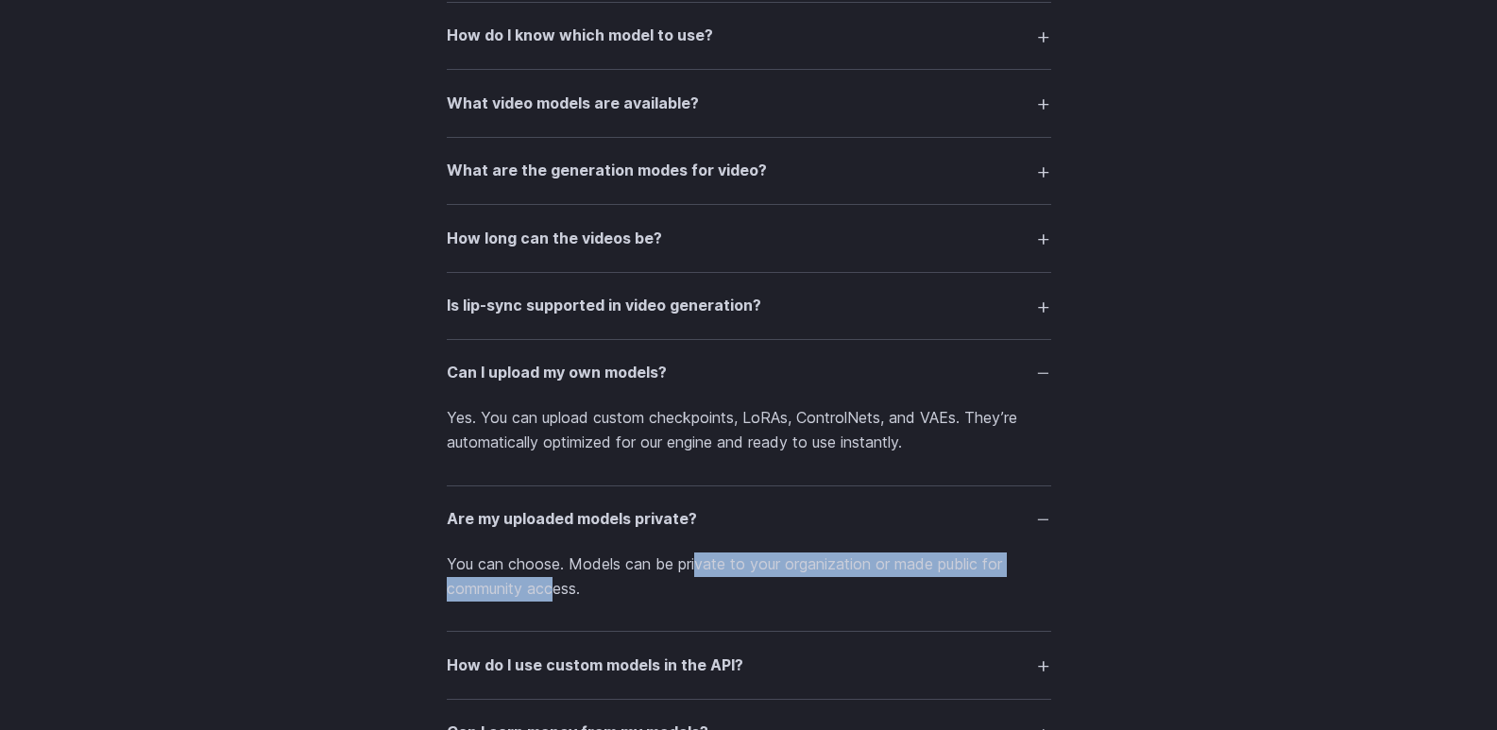
click at [772, 503] on summary "Are my uploaded models private?" at bounding box center [749, 520] width 605 height 36
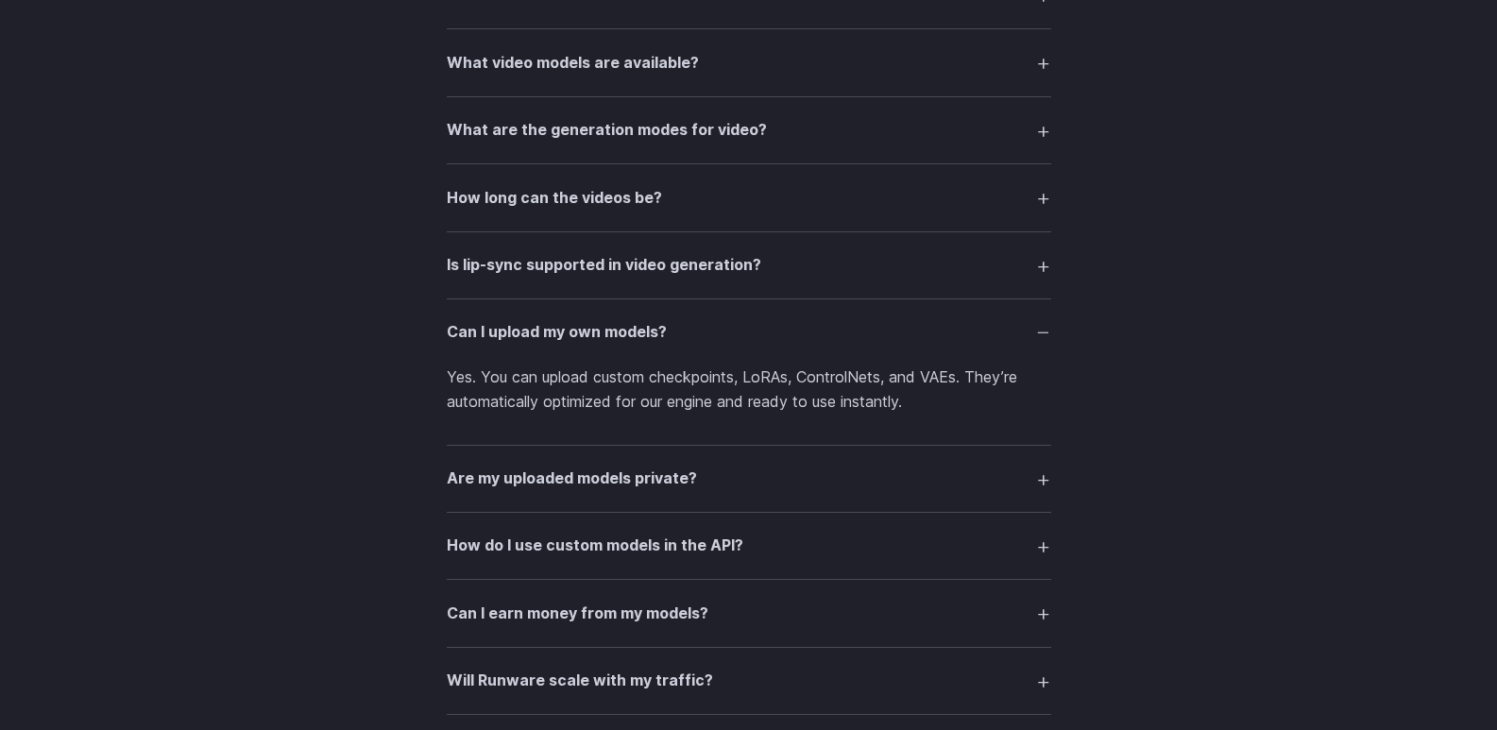
scroll to position [2336, 0]
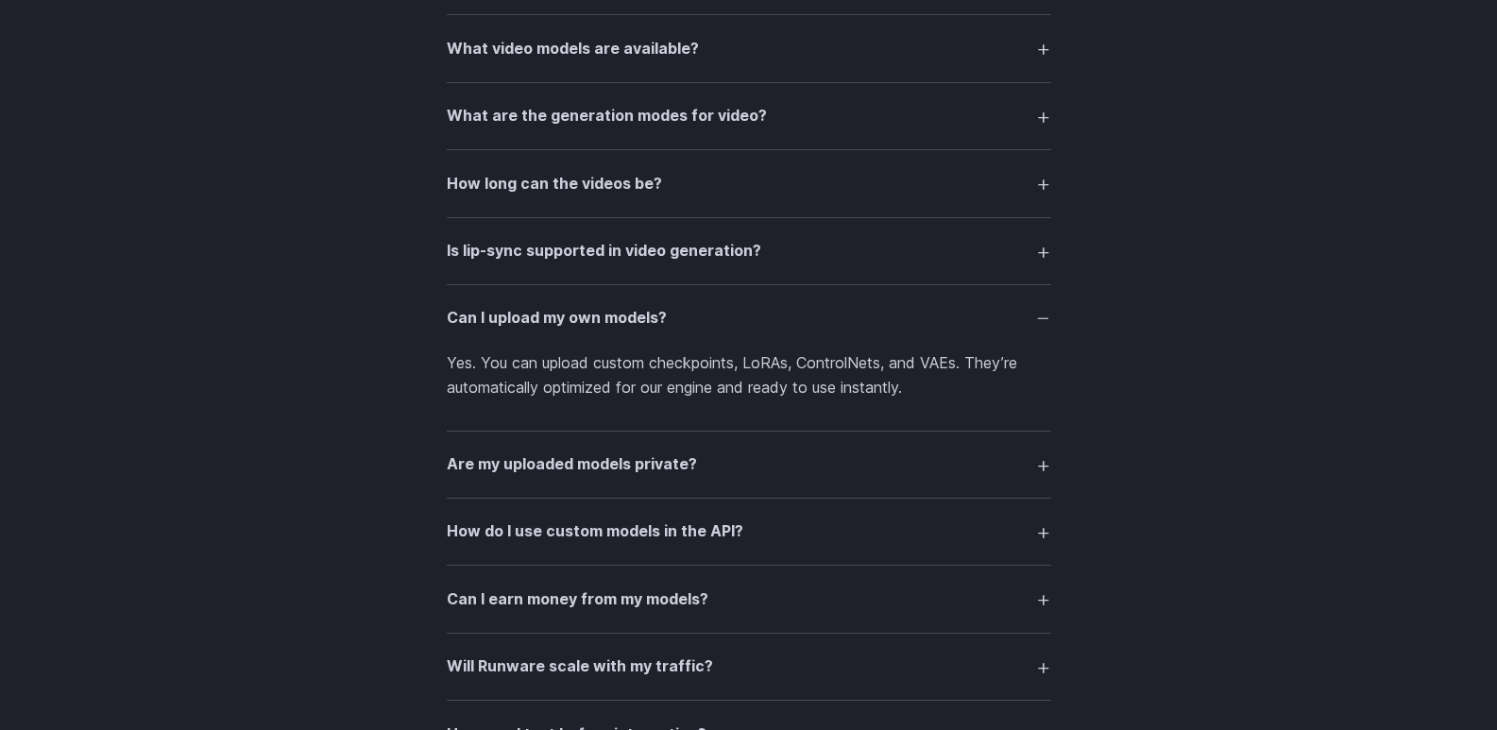
click at [791, 521] on summary "How do I use custom models in the API?" at bounding box center [749, 532] width 605 height 36
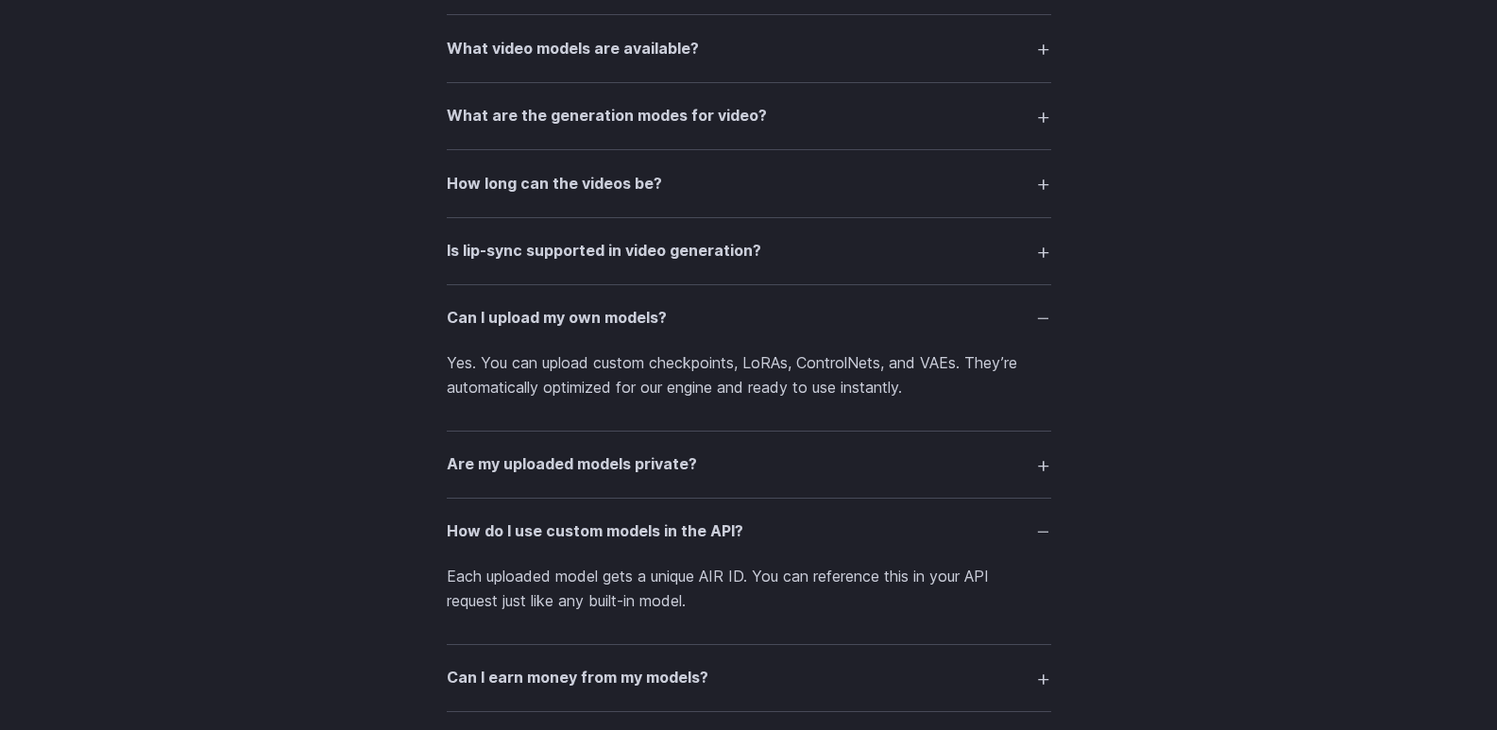
click at [791, 521] on summary "How do I use custom models in the API?" at bounding box center [749, 532] width 605 height 36
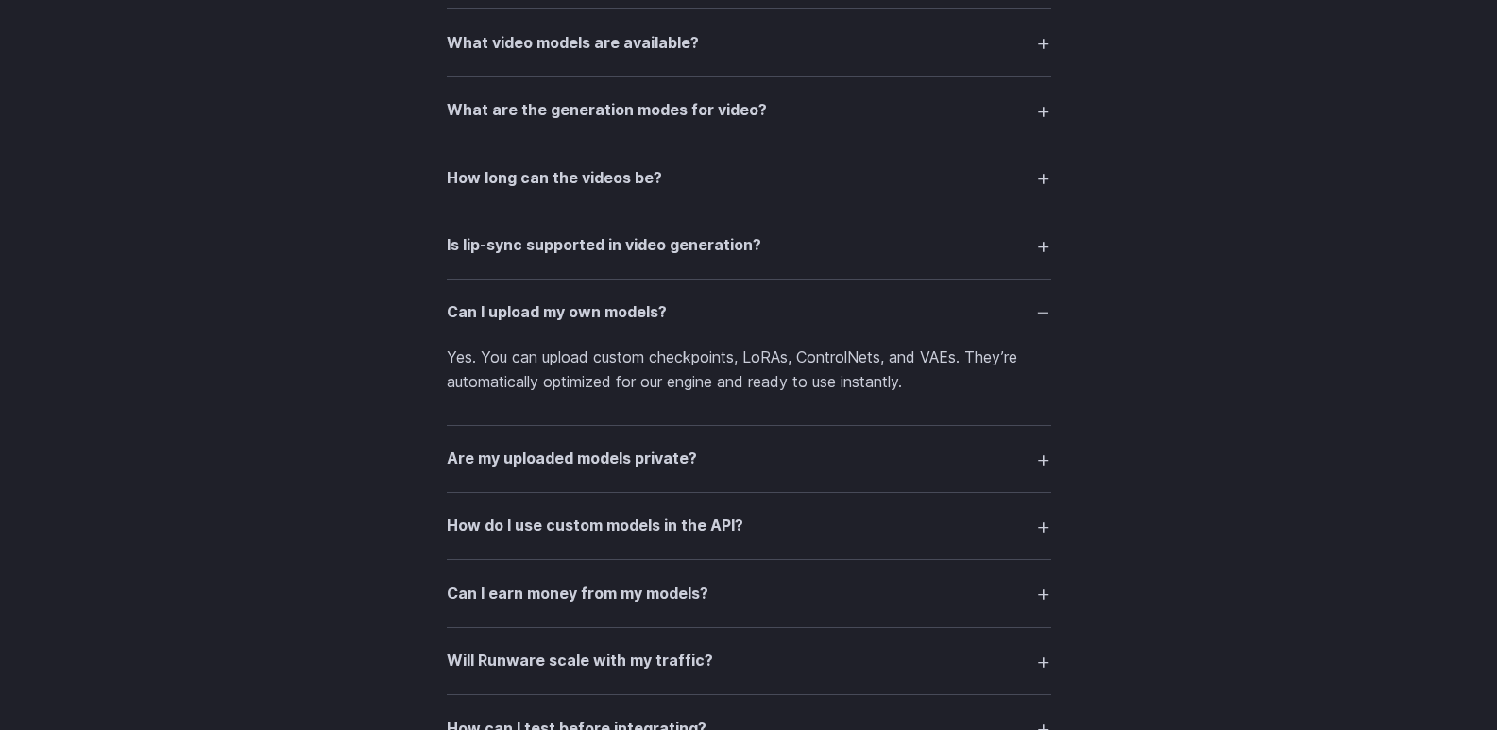
scroll to position [2343, 0]
click at [876, 602] on summary "Can I earn money from my models?" at bounding box center [749, 592] width 605 height 36
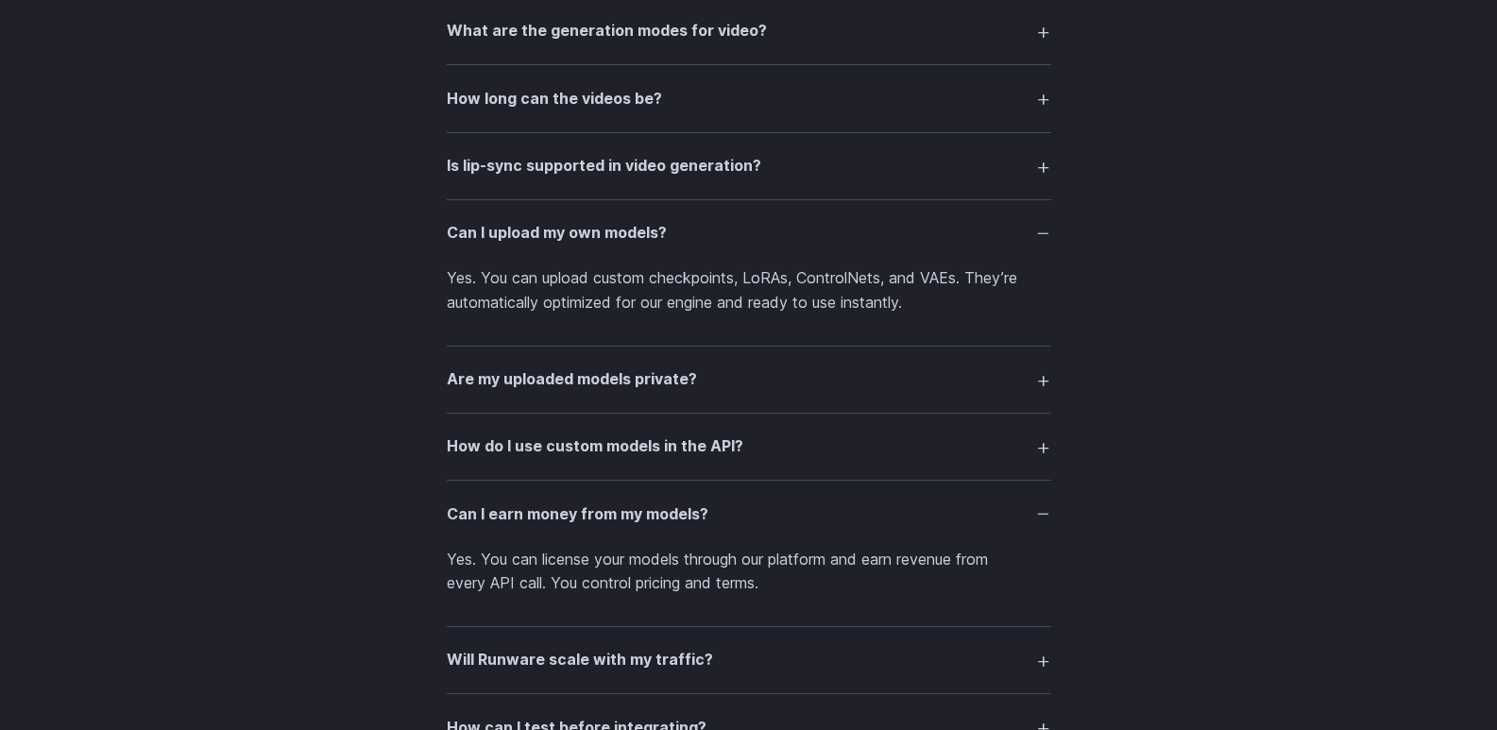
scroll to position [2422, 0]
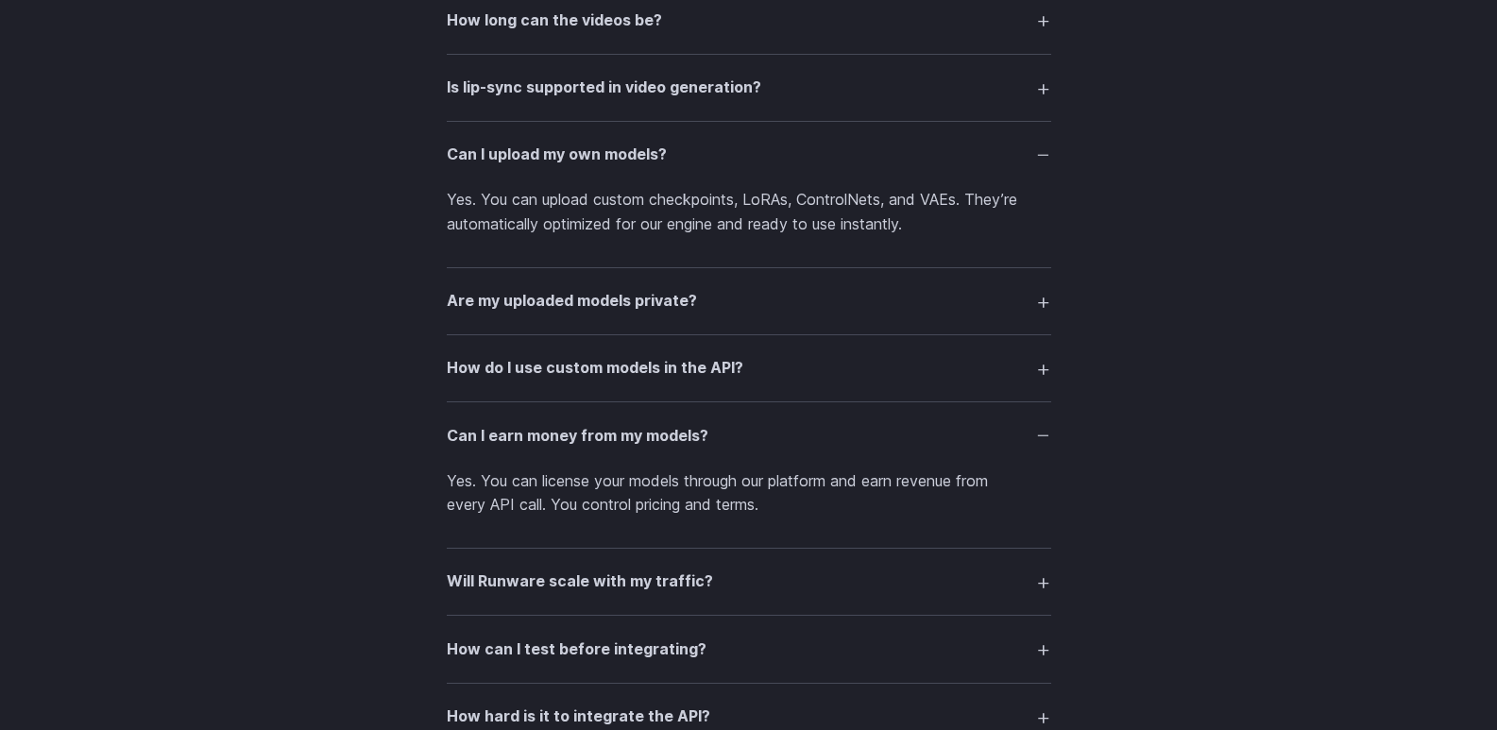
scroll to position [2521, 0]
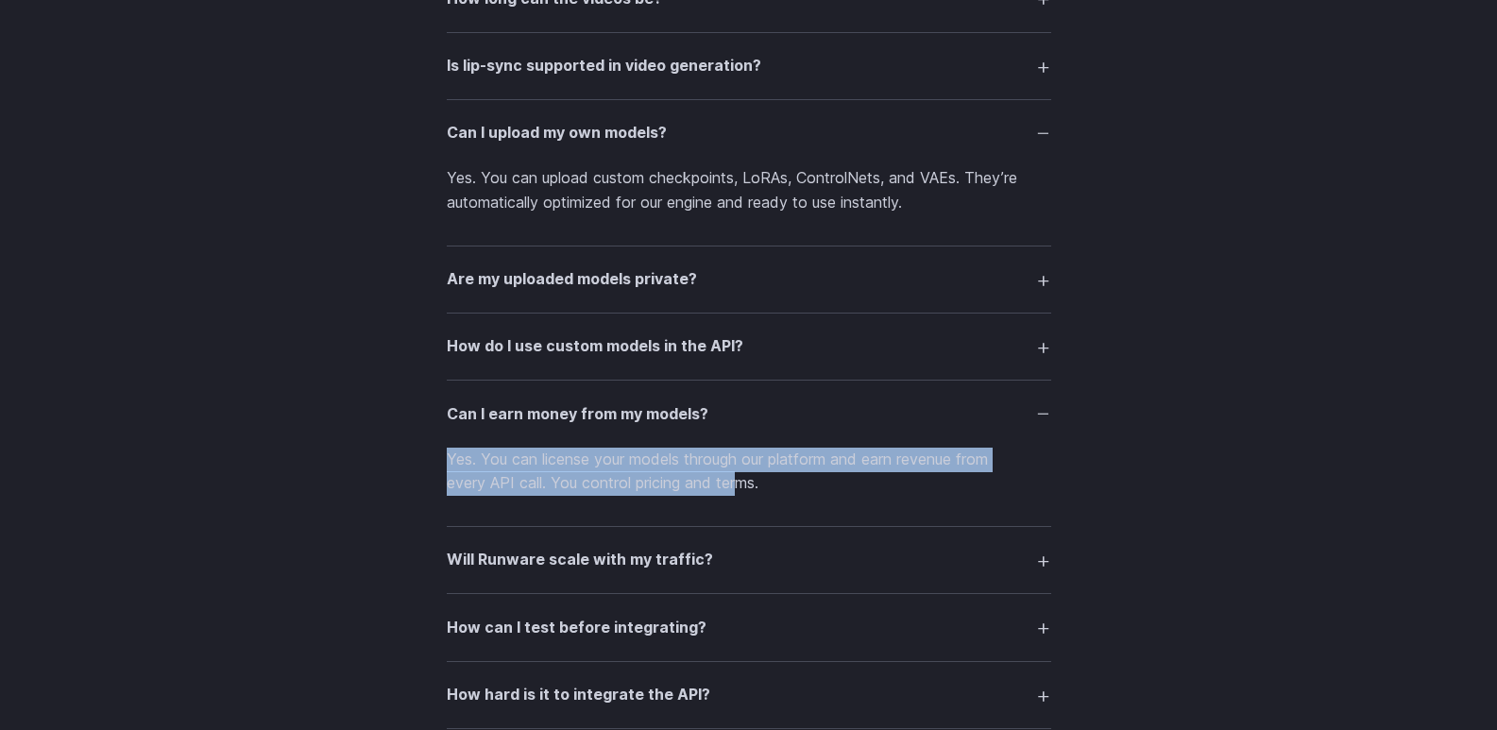
drag, startPoint x: 498, startPoint y: 422, endPoint x: 744, endPoint y: 480, distance: 253.2
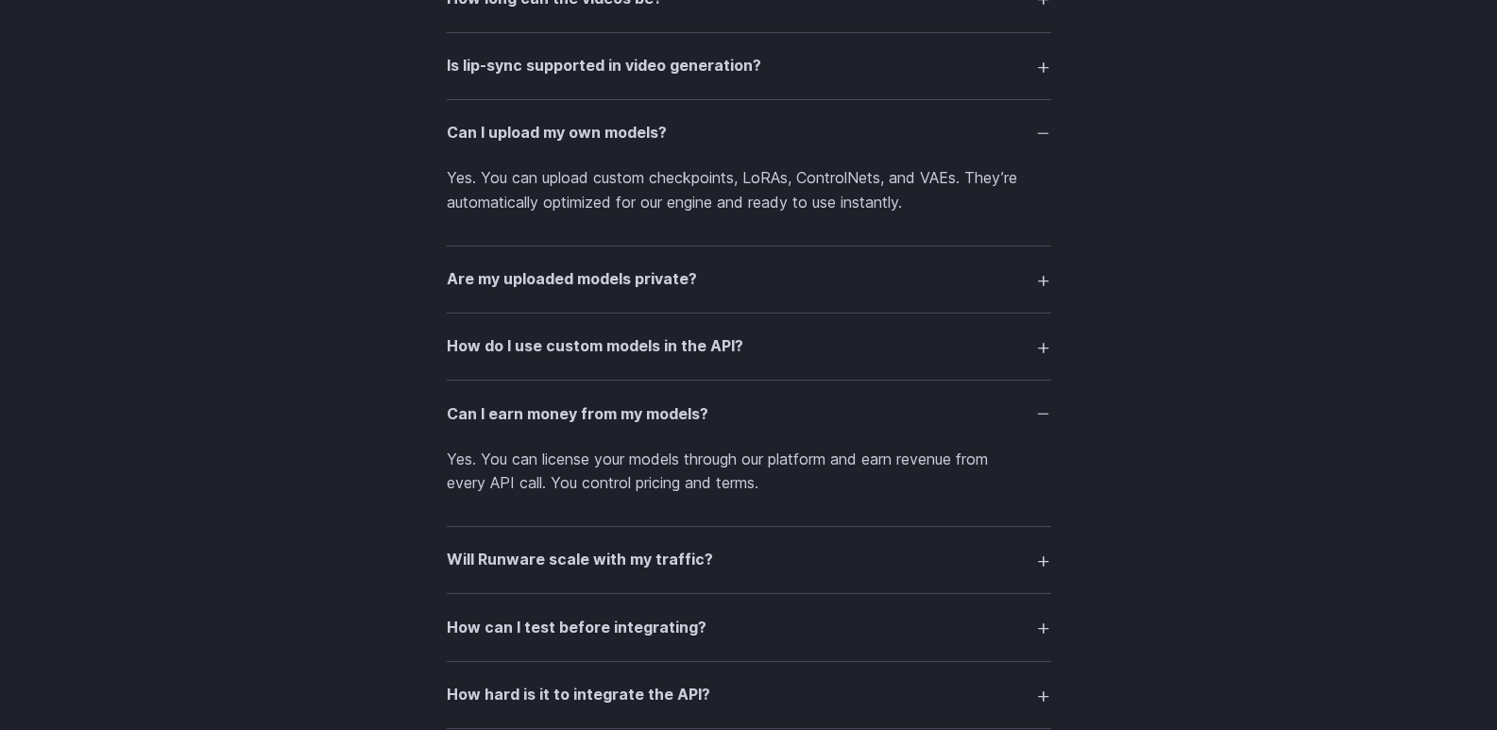
click at [1044, 410] on summary "Can I earn money from my models?" at bounding box center [749, 414] width 605 height 36
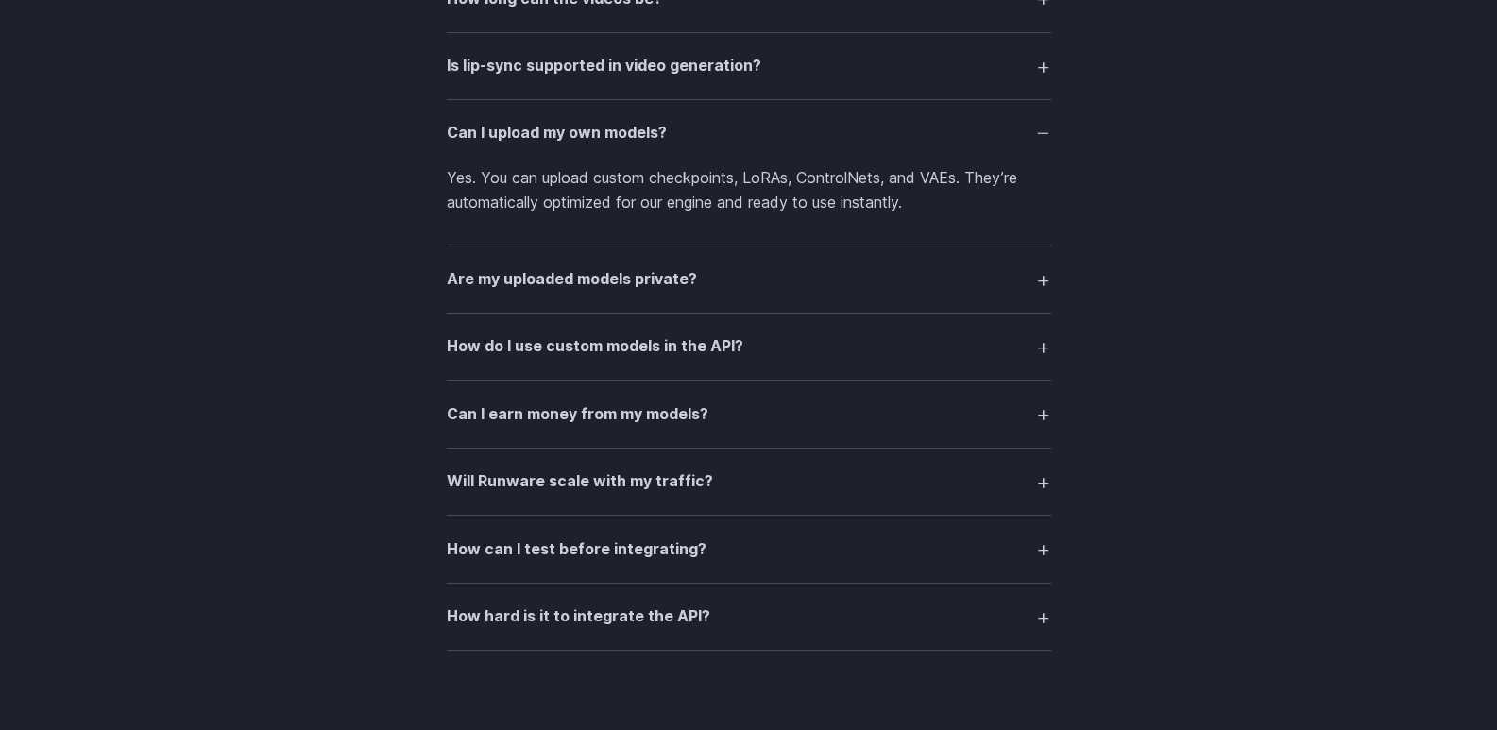
click at [878, 447] on details "Can I earn money from my models? Yes. You can license your models through our p…" at bounding box center [749, 414] width 605 height 67
click at [948, 435] on details "Can I earn money from my models? Yes. You can license your models through our p…" at bounding box center [749, 414] width 605 height 67
click at [908, 413] on summary "Can I earn money from my models?" at bounding box center [749, 414] width 605 height 36
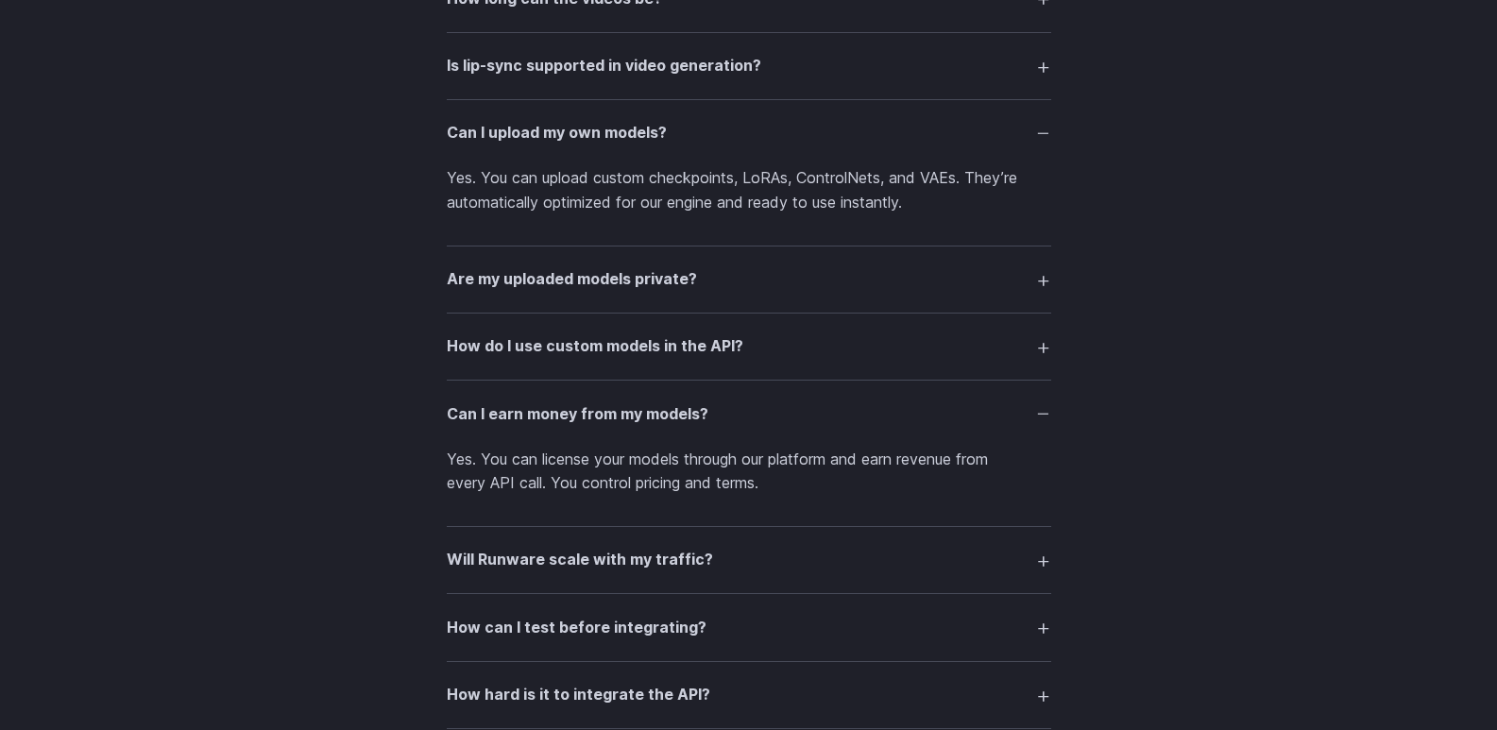
click at [878, 401] on summary "Can I earn money from my models?" at bounding box center [749, 414] width 605 height 36
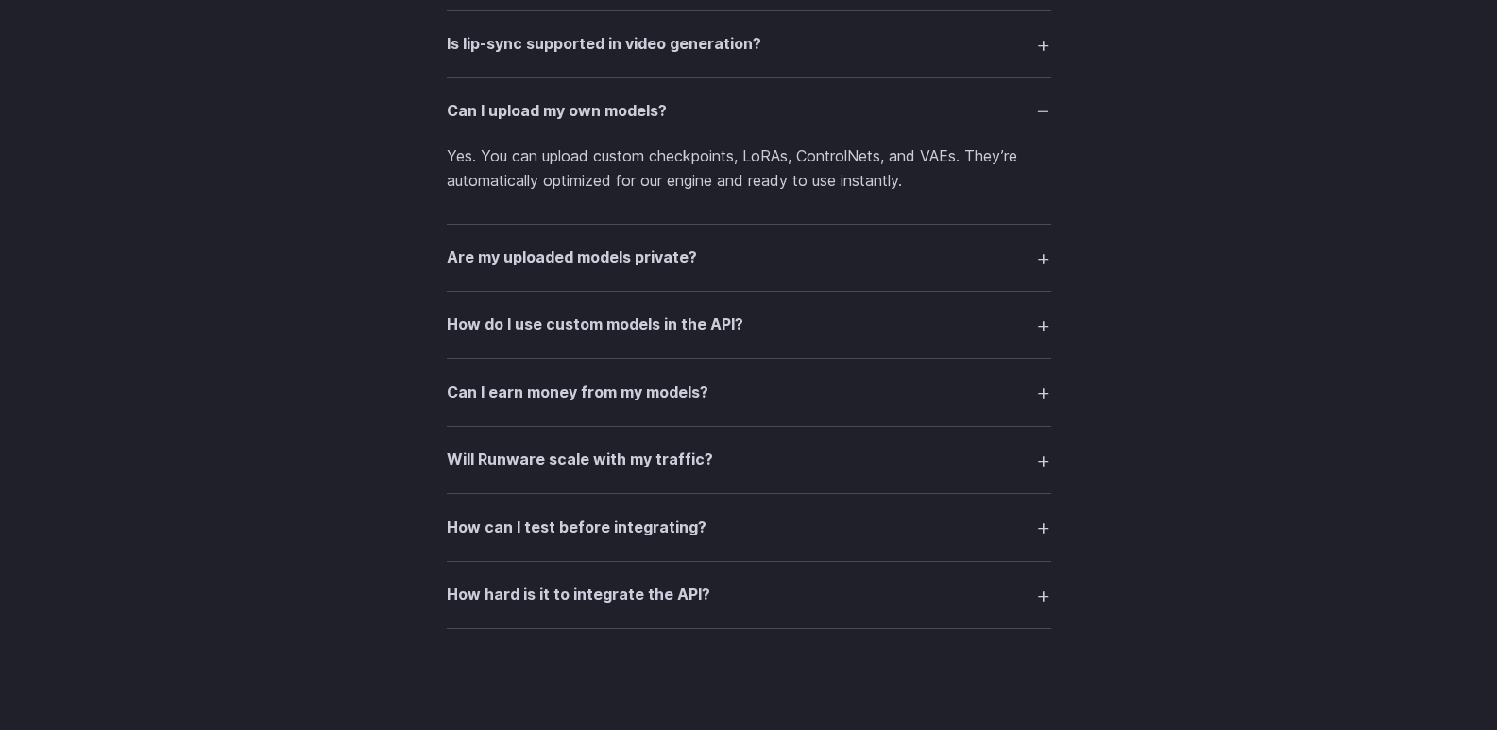
scroll to position [2546, 0]
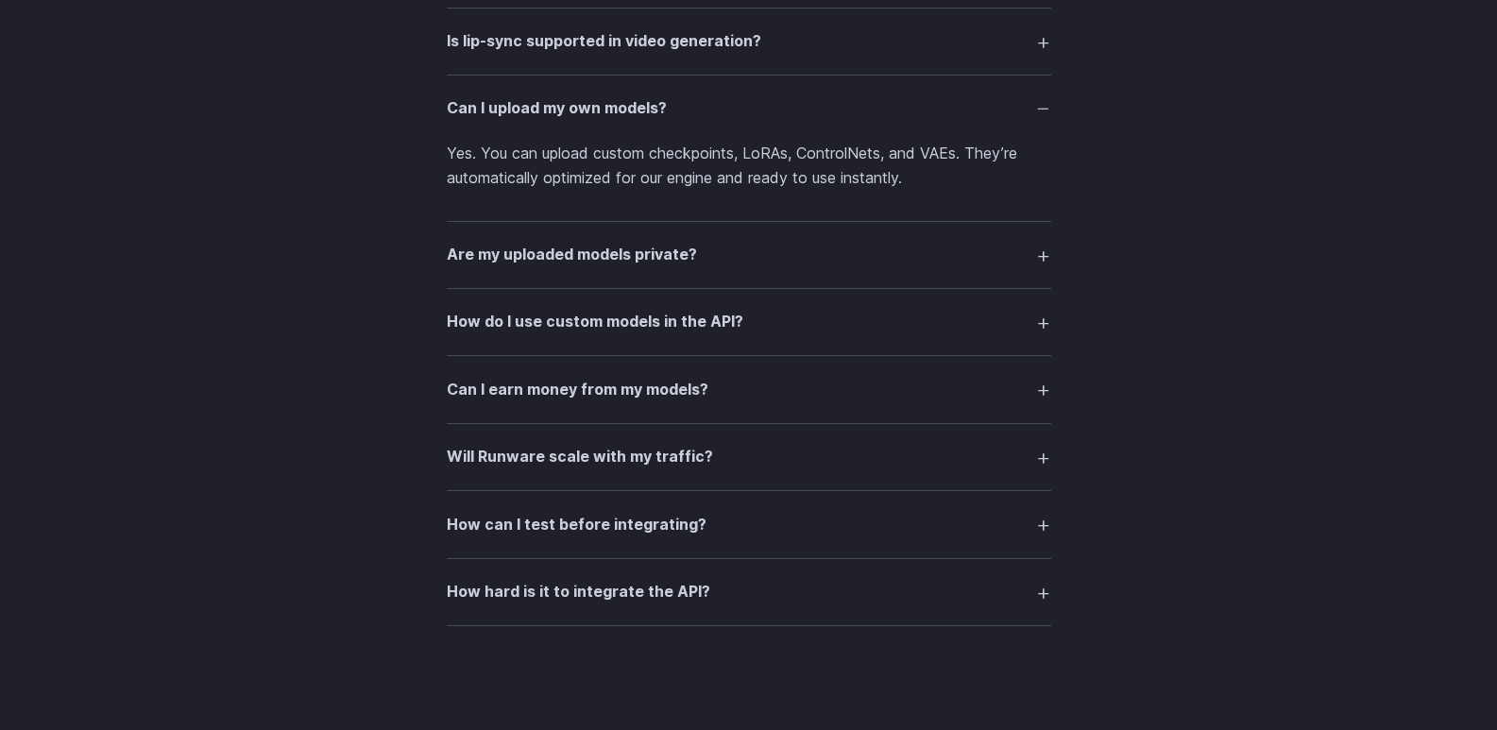
click at [822, 443] on summary "Will Runware scale with my traffic?" at bounding box center [749, 457] width 605 height 36
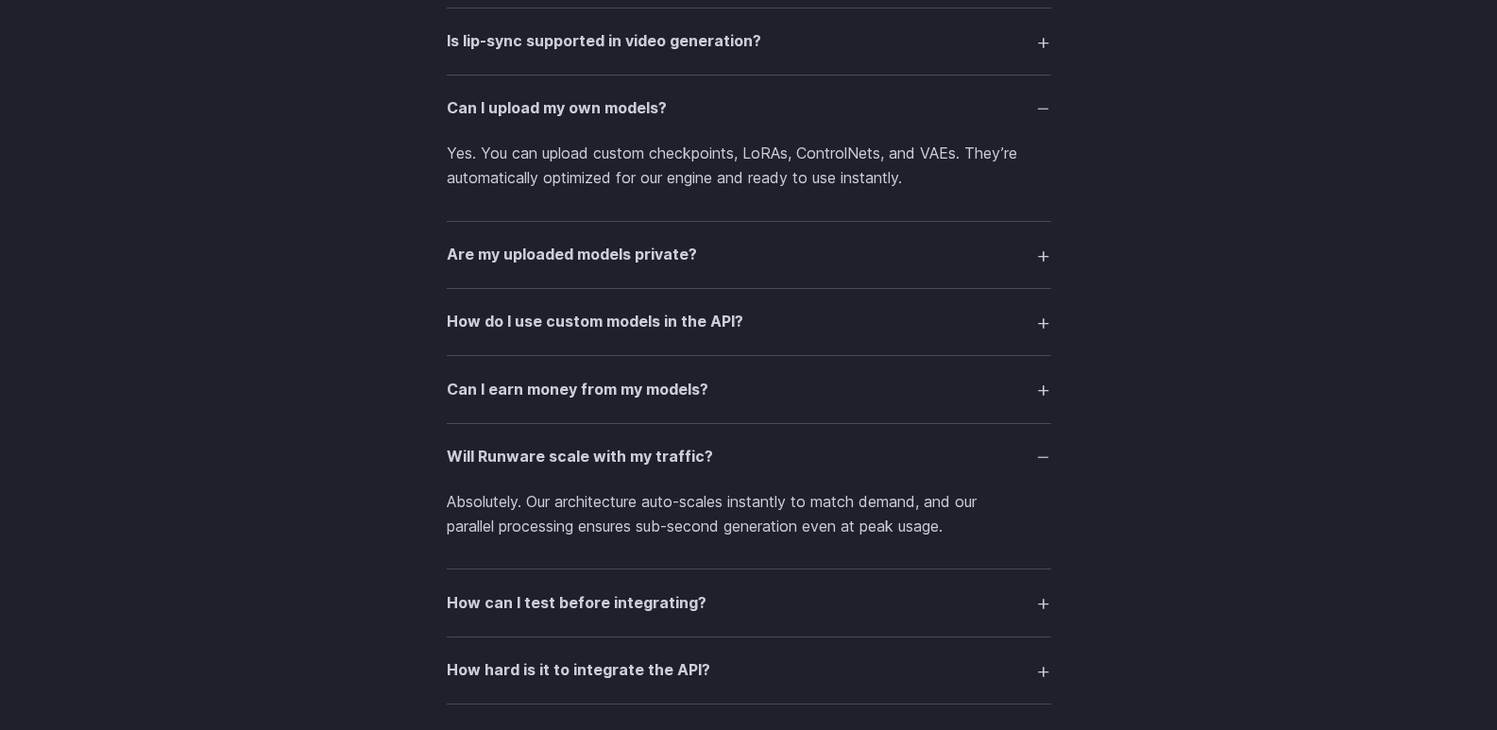
click at [900, 453] on summary "Will Runware scale with my traffic?" at bounding box center [749, 457] width 605 height 36
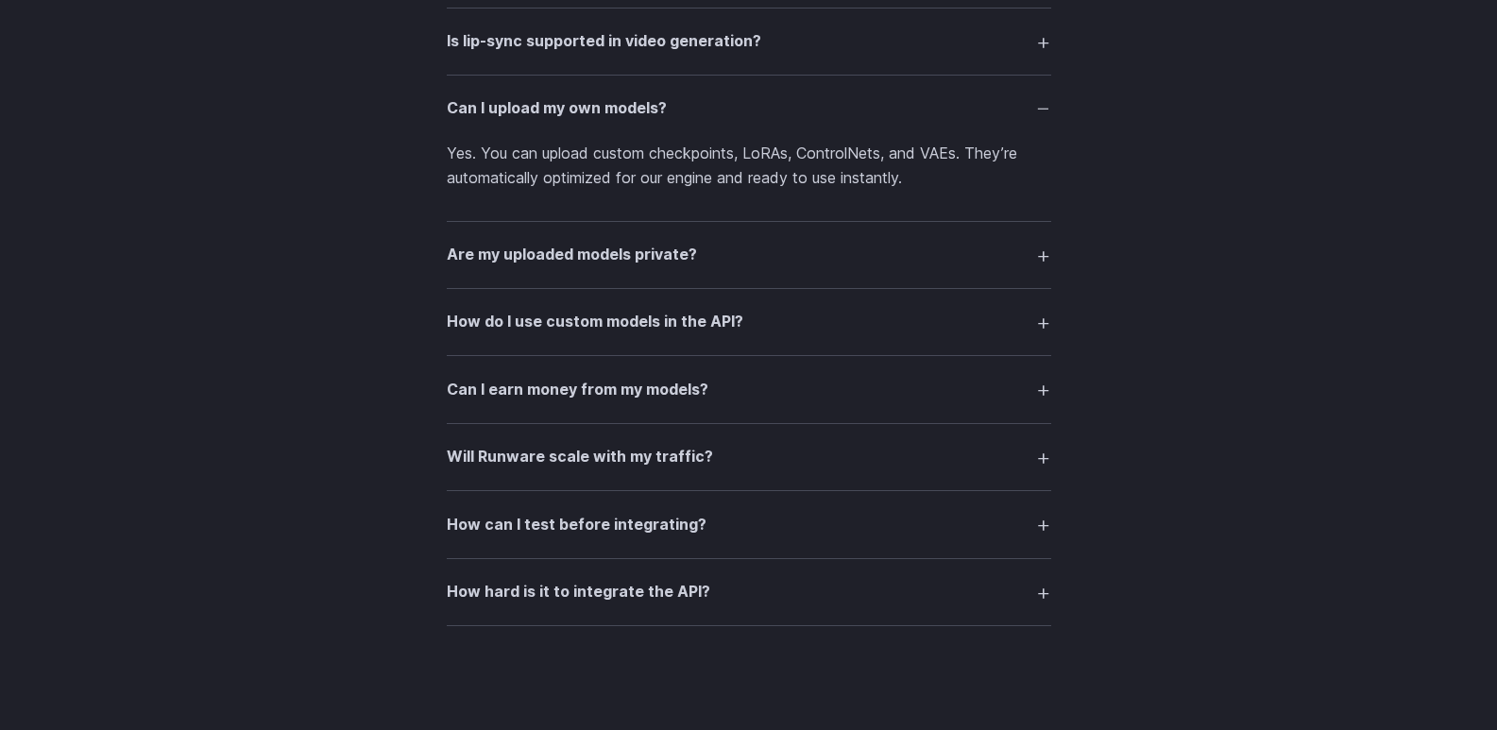
click at [896, 528] on summary "How can I test before integrating?" at bounding box center [749, 524] width 605 height 36
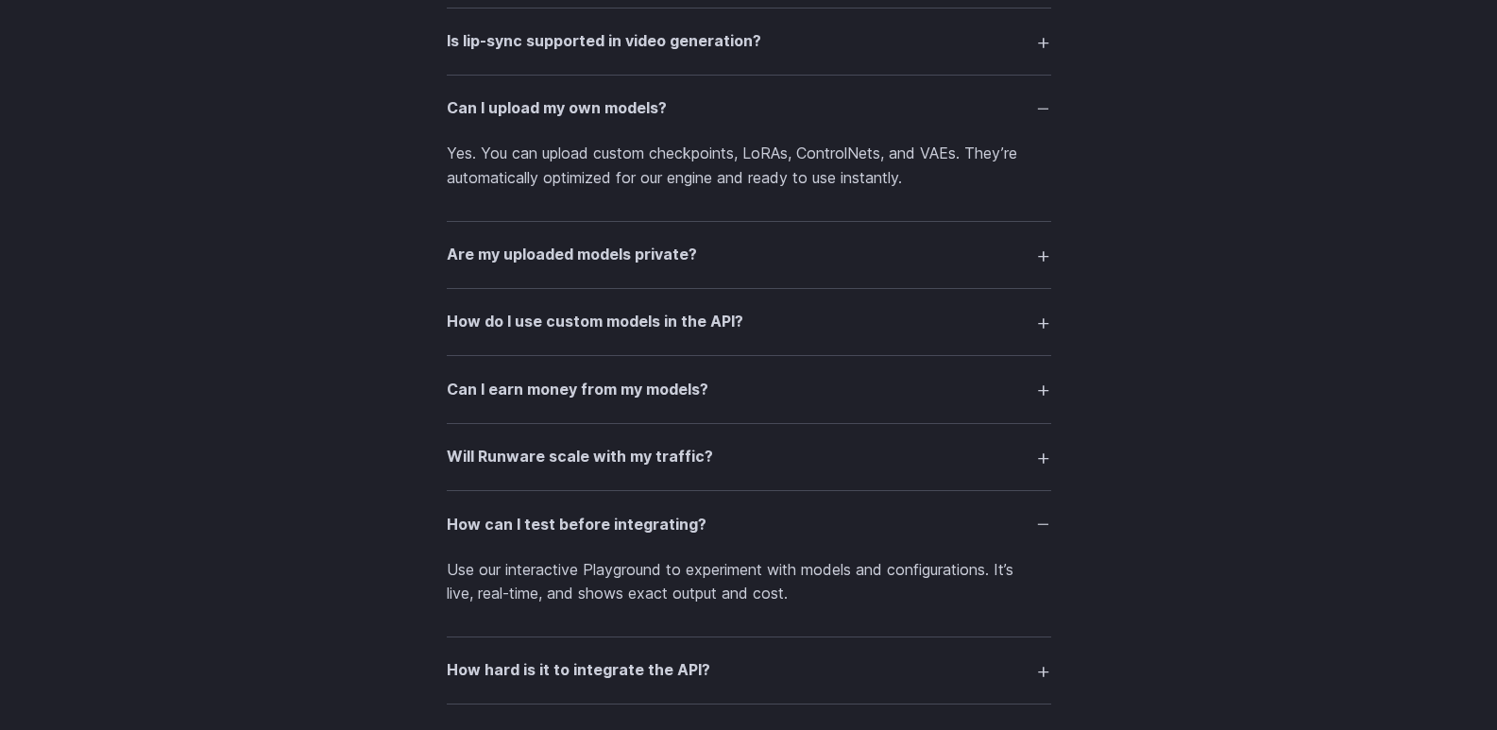
click at [881, 530] on summary "How can I test before integrating?" at bounding box center [749, 524] width 605 height 36
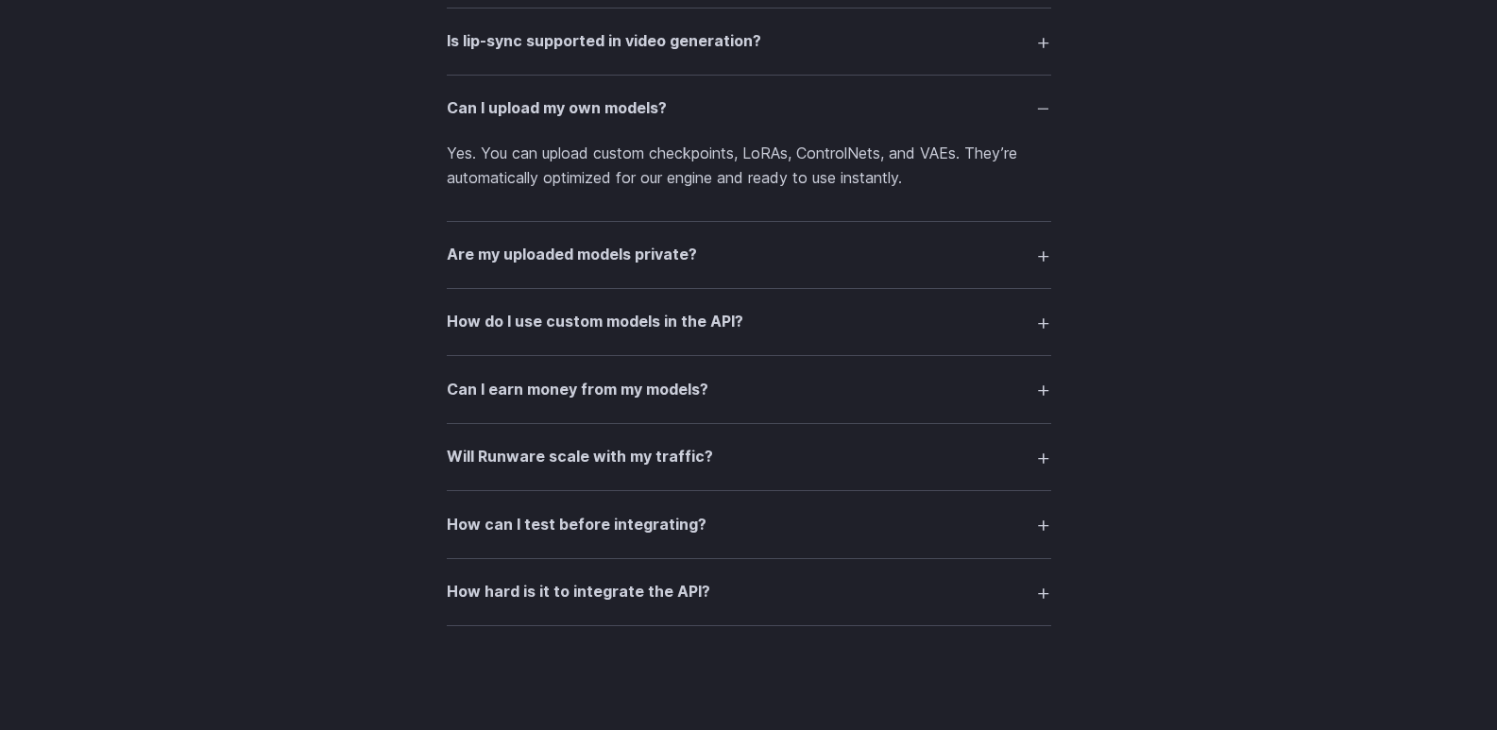
click at [863, 603] on summary "How hard is it to integrate the API?" at bounding box center [749, 592] width 605 height 36
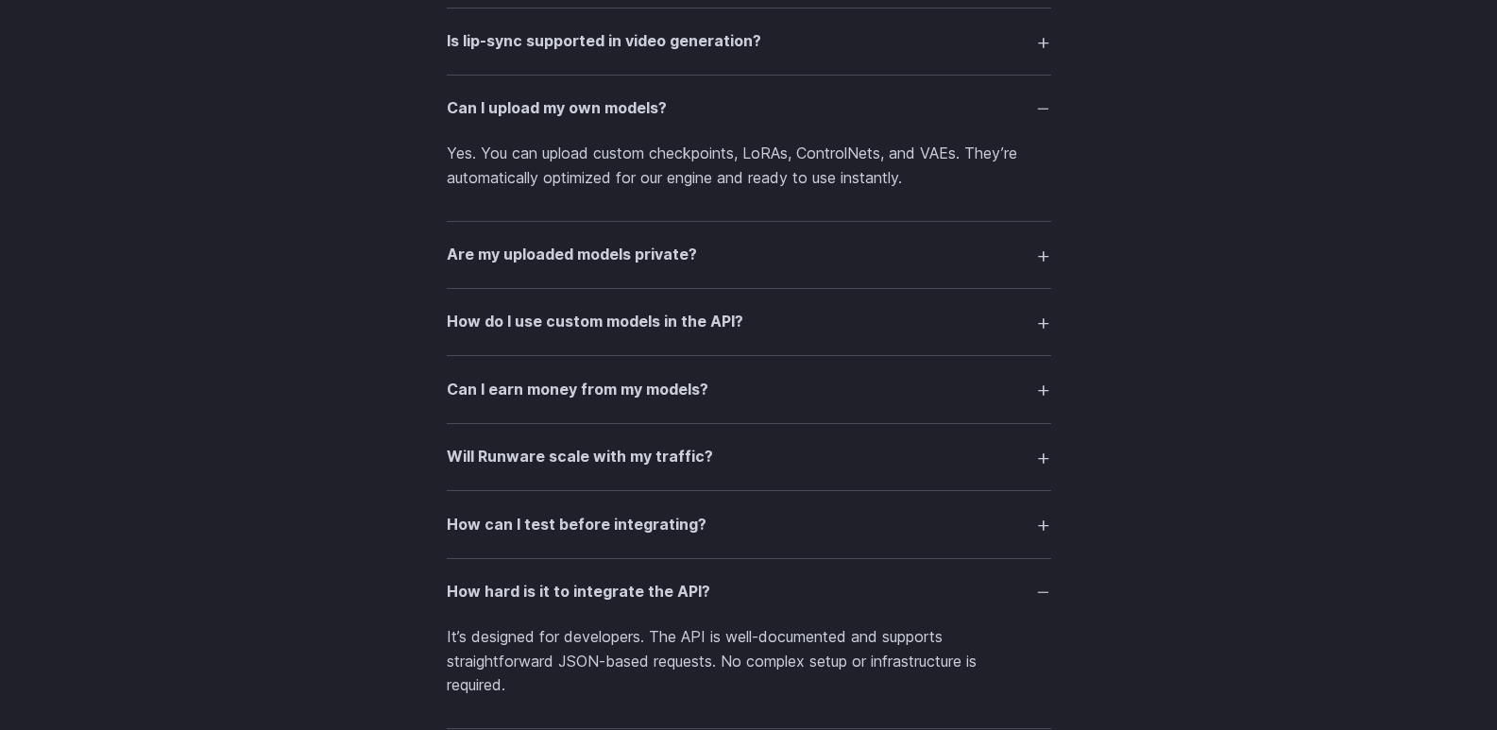
click at [863, 603] on summary "How hard is it to integrate the API?" at bounding box center [749, 592] width 605 height 36
